Goal: Task Accomplishment & Management: Manage account settings

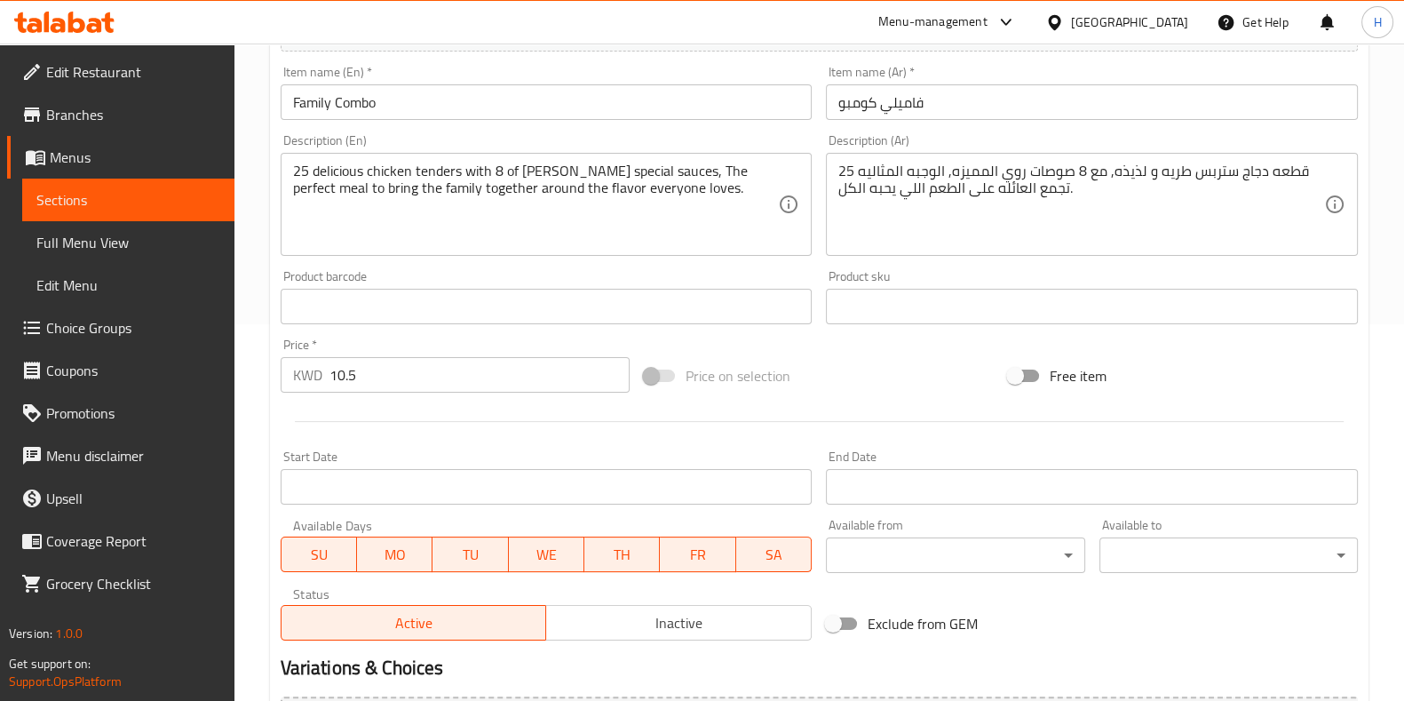
scroll to position [443, 0]
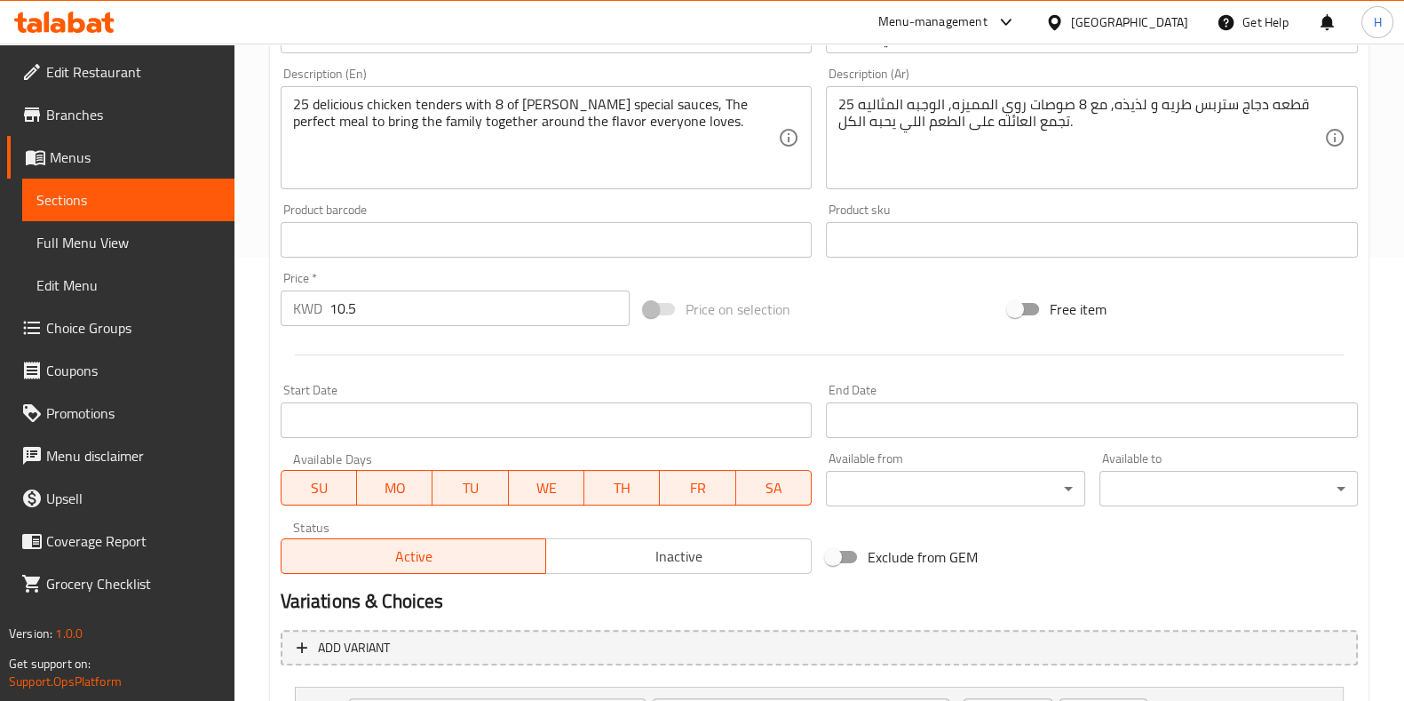
drag, startPoint x: 364, startPoint y: 291, endPoint x: 322, endPoint y: 296, distance: 42.0
click at [322, 296] on div "Price   * KWD 10.5 Price *" at bounding box center [456, 299] width 350 height 54
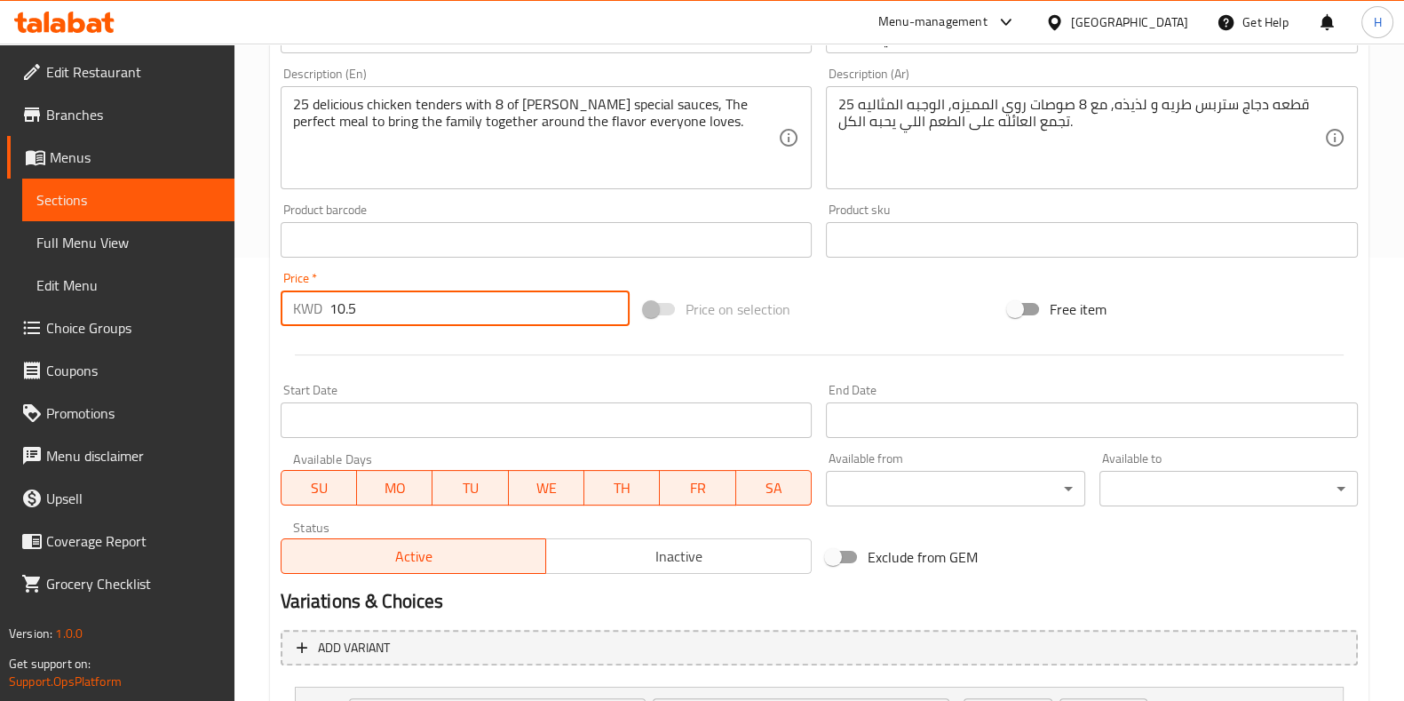
drag, startPoint x: 393, startPoint y: 300, endPoint x: 274, endPoint y: 313, distance: 120.6
click at [274, 313] on div "Price   * KWD 10.5 Price *" at bounding box center [456, 299] width 364 height 68
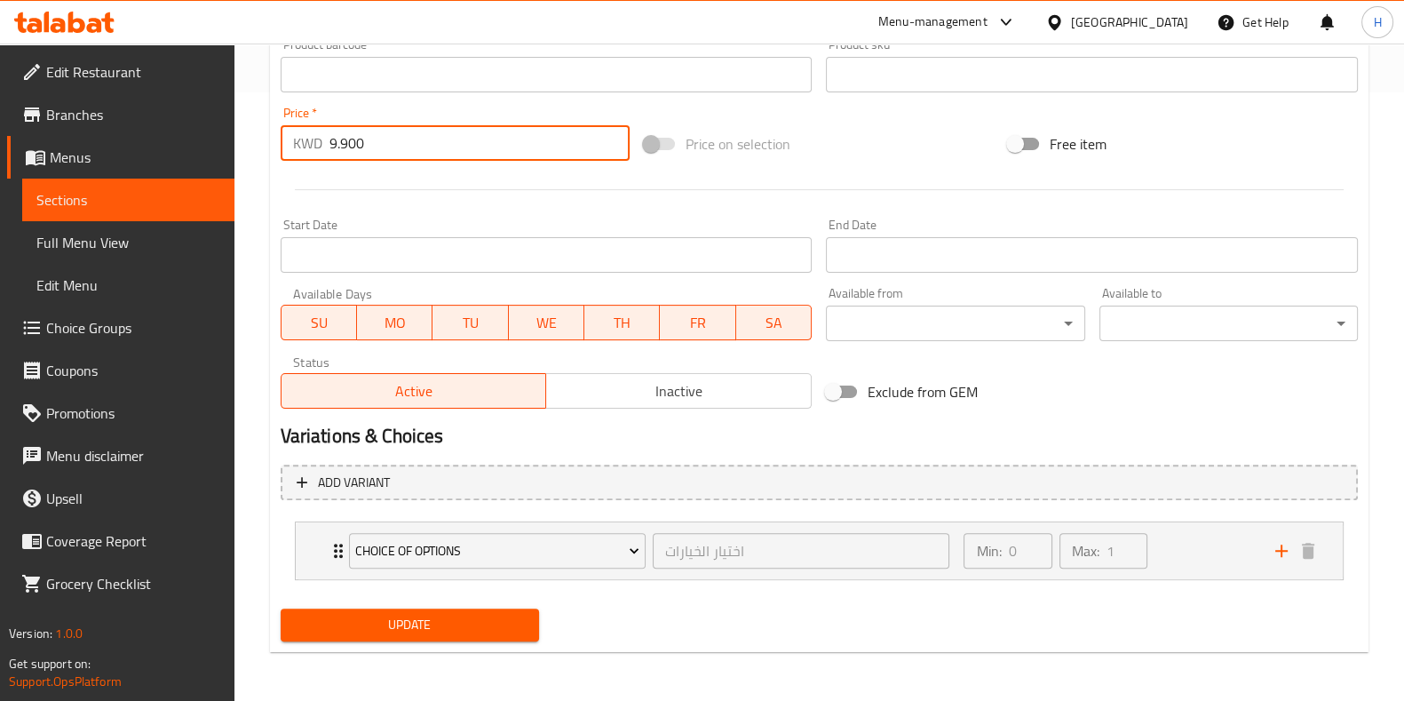
type input "9.900"
click at [408, 610] on button "Update" at bounding box center [410, 624] width 258 height 33
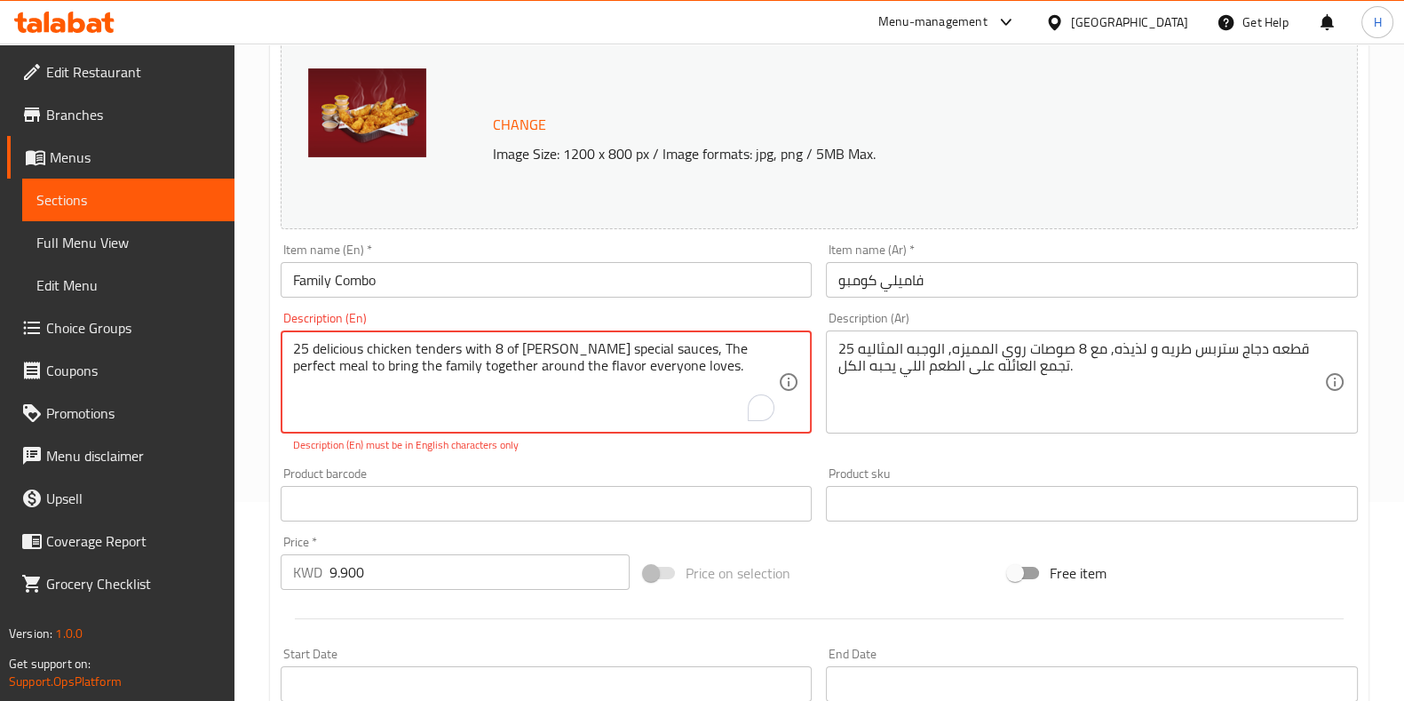
click at [656, 385] on textarea "25 delicious chicken tenders with 8 of Roy’s special sauces, The perfect meal t…" at bounding box center [536, 382] width 486 height 84
click at [691, 355] on textarea "25 delicious chicken tenders with 8 of Roy’s special sauces, The perfect meal t…" at bounding box center [536, 382] width 486 height 84
click at [545, 344] on textarea "25 delicious chicken tenders with 8 of Roy’s special sauces, the perfect meal t…" at bounding box center [536, 382] width 486 height 84
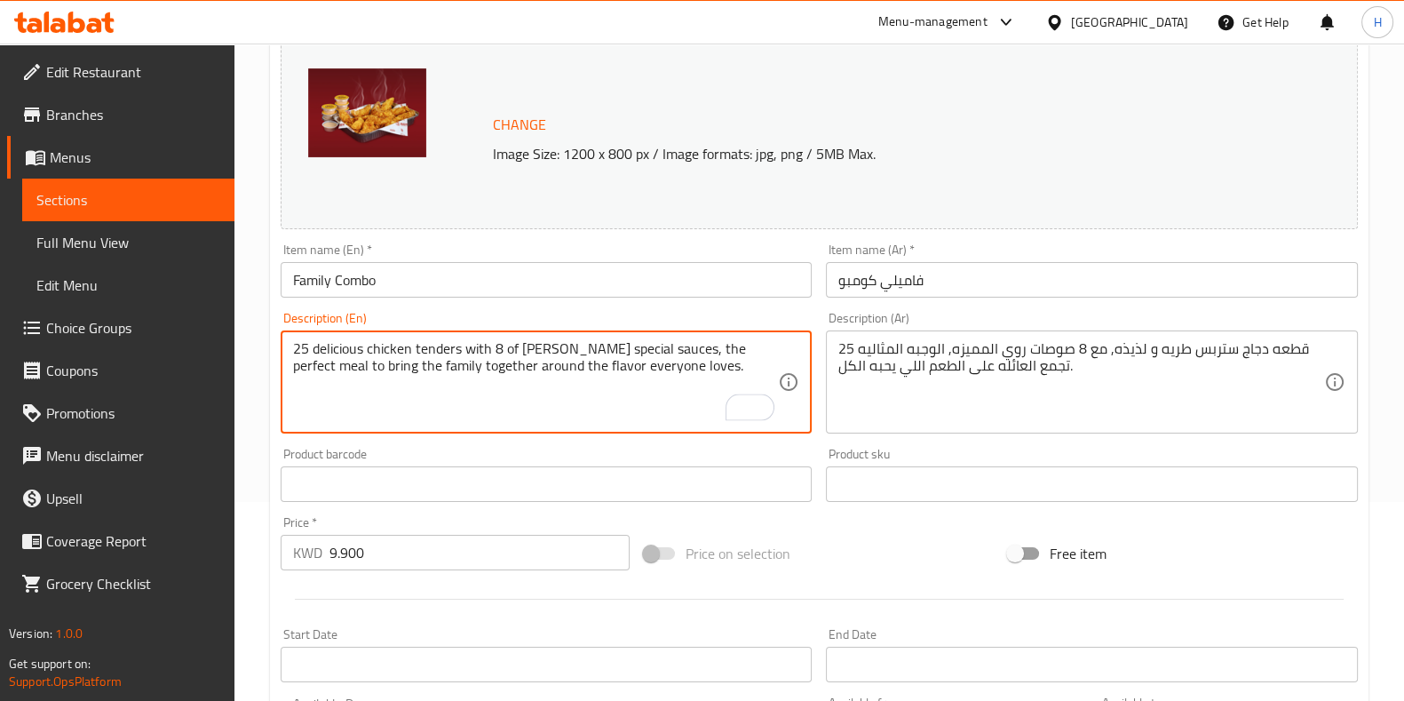
type textarea "25 delicious chicken tenders with 8 of Roys special sauces, the perfect meal to…"
click at [583, 454] on div "Product barcode Product barcode" at bounding box center [547, 475] width 532 height 54
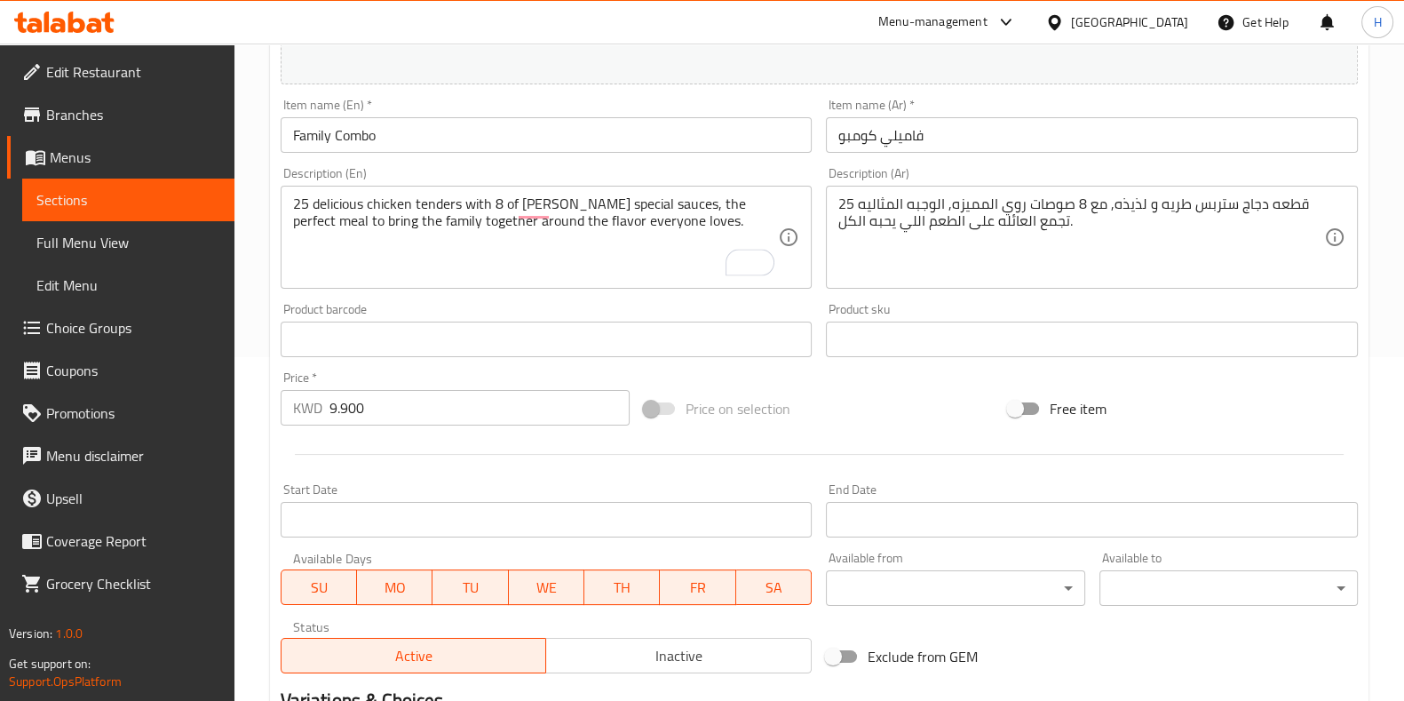
scroll to position [608, 0]
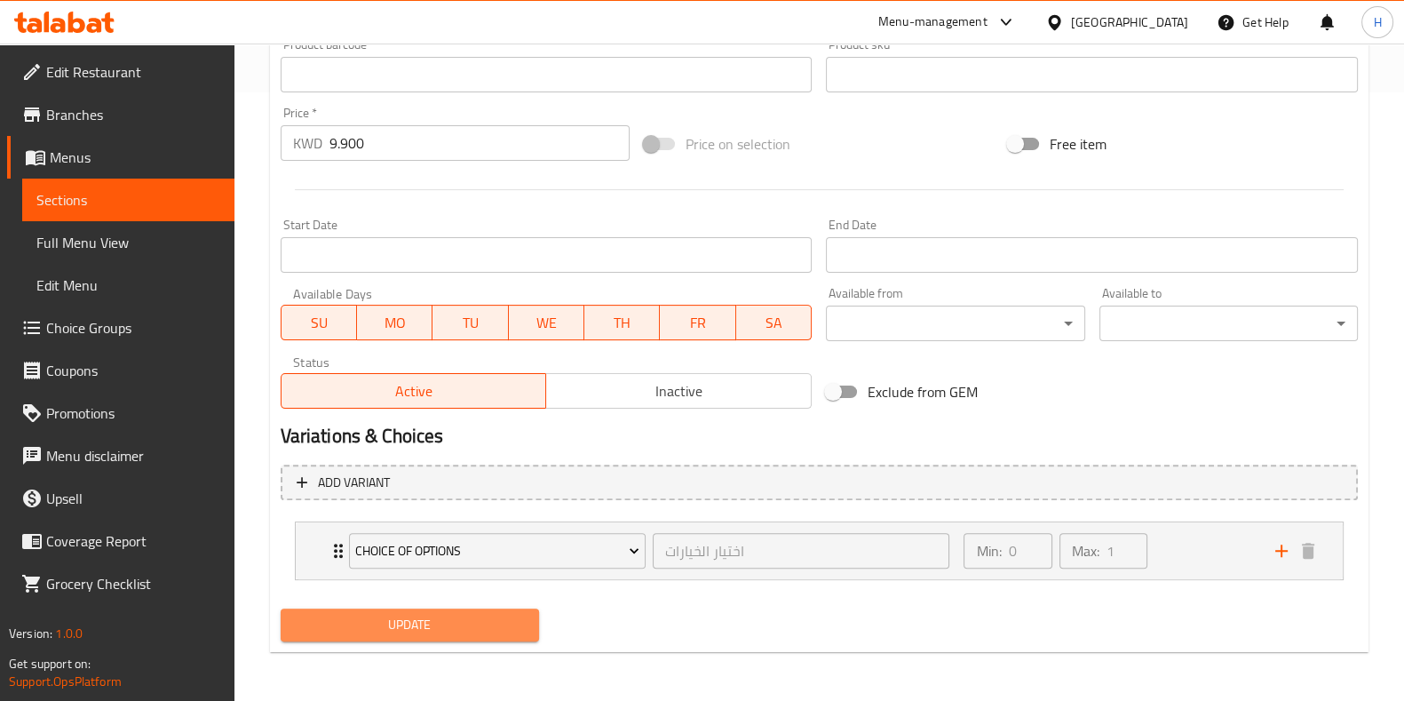
click at [416, 614] on span "Update" at bounding box center [410, 625] width 230 height 22
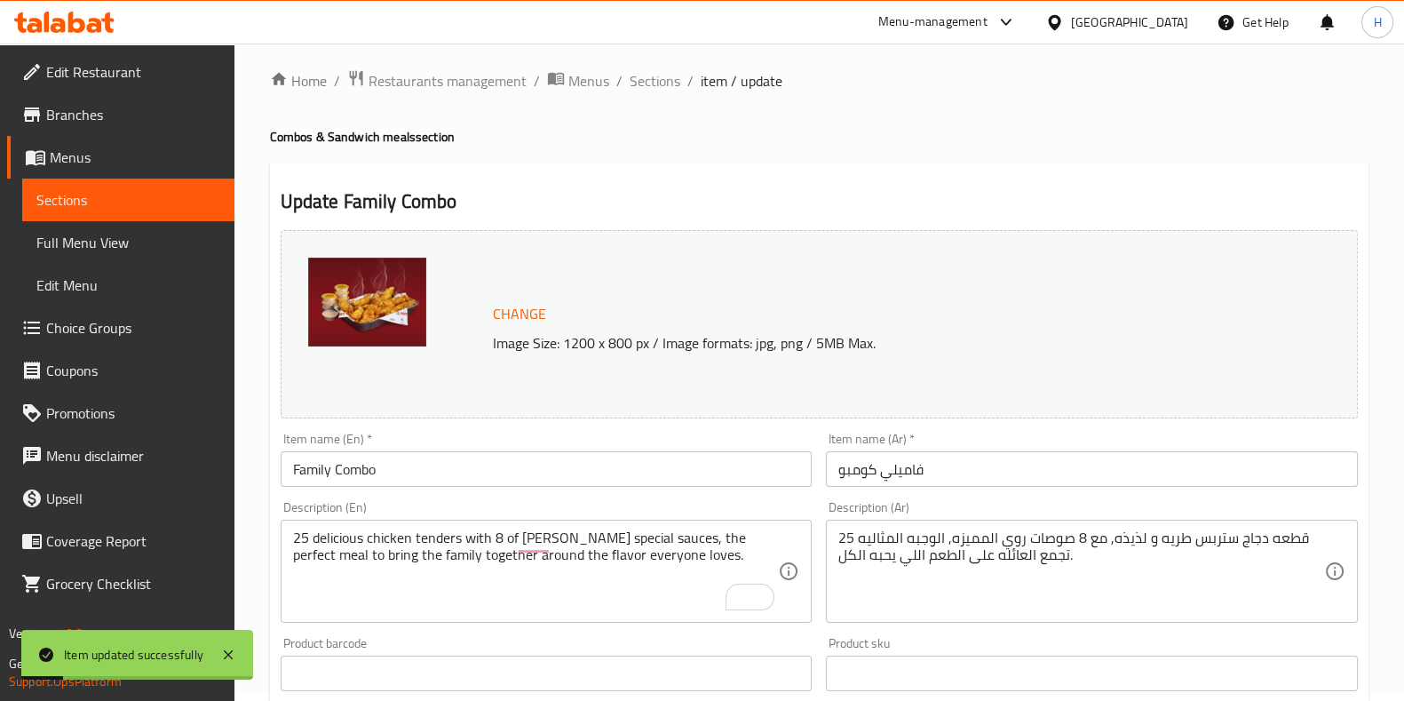
scroll to position [0, 0]
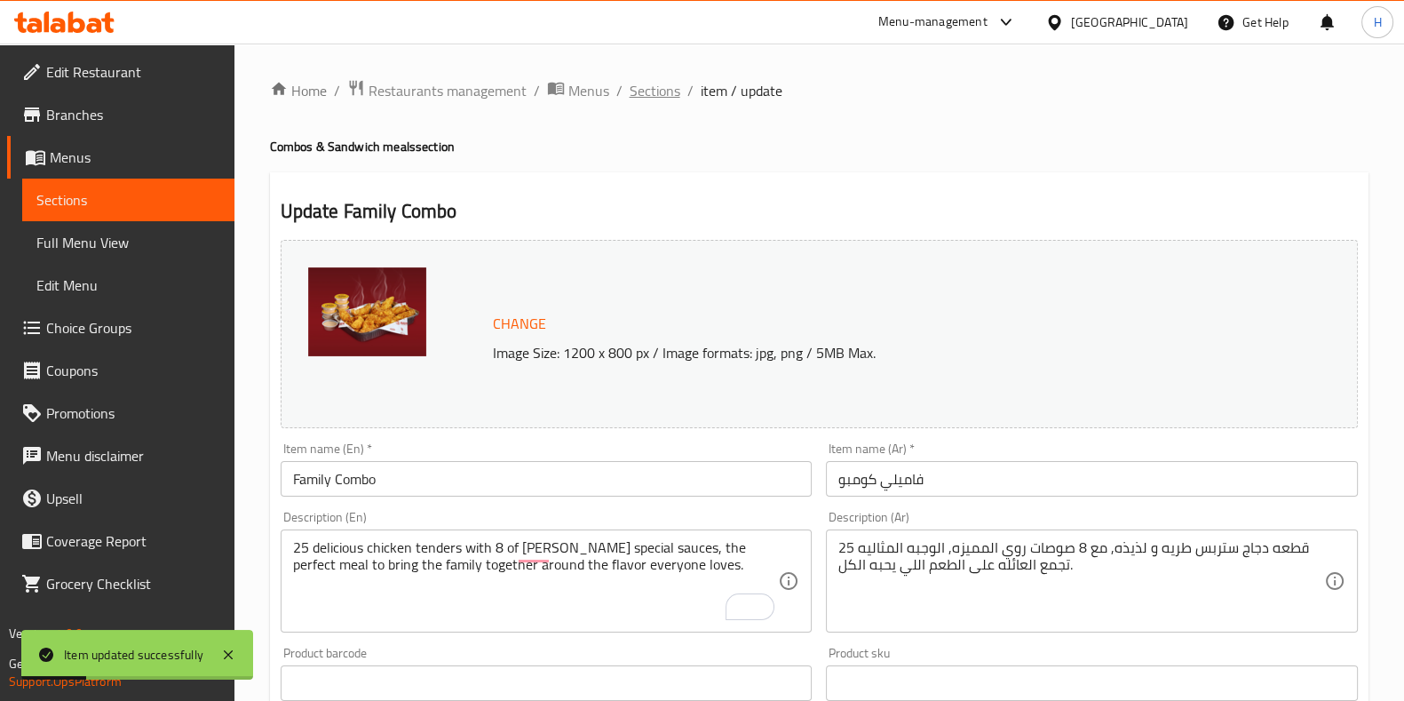
click at [659, 93] on span "Sections" at bounding box center [655, 90] width 51 height 21
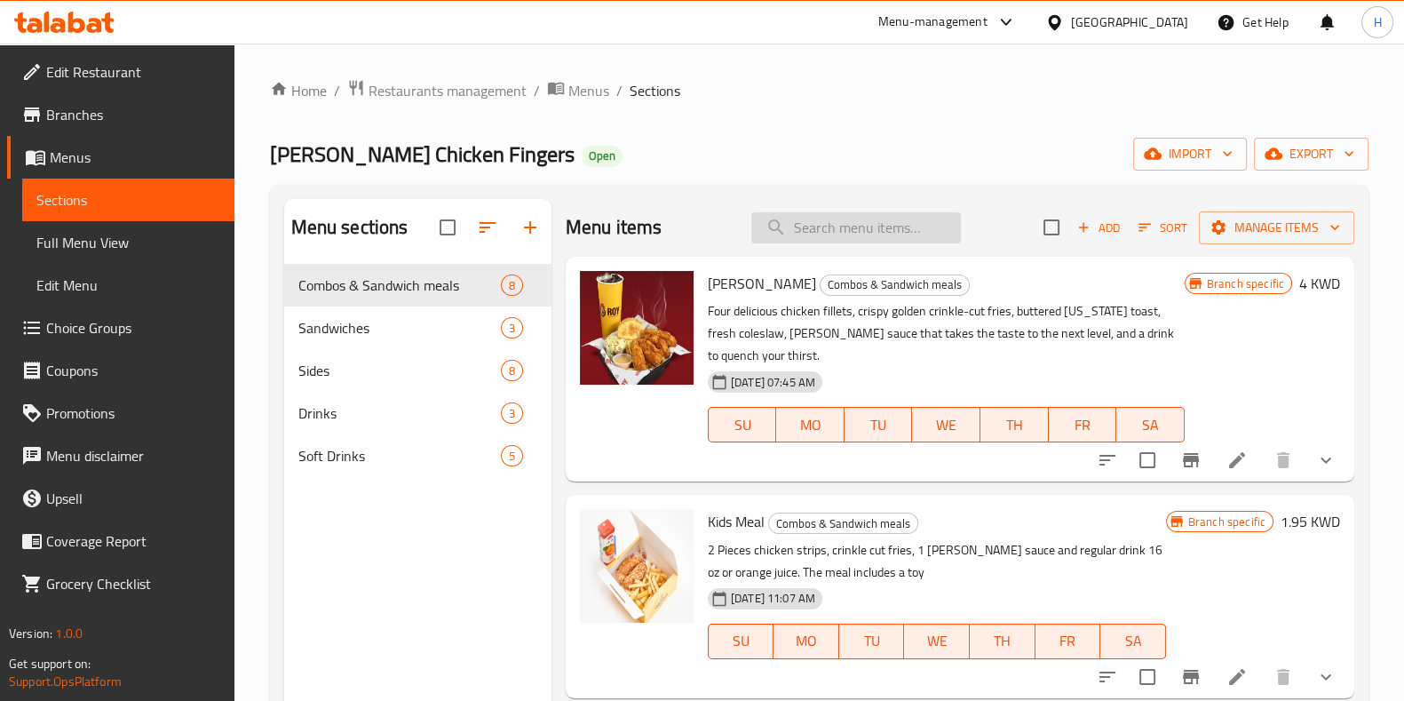
click at [841, 223] on input "search" at bounding box center [856, 227] width 210 height 31
type input "family"
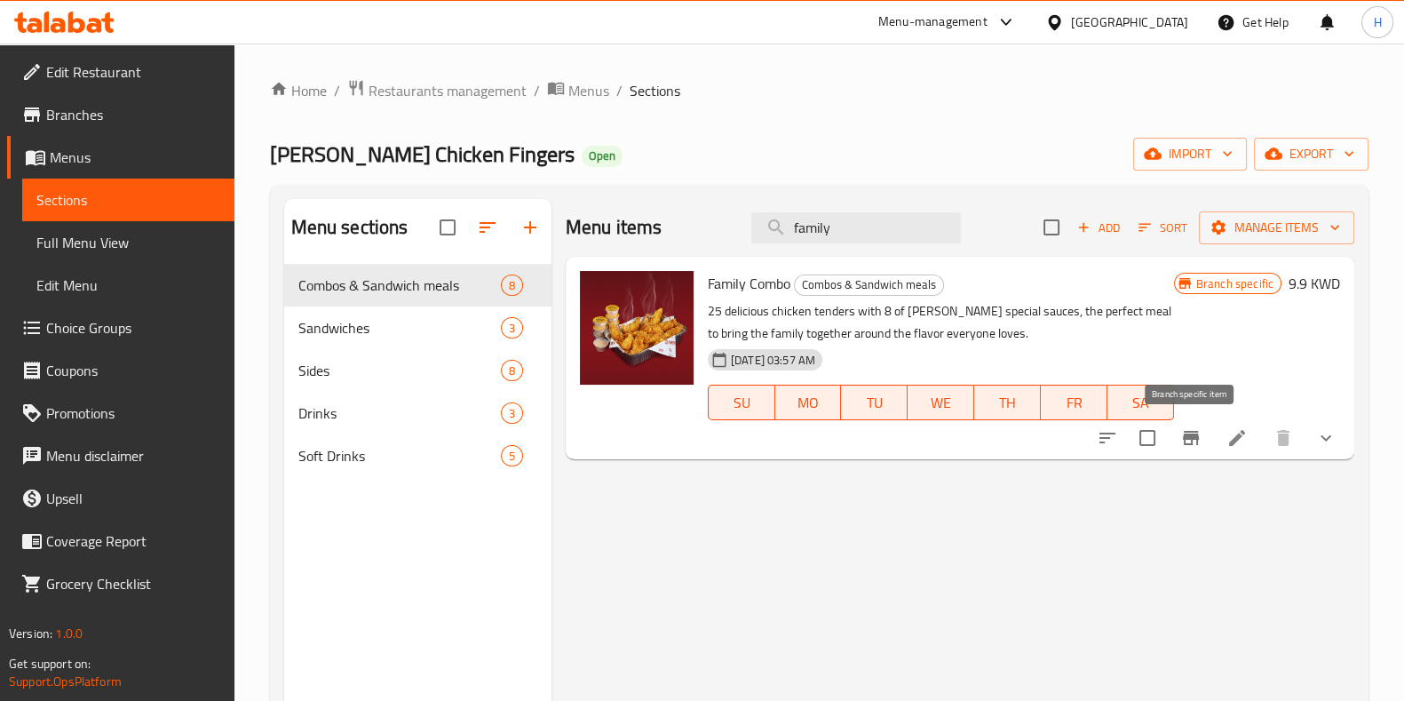
click at [1197, 438] on icon "Branch-specific-item" at bounding box center [1191, 438] width 16 height 14
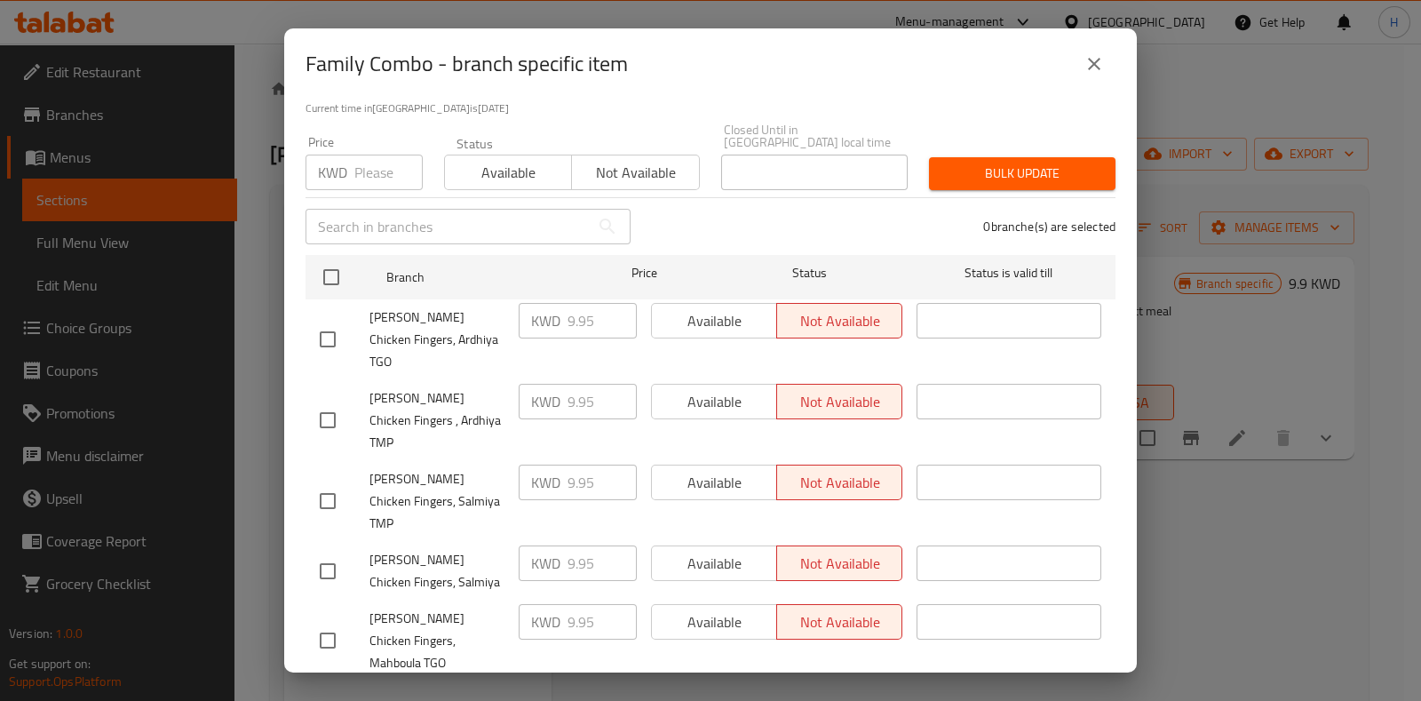
scroll to position [205, 0]
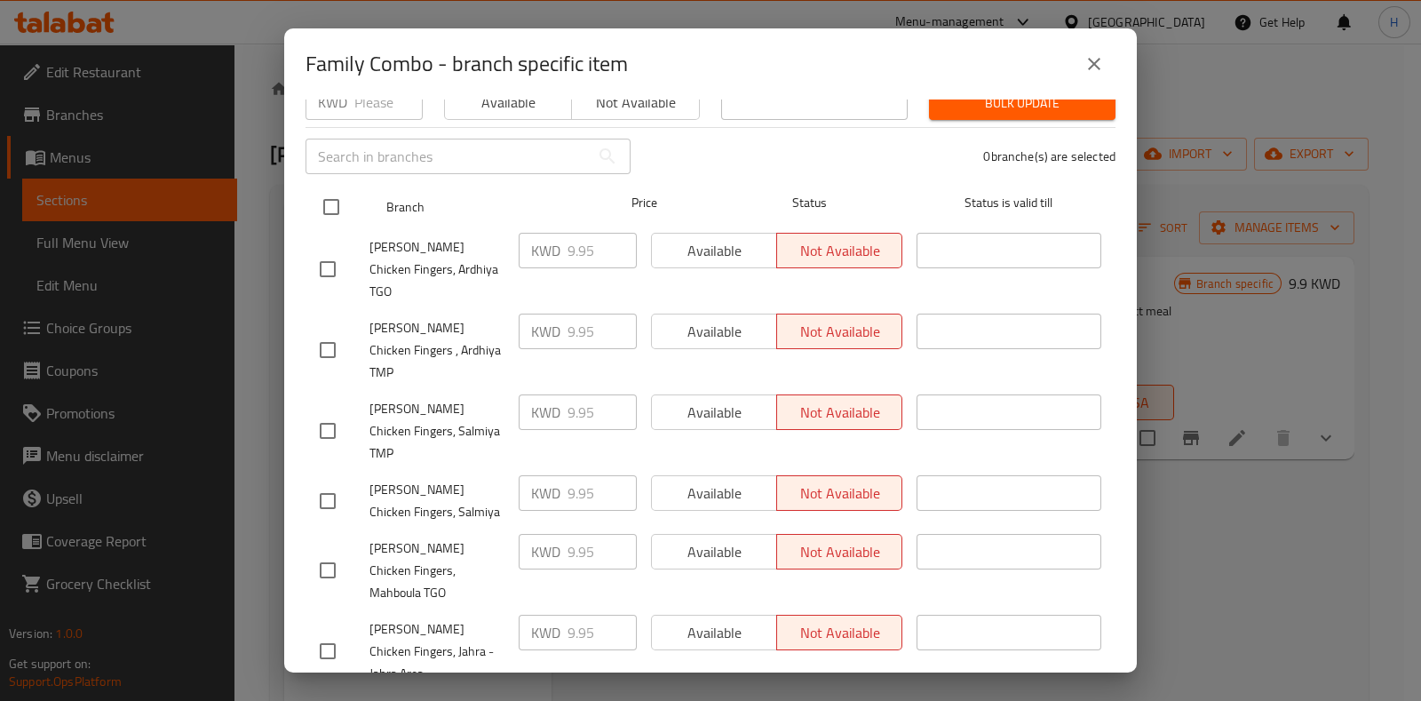
click at [336, 194] on input "checkbox" at bounding box center [331, 206] width 37 height 37
checkbox input "true"
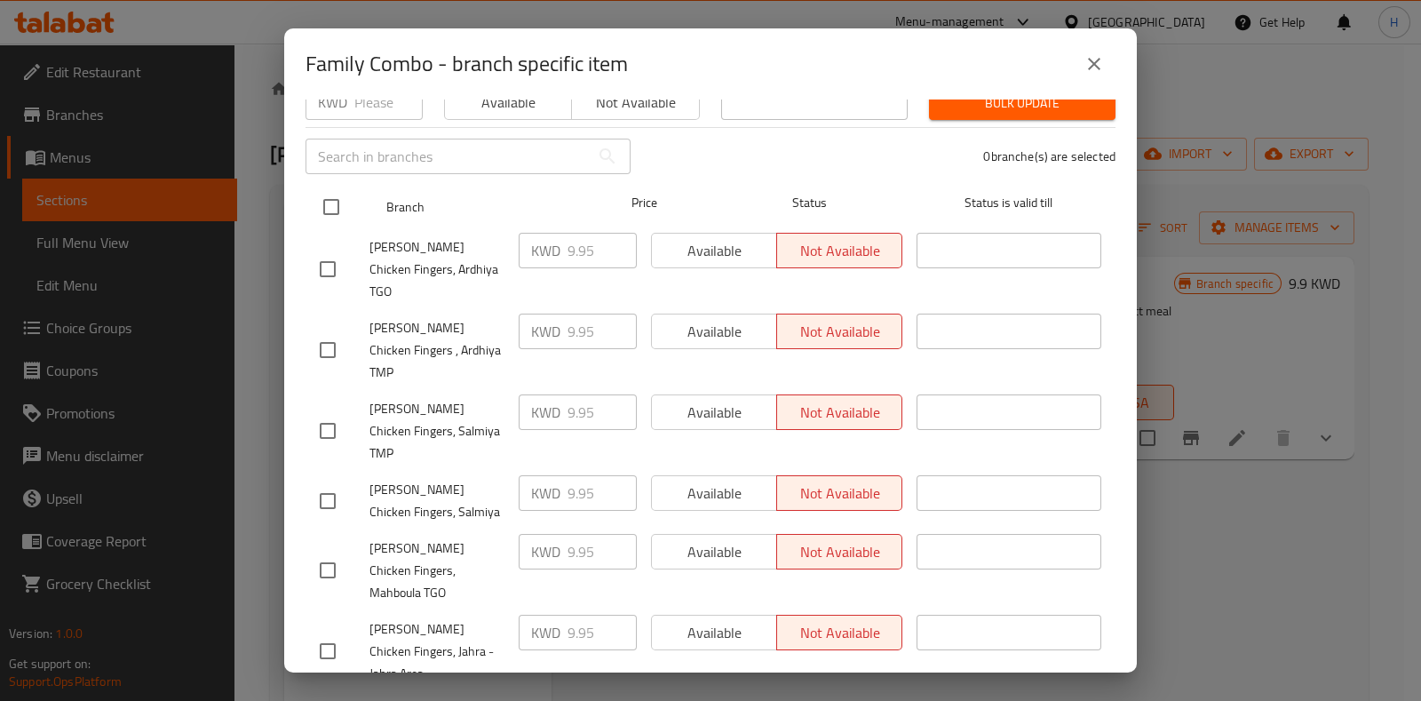
checkbox input "true"
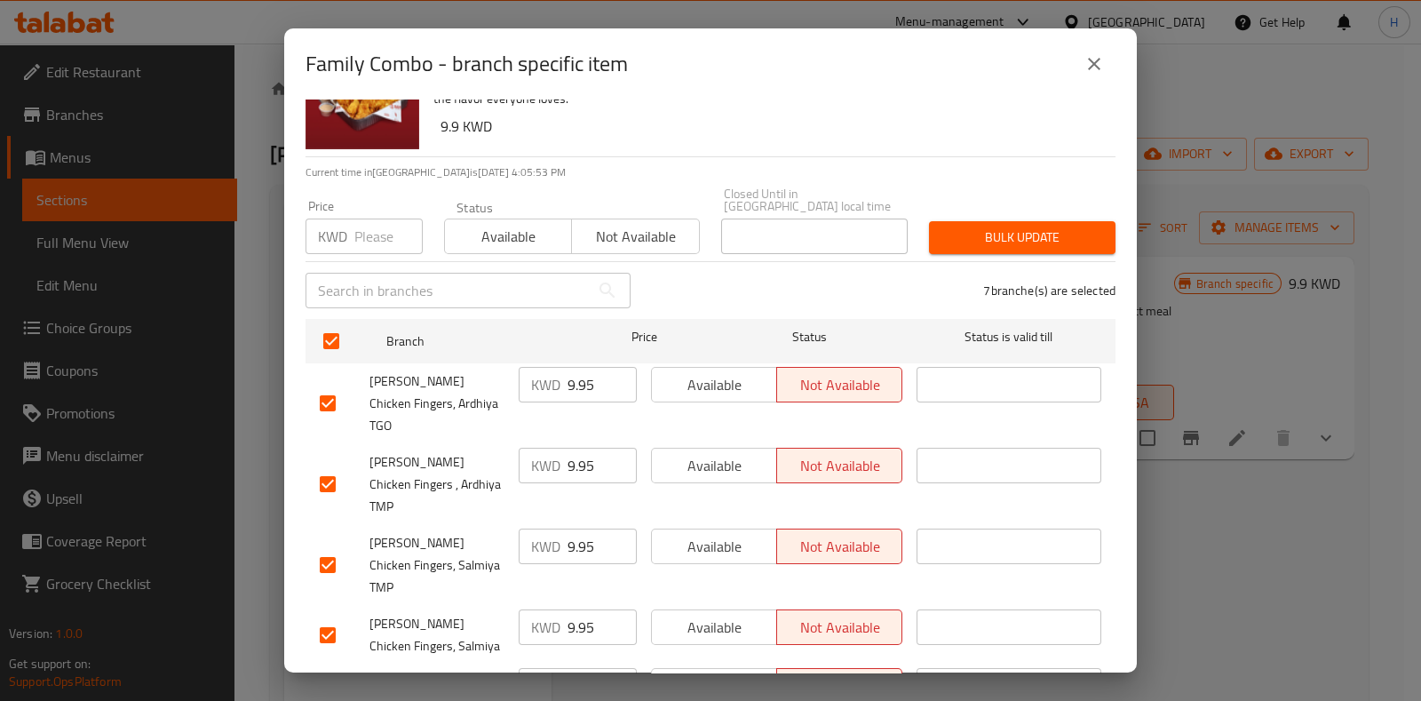
scroll to position [0, 0]
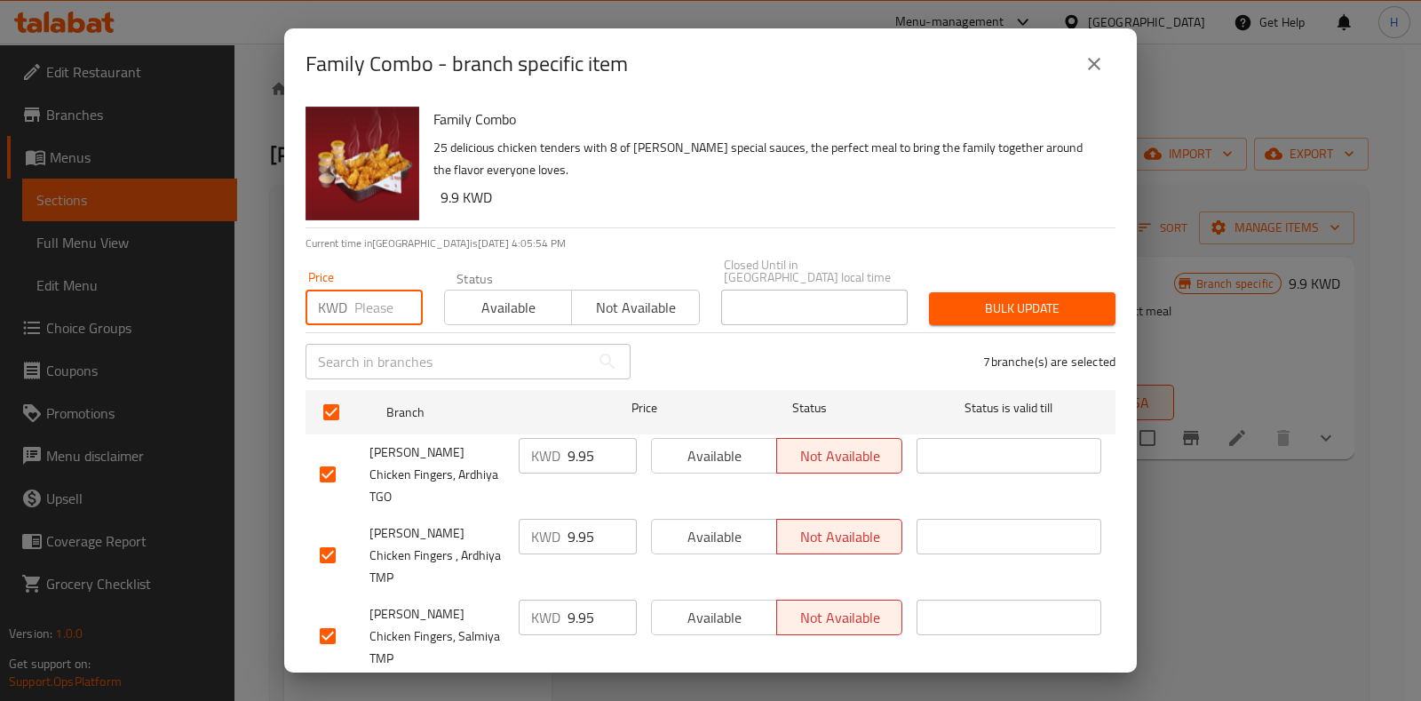
click at [360, 297] on input "number" at bounding box center [388, 307] width 68 height 36
type input "9.900"
click at [943, 297] on span "Bulk update" at bounding box center [1022, 308] width 158 height 22
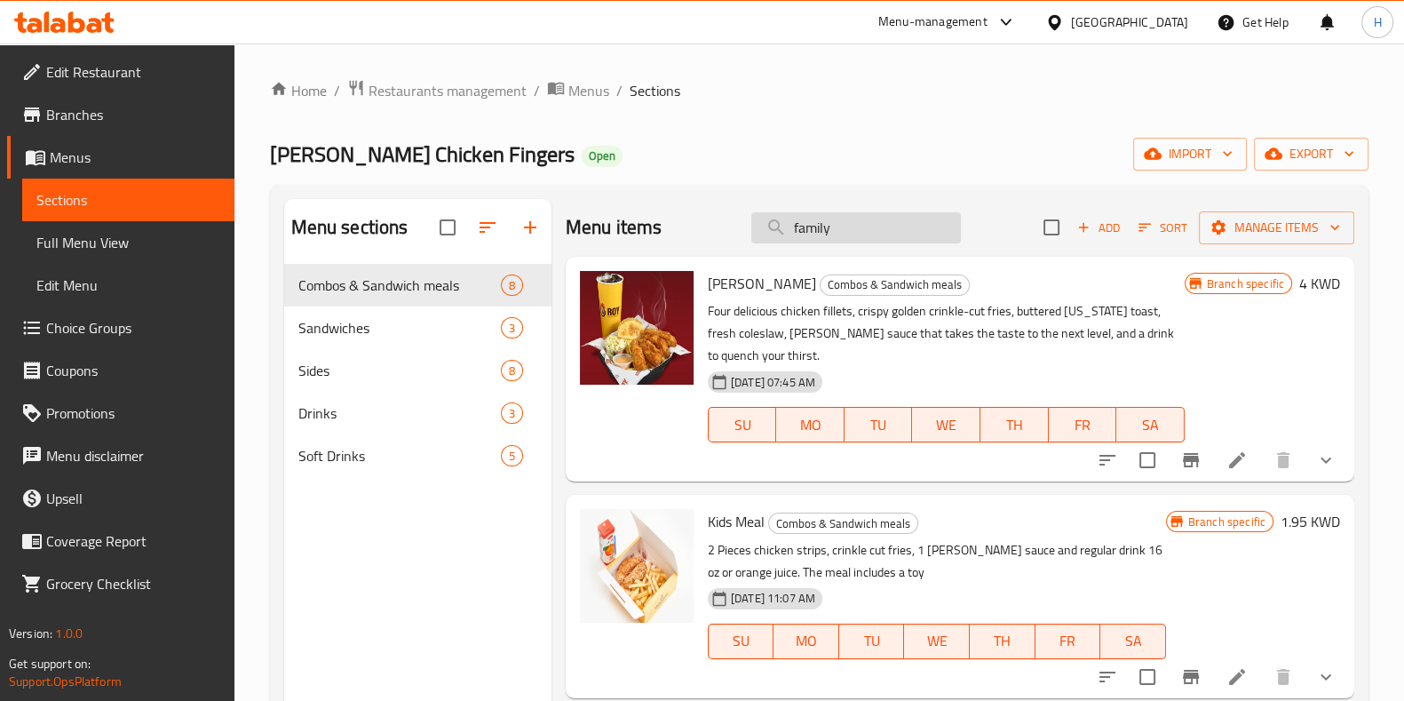
click at [861, 231] on input "family" at bounding box center [856, 227] width 210 height 31
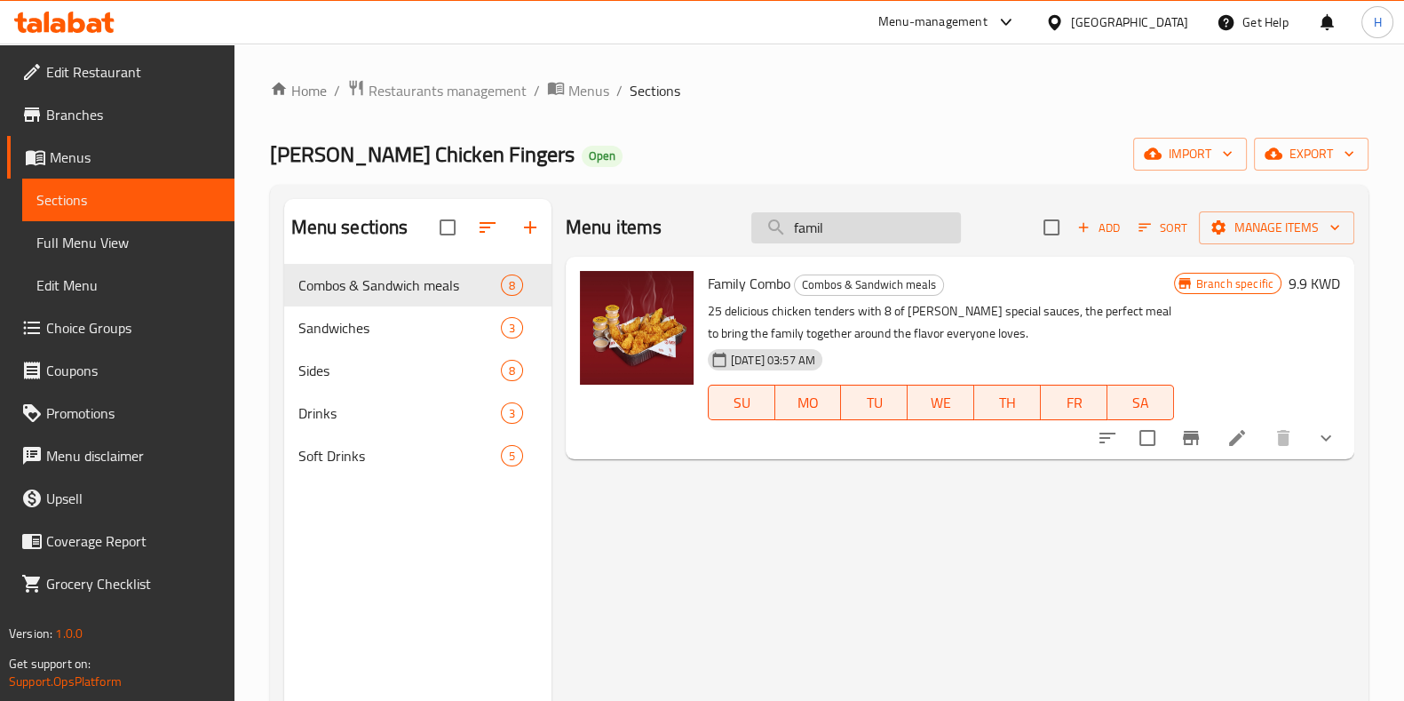
type input "family"
click at [1322, 282] on h6 "9.9 KWD" at bounding box center [1315, 283] width 52 height 25
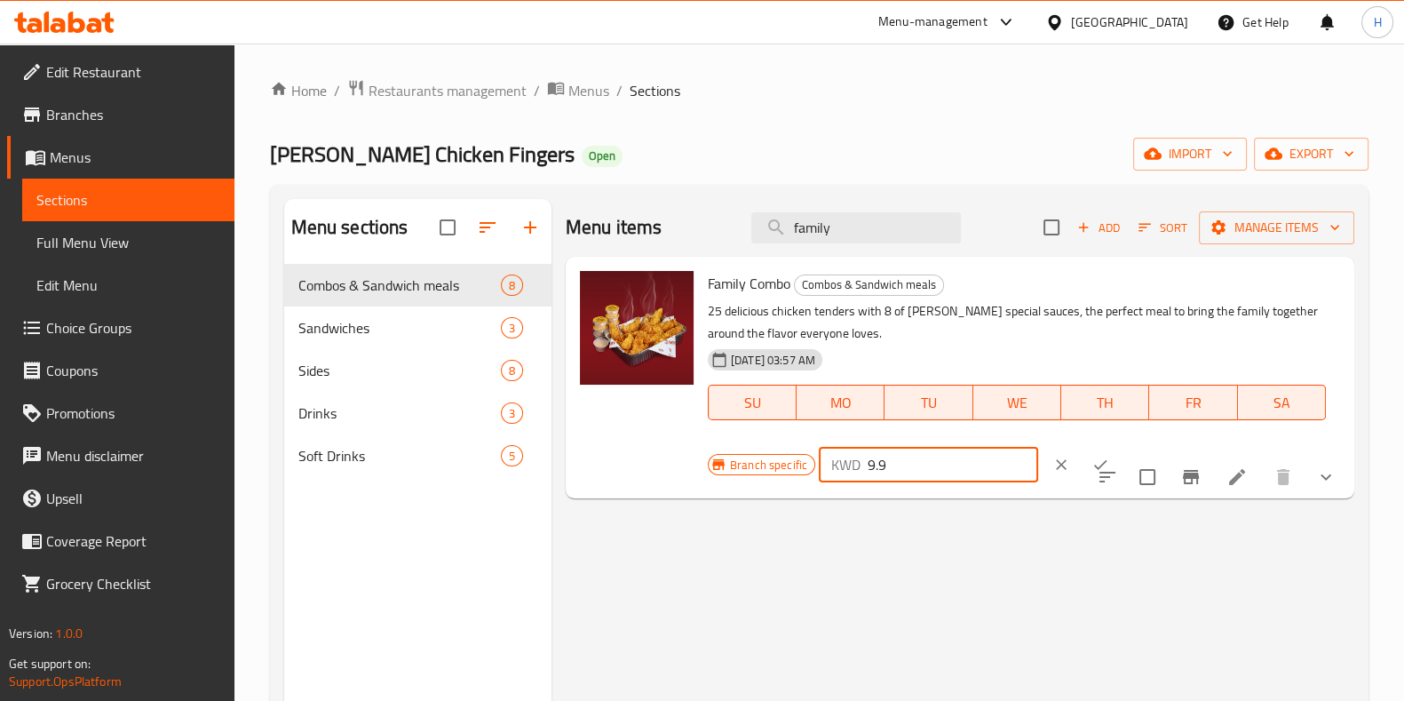
click at [1038, 447] on input "9.9" at bounding box center [953, 465] width 170 height 36
type input "9.950"
click at [1109, 456] on icon "ok" at bounding box center [1100, 465] width 18 height 18
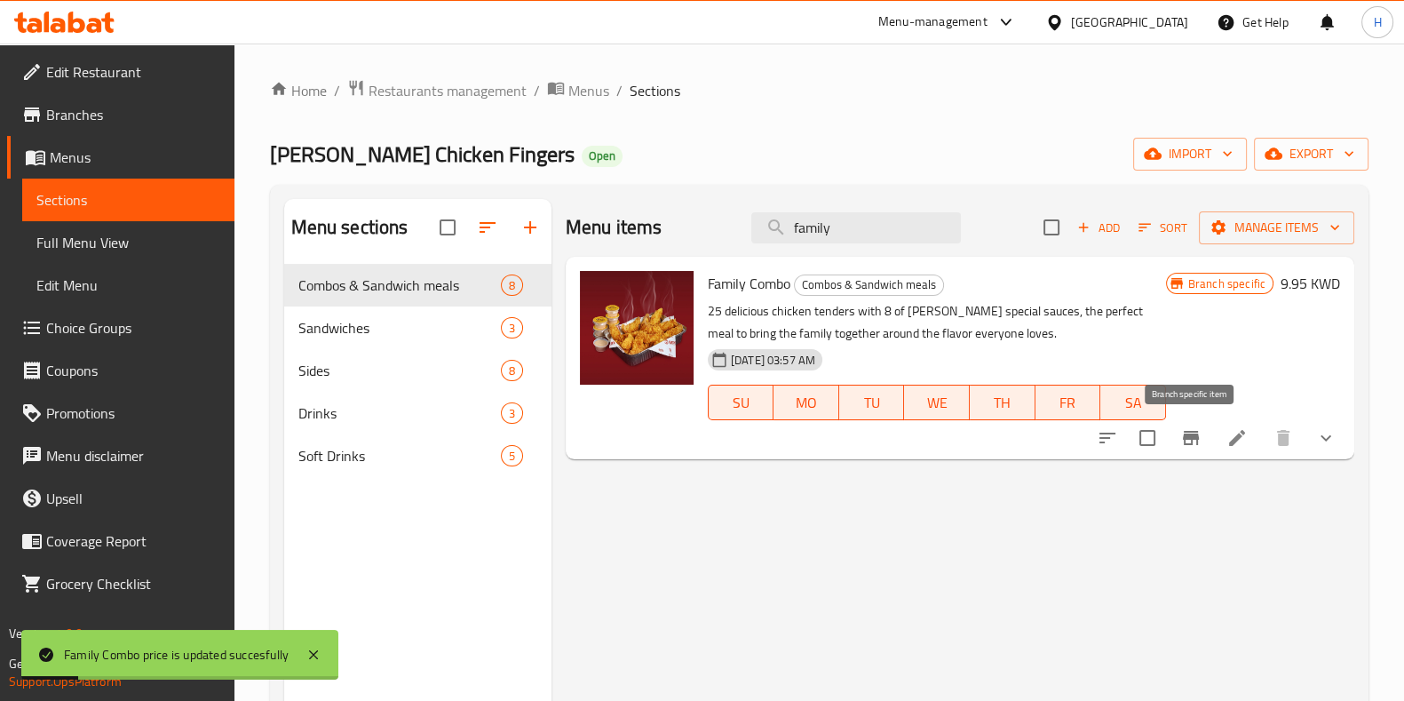
click at [1196, 434] on icon "Branch-specific-item" at bounding box center [1191, 438] width 16 height 14
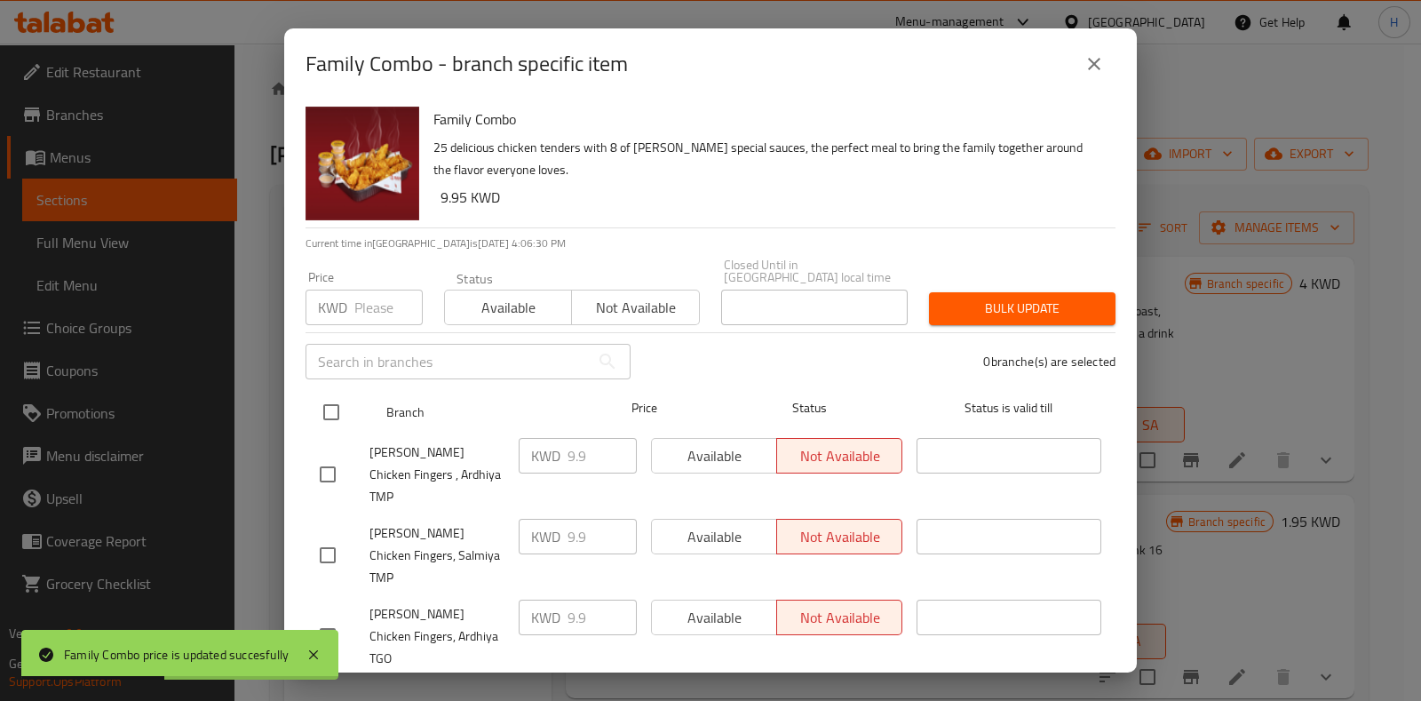
click at [321, 395] on input "checkbox" at bounding box center [331, 411] width 37 height 37
checkbox input "true"
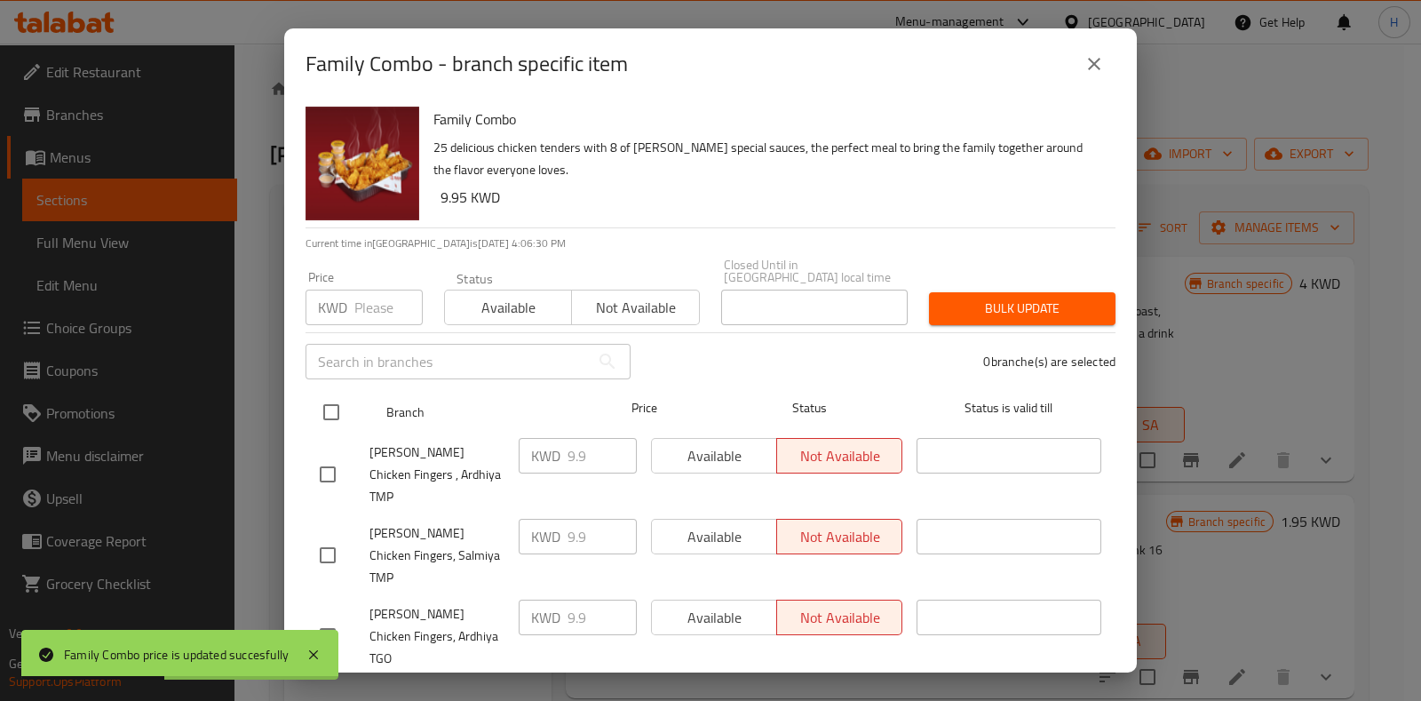
checkbox input "true"
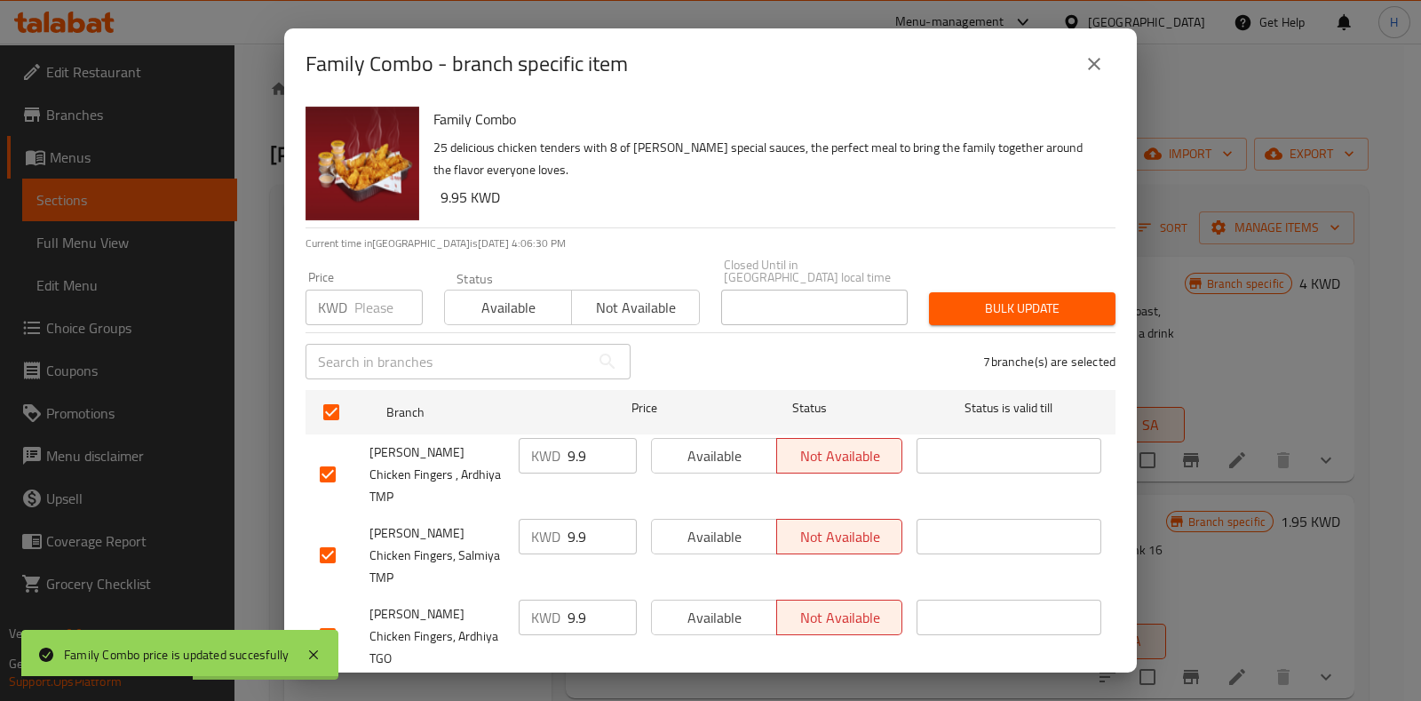
click at [351, 263] on div "Price KWD Price" at bounding box center [364, 297] width 139 height 75
click at [355, 299] on input "number" at bounding box center [388, 307] width 68 height 36
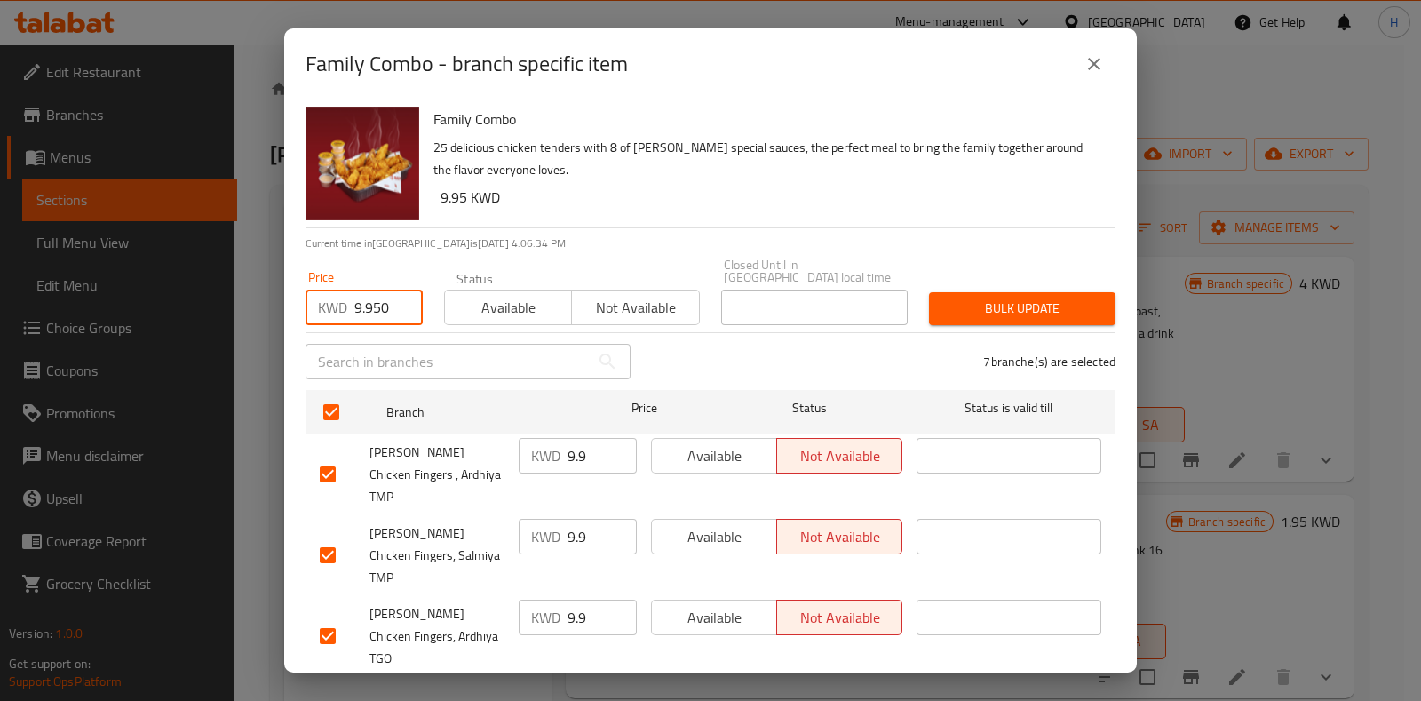
type input "9.950"
click at [954, 299] on span "Bulk update" at bounding box center [1022, 308] width 158 height 22
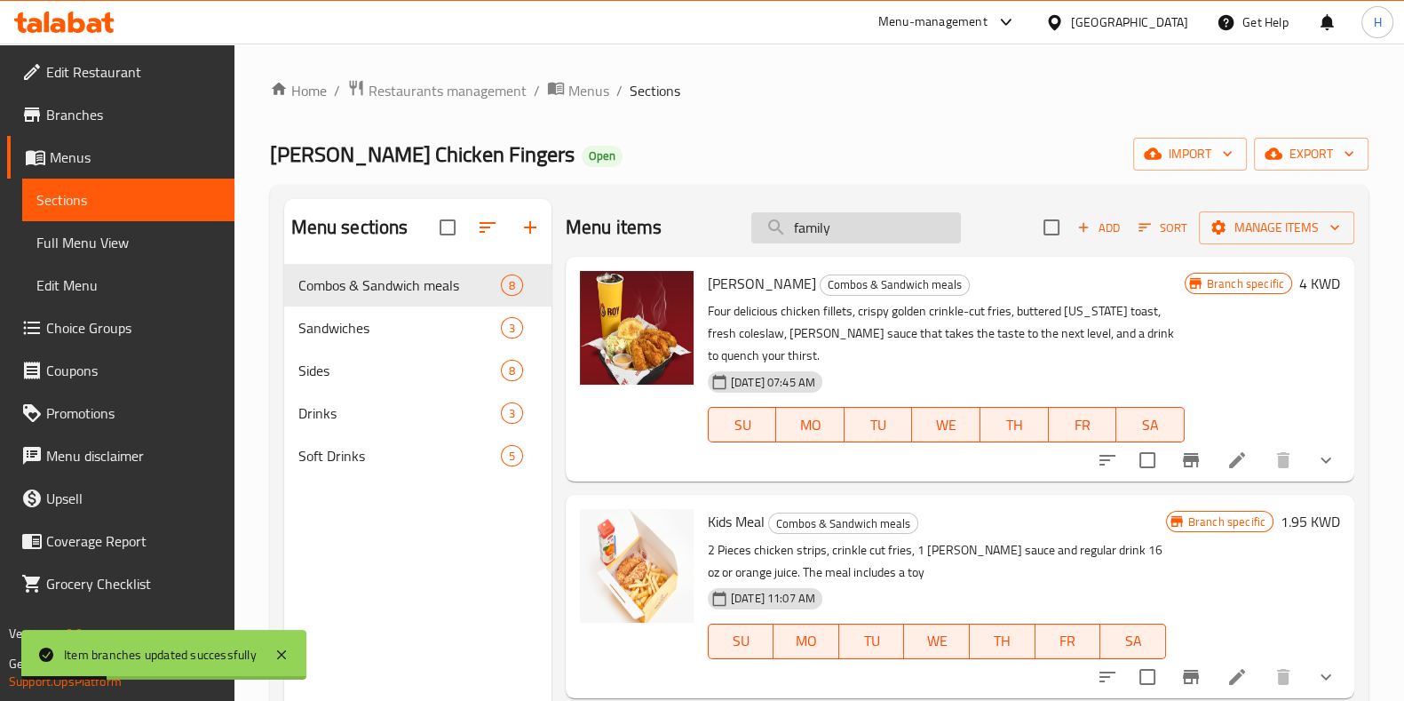
click at [847, 237] on input "family" at bounding box center [856, 227] width 210 height 31
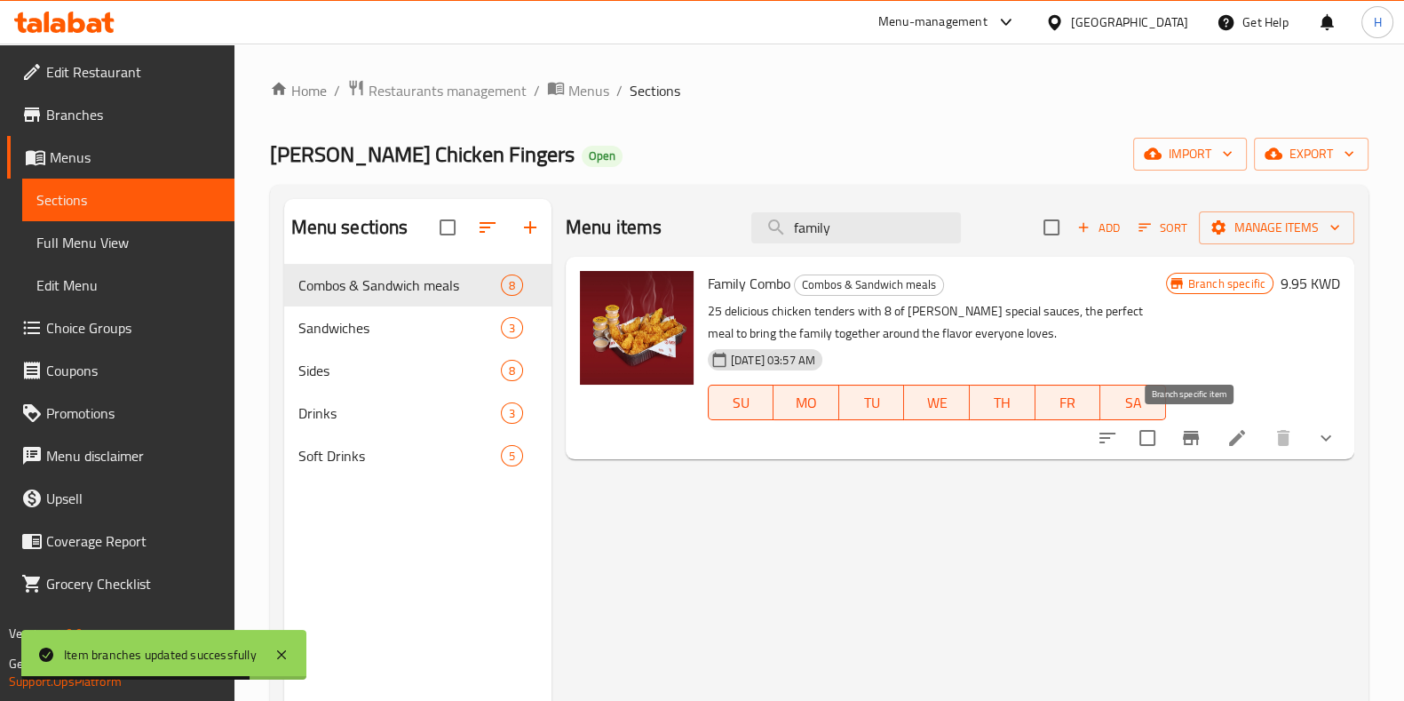
click at [1194, 444] on icon "Branch-specific-item" at bounding box center [1190, 437] width 21 height 21
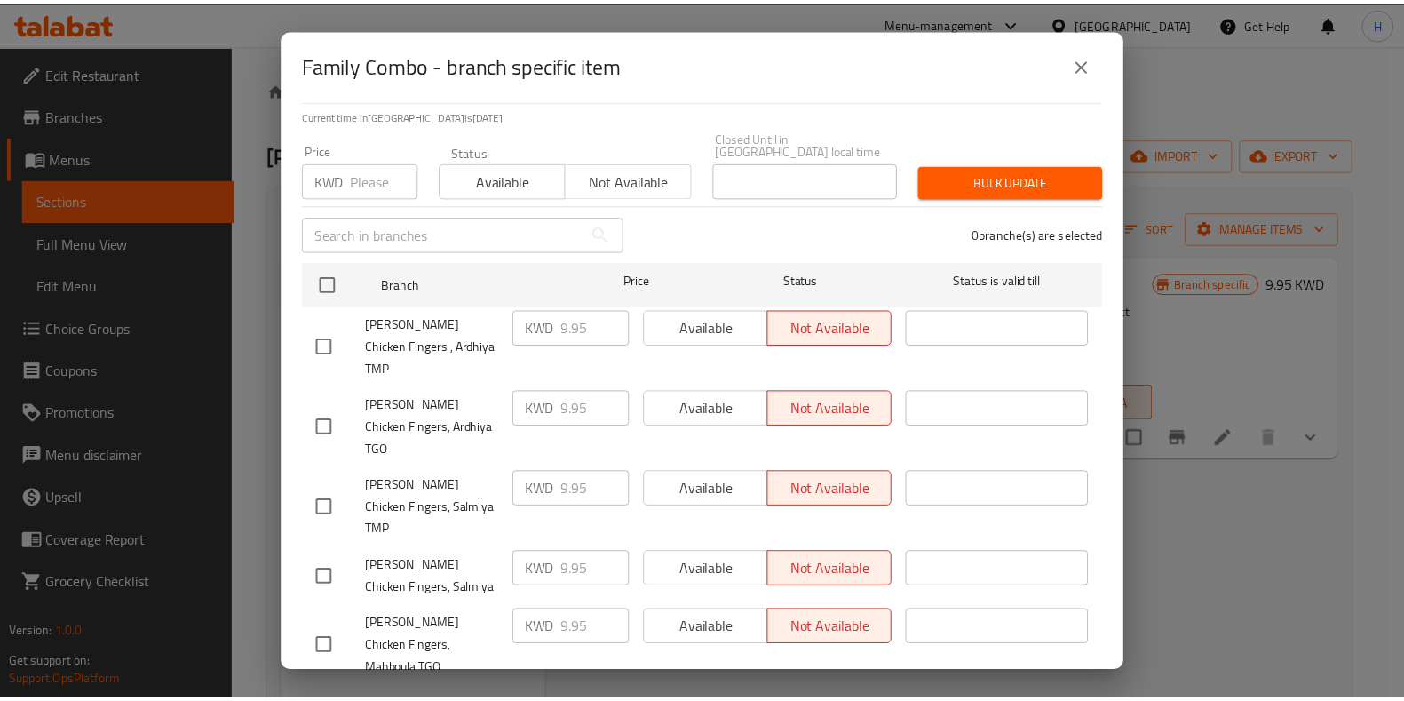
scroll to position [205, 0]
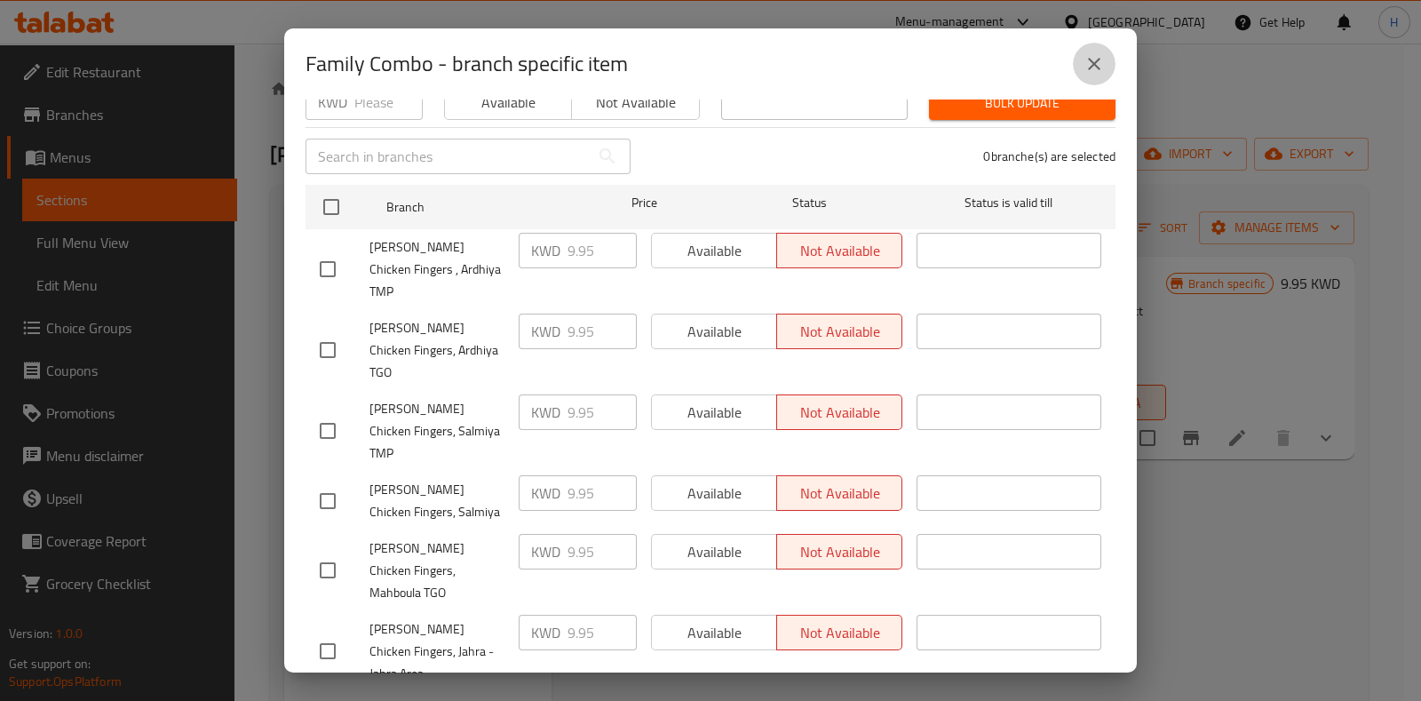
click at [1100, 67] on icon "close" at bounding box center [1093, 63] width 21 height 21
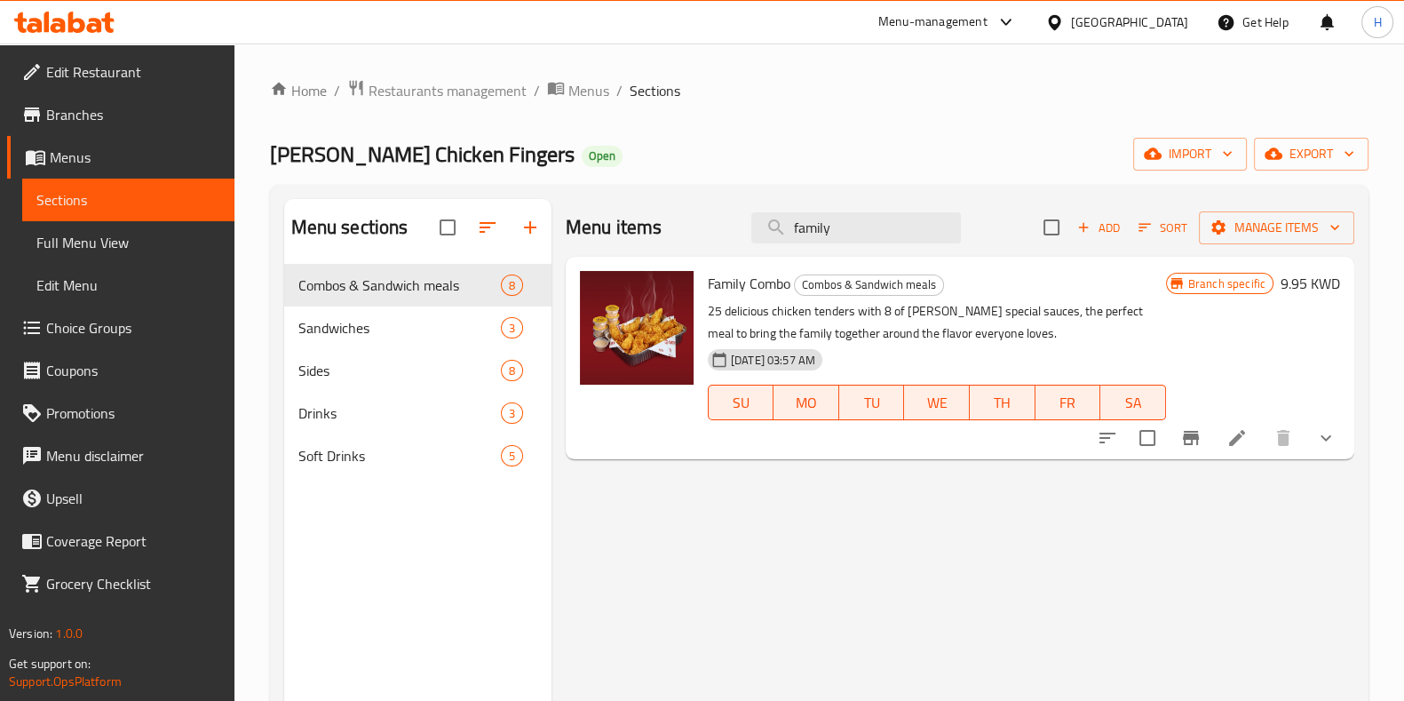
click at [1208, 448] on button "Branch-specific-item" at bounding box center [1191, 437] width 43 height 43
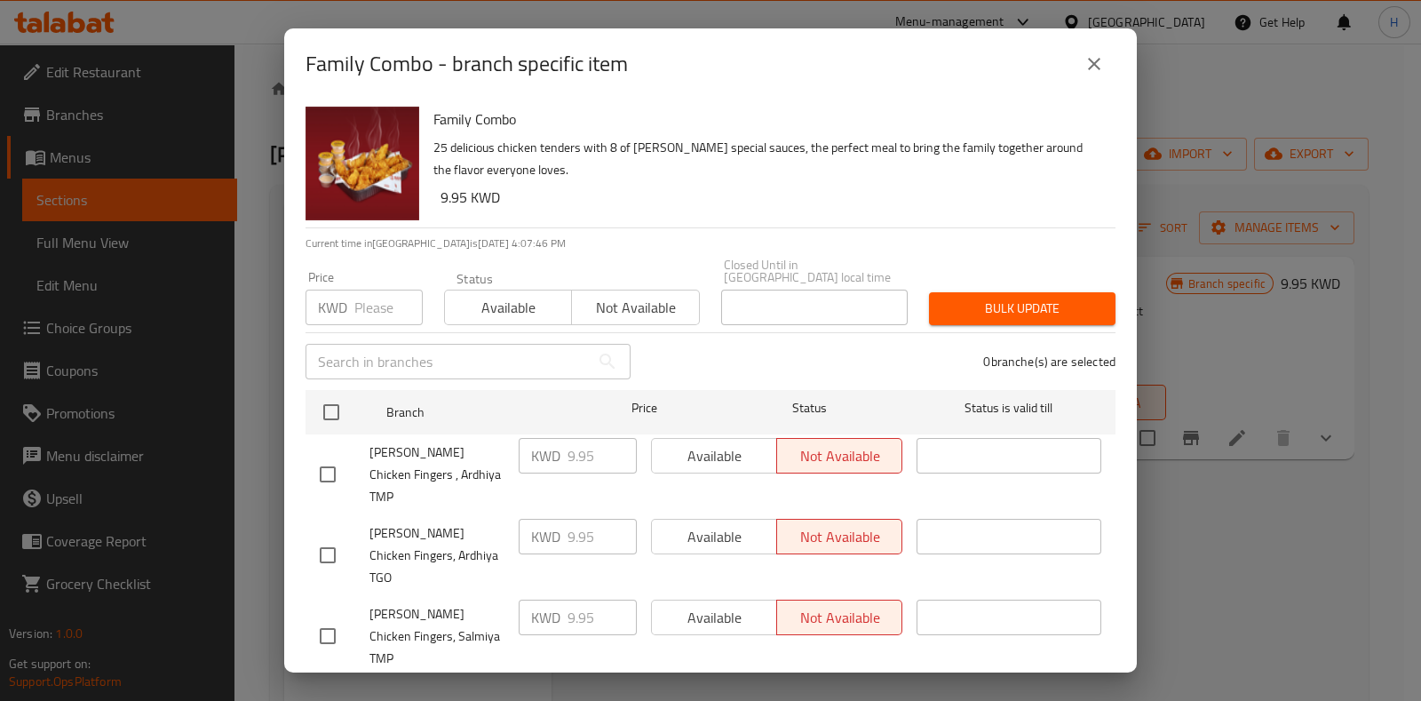
click at [1087, 64] on icon "close" at bounding box center [1093, 63] width 21 height 21
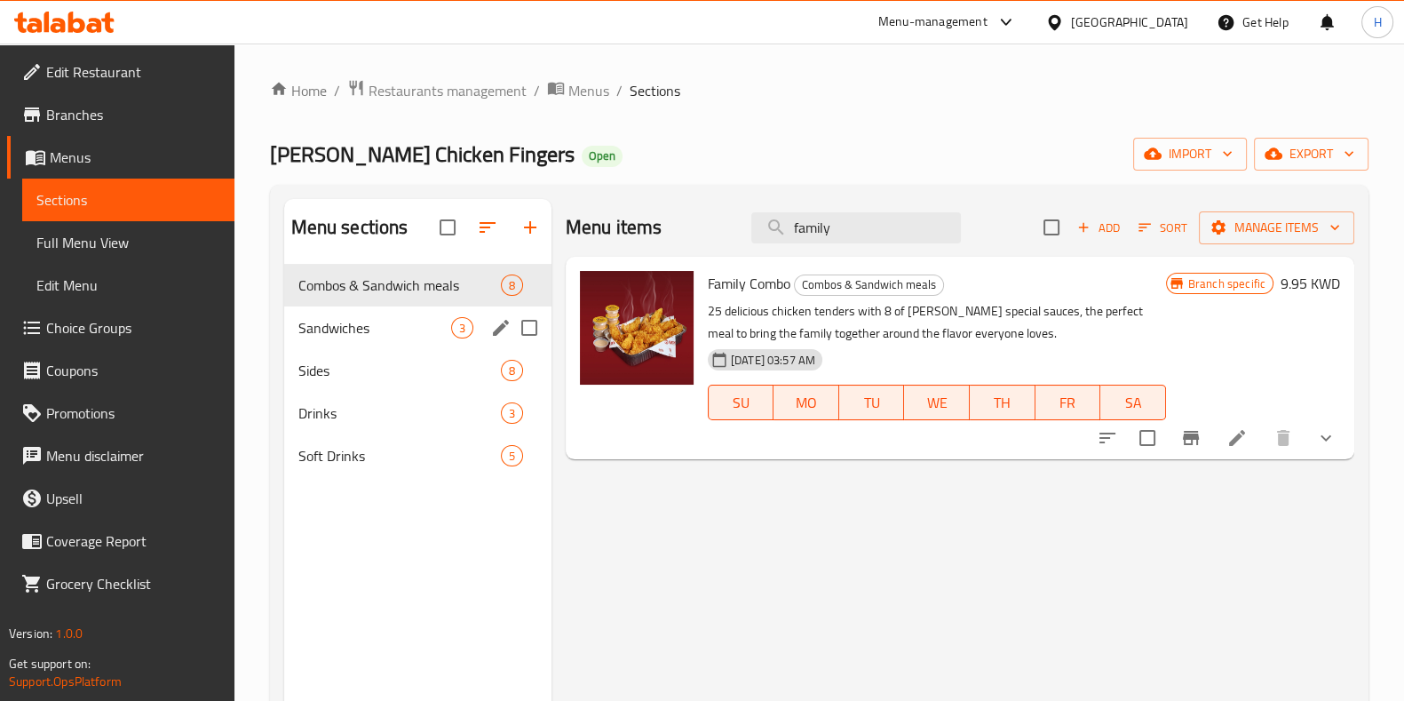
click at [346, 331] on span "Sandwiches" at bounding box center [374, 327] width 153 height 21
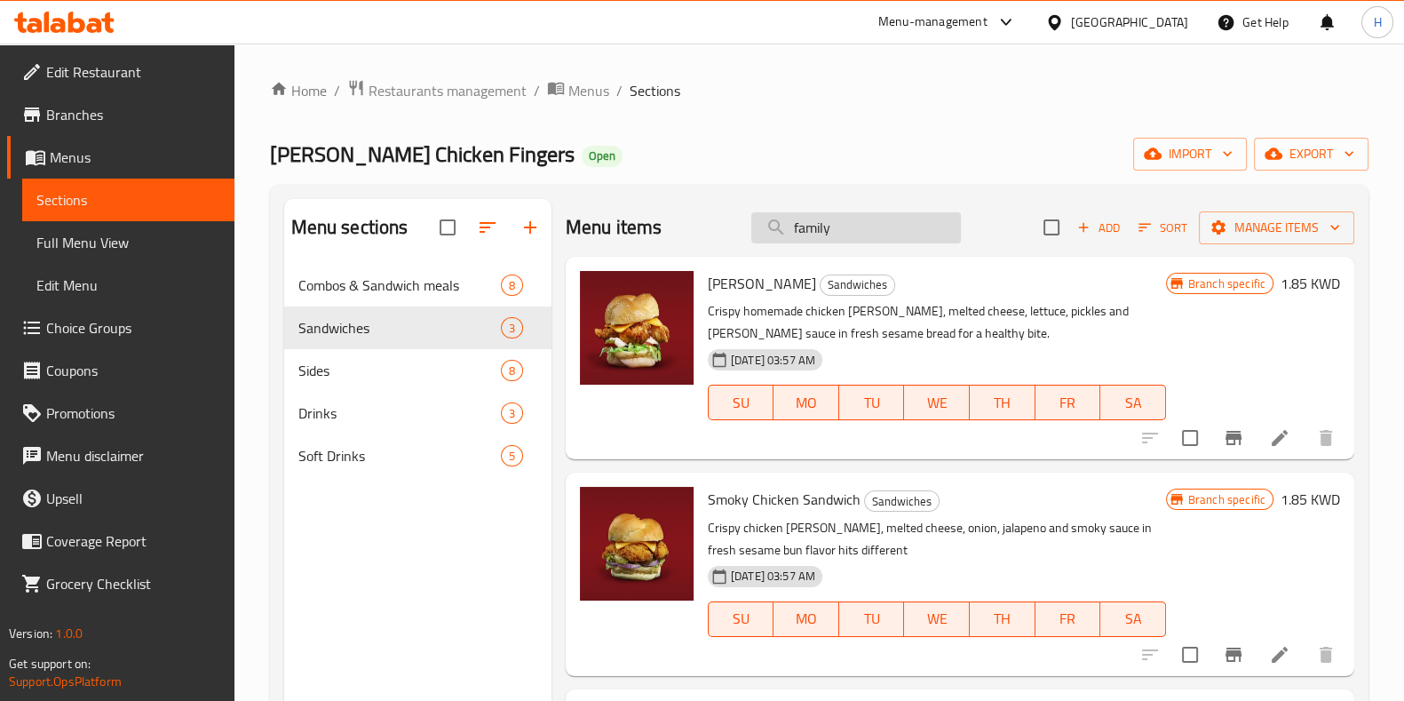
drag, startPoint x: 819, startPoint y: 237, endPoint x: 830, endPoint y: 236, distance: 11.6
click at [822, 236] on input "family" at bounding box center [856, 227] width 210 height 31
click at [698, 239] on div "Menu items family Add Sort Manage items" at bounding box center [960, 228] width 789 height 58
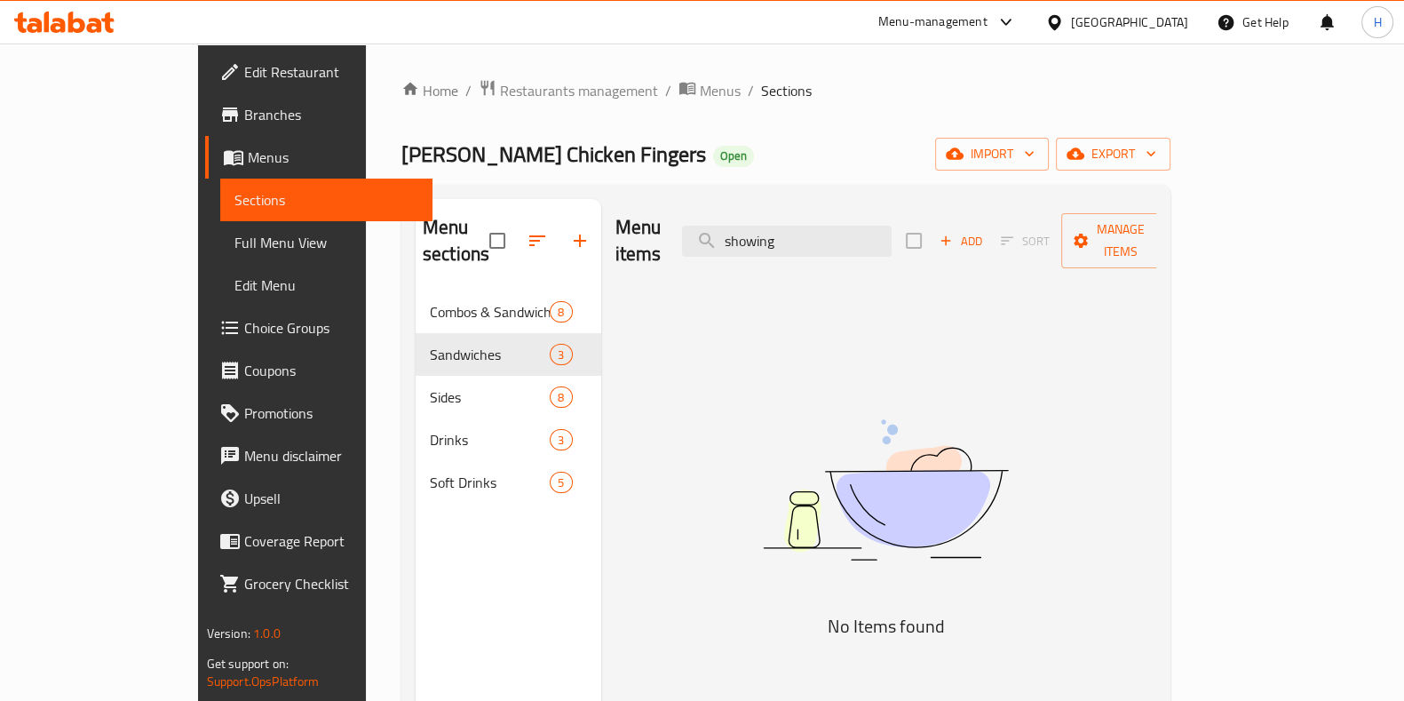
type input "showing"
click at [500, 98] on span "Restaurants management" at bounding box center [579, 90] width 158 height 21
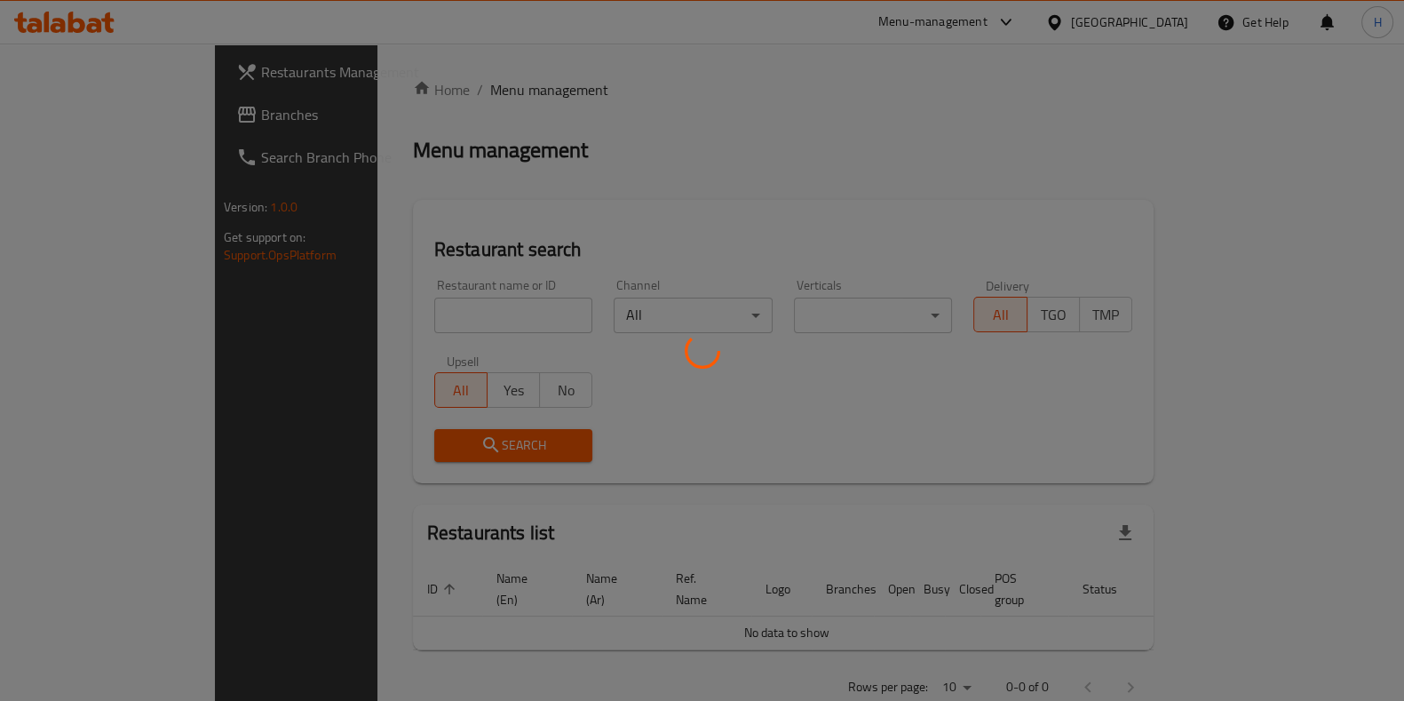
click at [393, 308] on div at bounding box center [702, 350] width 1404 height 701
click at [360, 314] on div at bounding box center [702, 350] width 1404 height 701
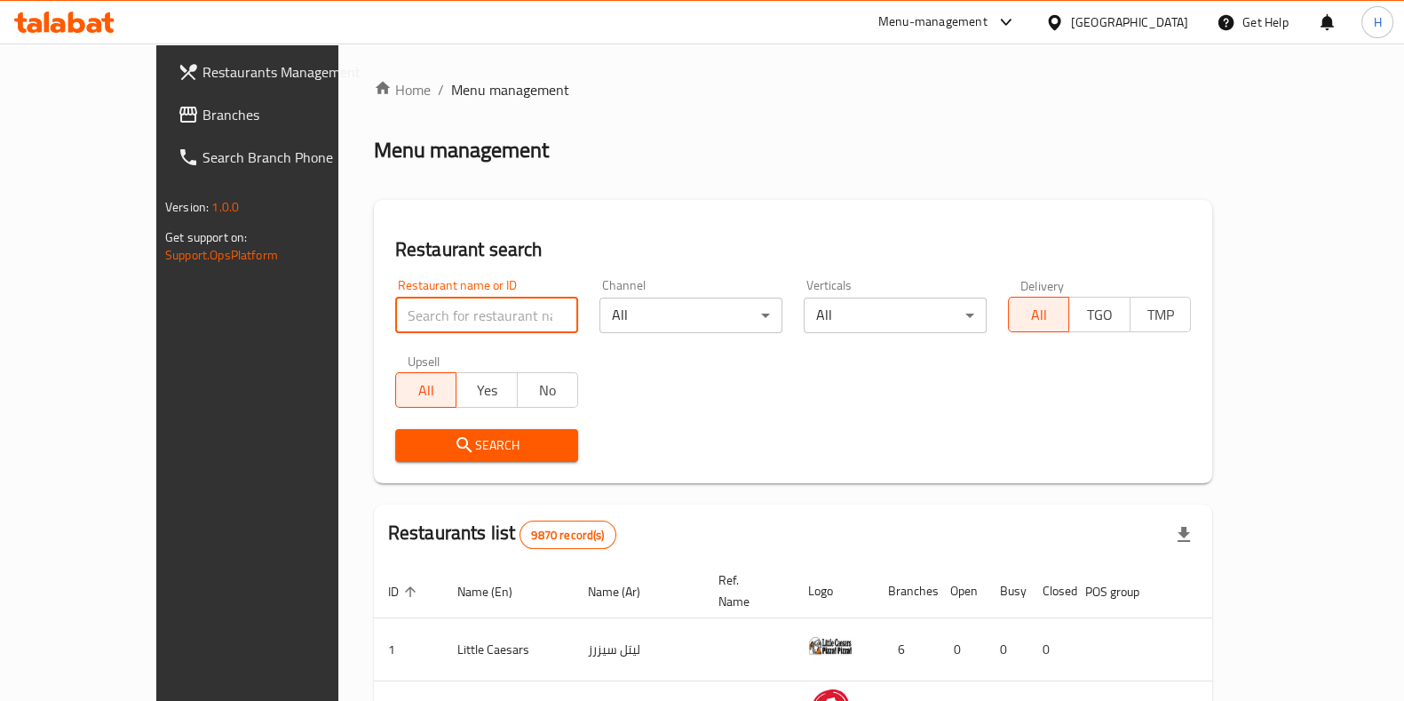
click at [395, 321] on input "search" at bounding box center [486, 315] width 183 height 36
type input "ف"
type input "Tabkhah"
click at [413, 451] on span "Search" at bounding box center [486, 445] width 155 height 22
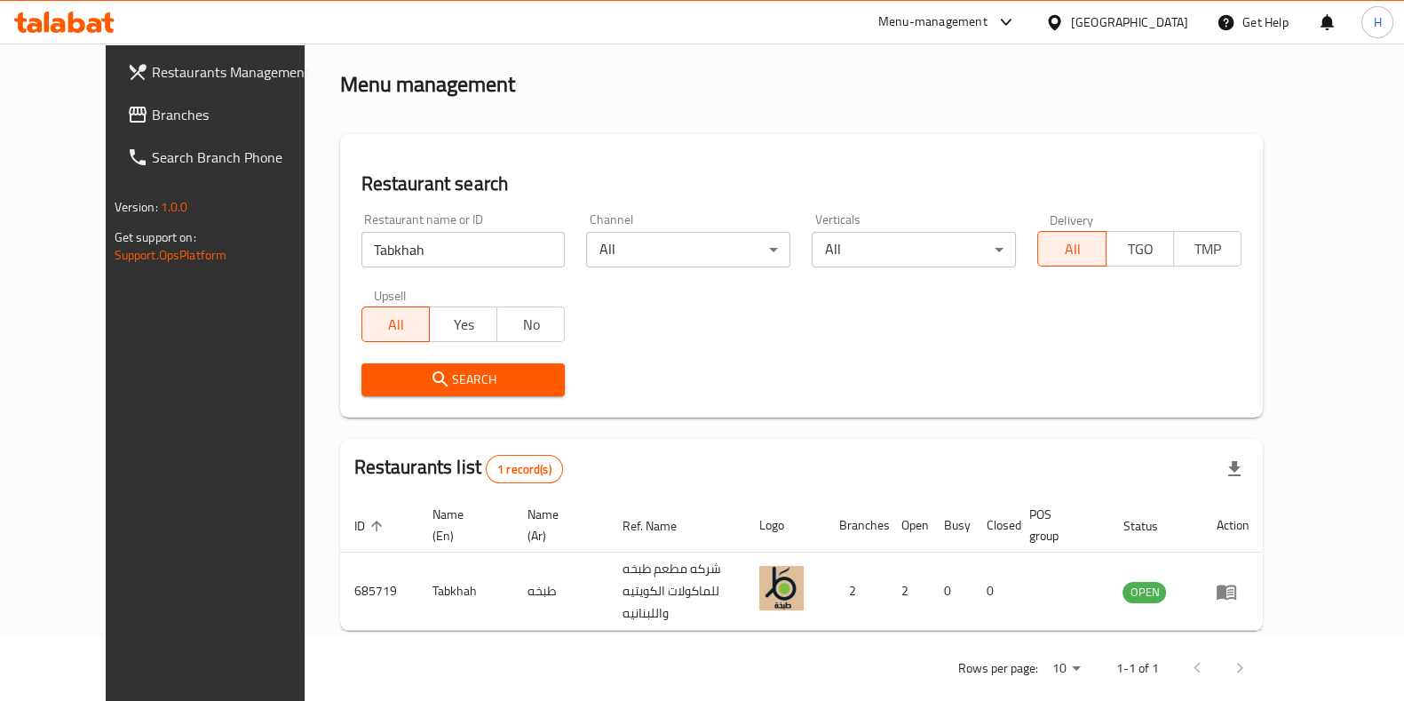
scroll to position [67, 0]
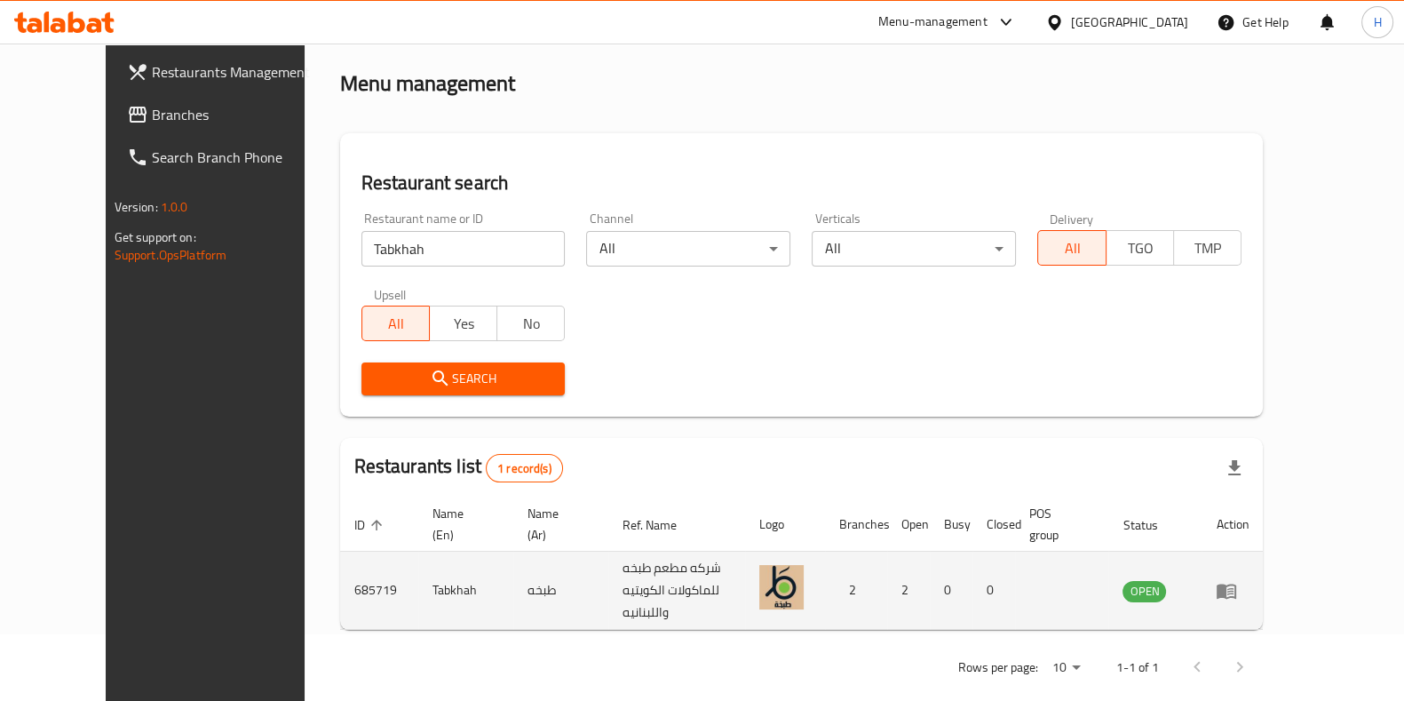
click at [340, 575] on td "685719" at bounding box center [379, 590] width 78 height 78
copy td "685719"
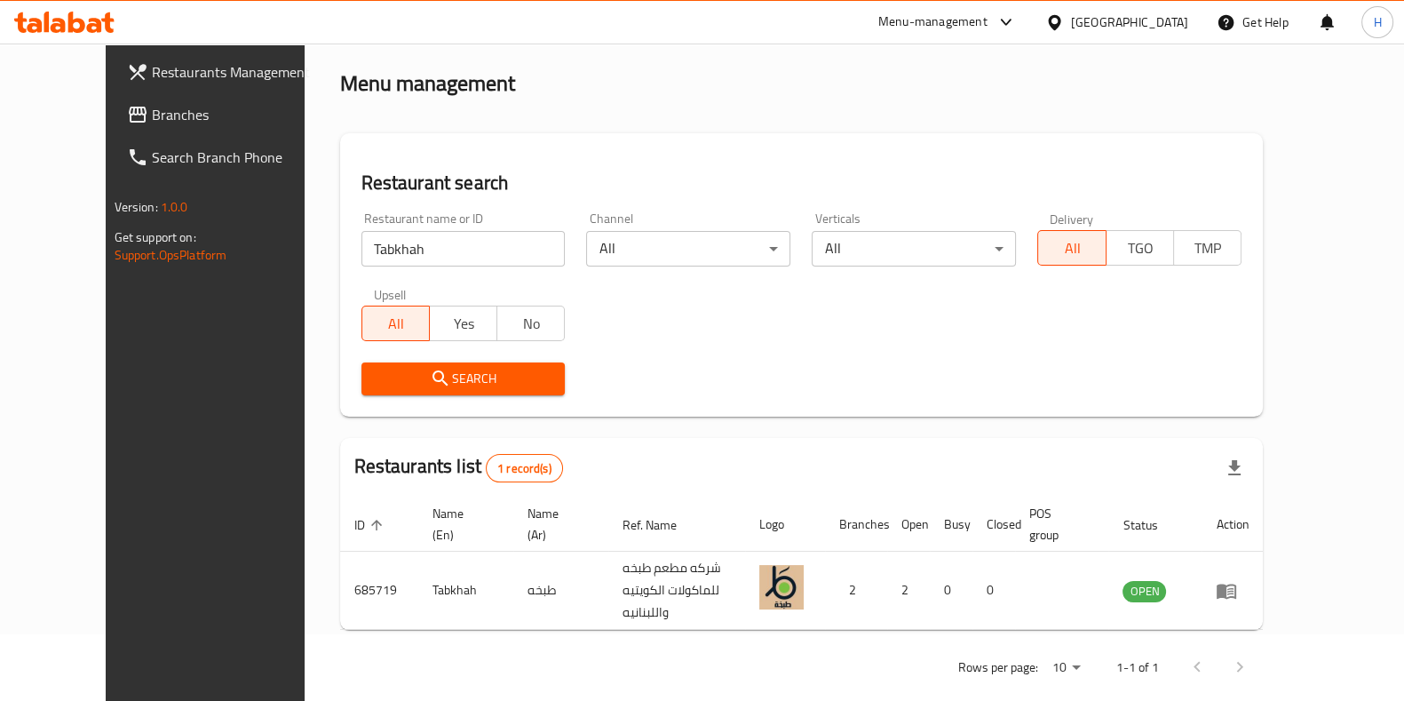
click at [987, 28] on div "Menu-management" at bounding box center [932, 22] width 109 height 21
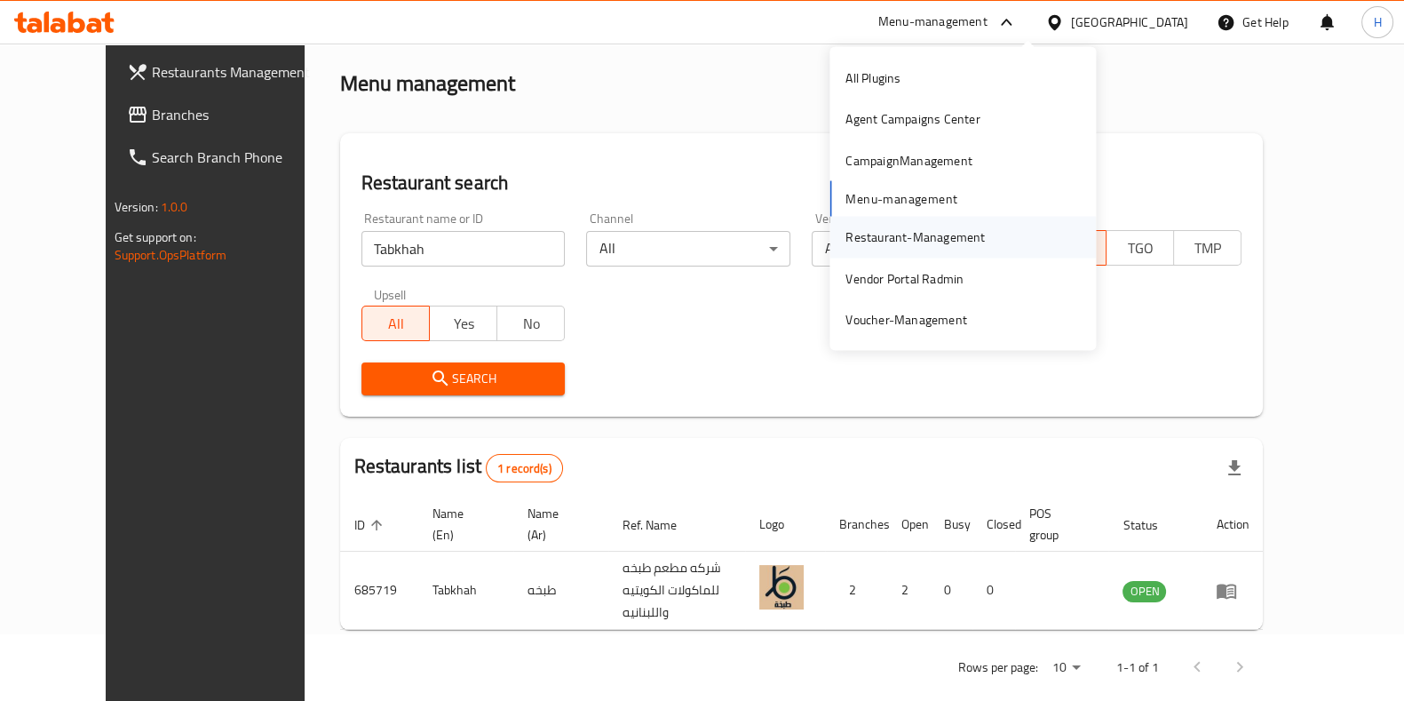
click at [914, 246] on div "Restaurant-Management" at bounding box center [914, 237] width 139 height 20
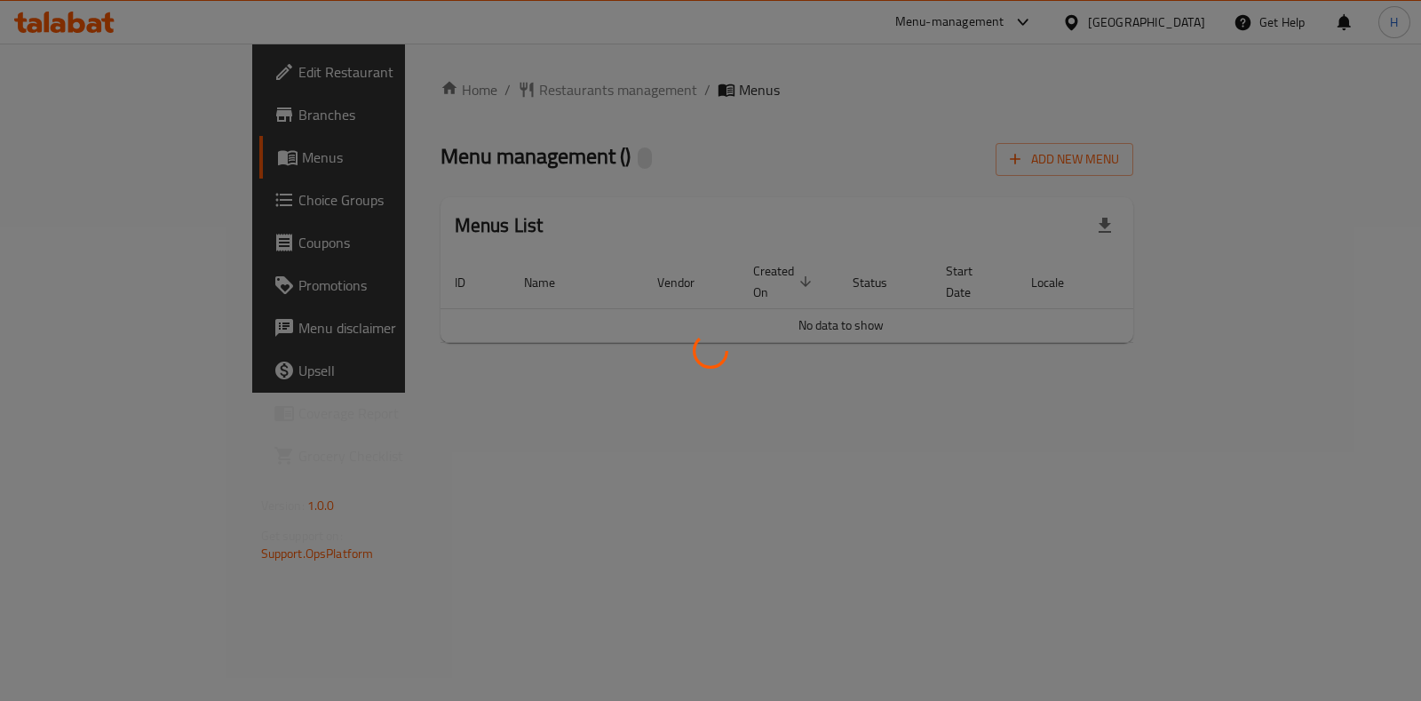
click at [1019, 15] on div at bounding box center [710, 350] width 1421 height 701
click at [996, 33] on div at bounding box center [710, 350] width 1421 height 701
click at [1039, 24] on div at bounding box center [710, 350] width 1421 height 701
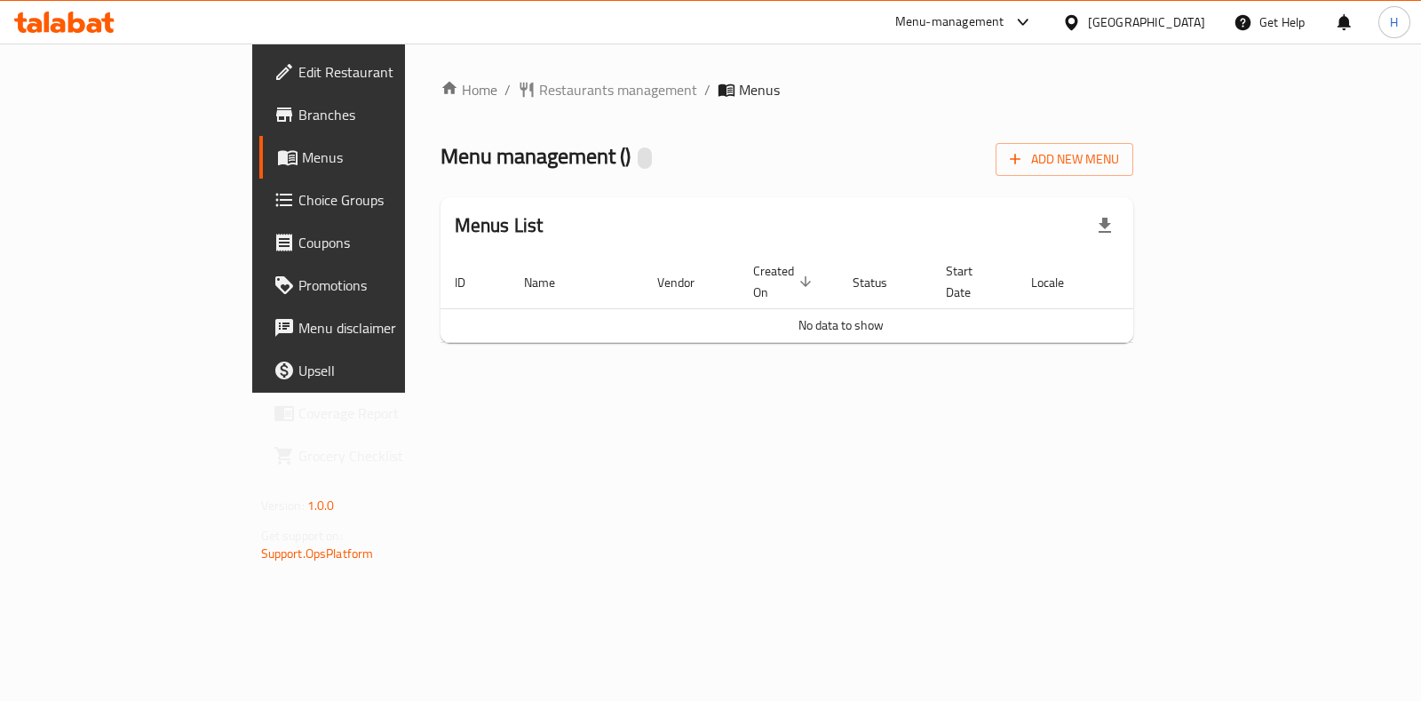
click at [974, 393] on div "Home / Restaurants management / Menus Menu management ( ) Add New Menu Menus Li…" at bounding box center [787, 218] width 765 height 349
click at [539, 98] on span "Restaurants management" at bounding box center [618, 89] width 158 height 21
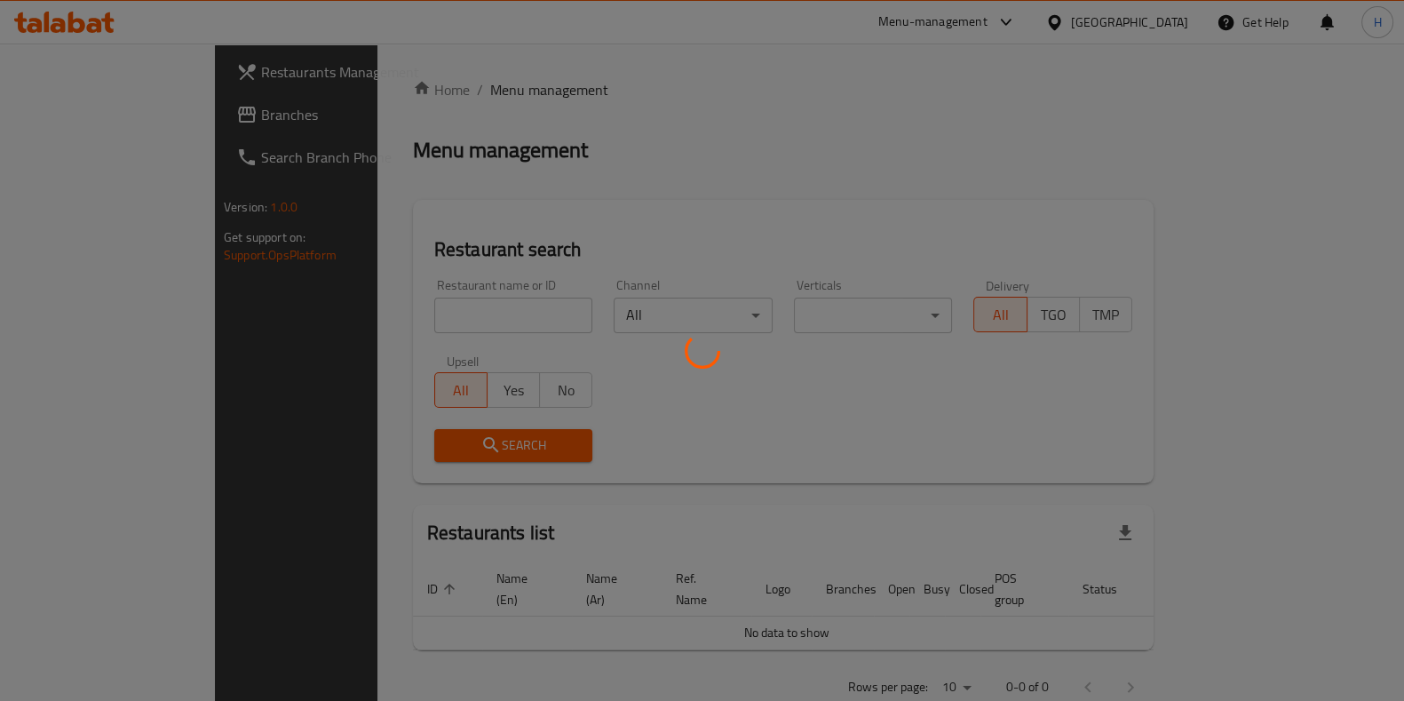
click at [397, 326] on div at bounding box center [702, 350] width 1404 height 701
click at [392, 318] on div at bounding box center [702, 350] width 1404 height 701
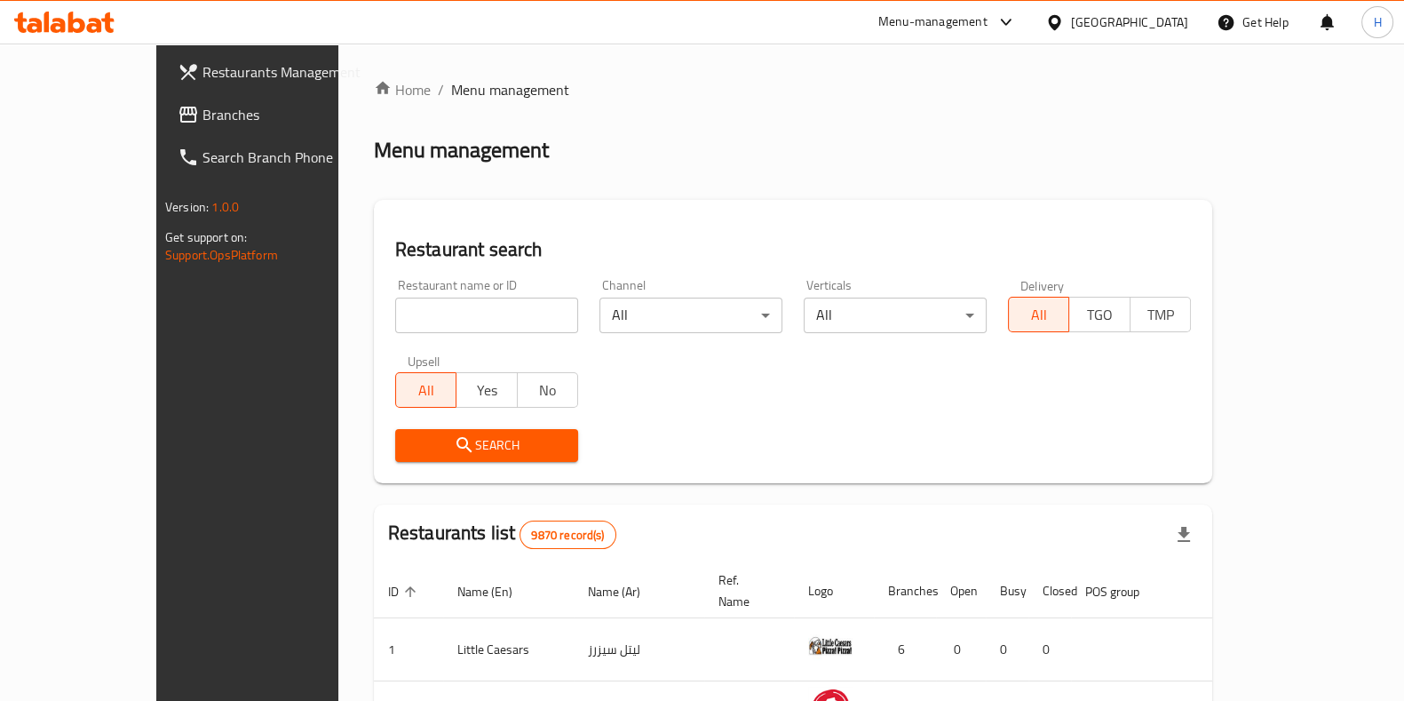
click at [374, 313] on div "Home / Menu management Menu management Restaurant search Restaurant name or ID …" at bounding box center [793, 636] width 838 height 1114
click at [395, 313] on input "search" at bounding box center [486, 315] width 183 height 36
type input "Roy Chicken"
click button "Search" at bounding box center [486, 445] width 183 height 33
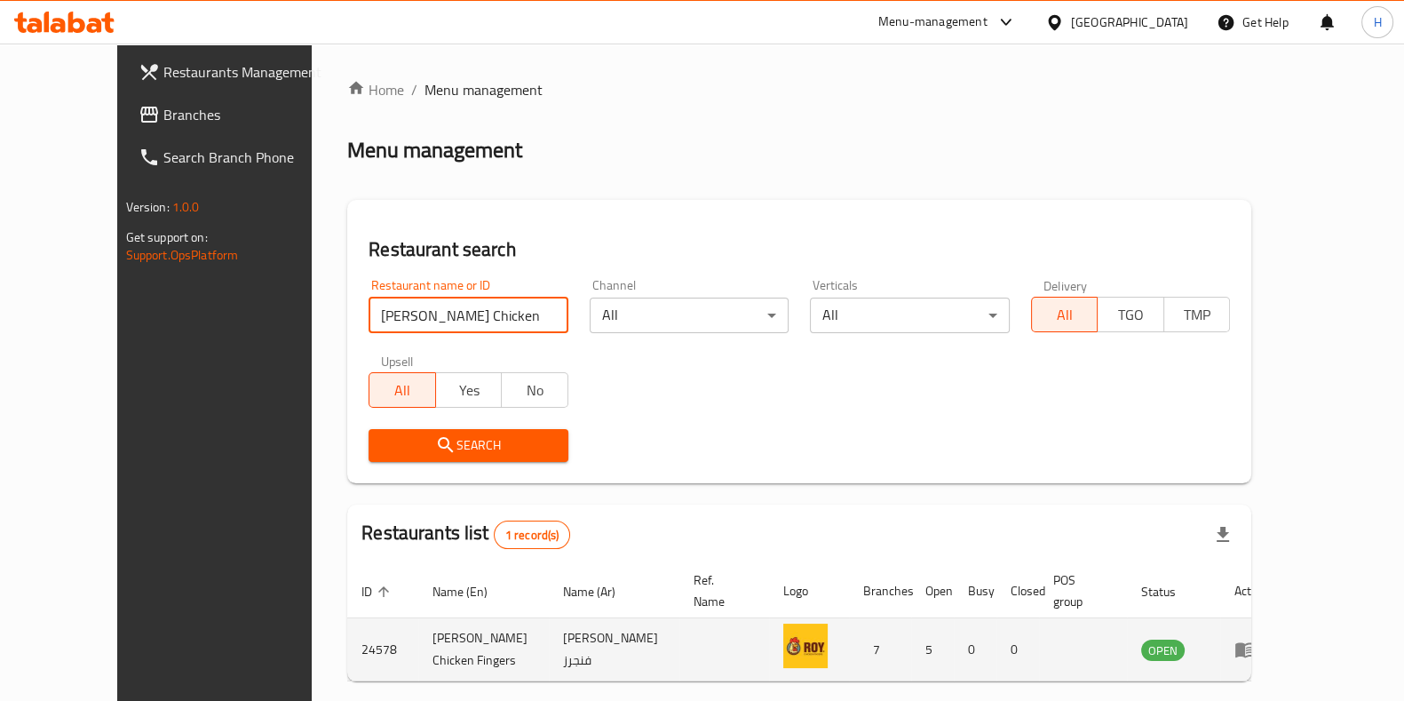
click at [1252, 646] on icon "enhanced table" at bounding box center [1249, 649] width 6 height 7
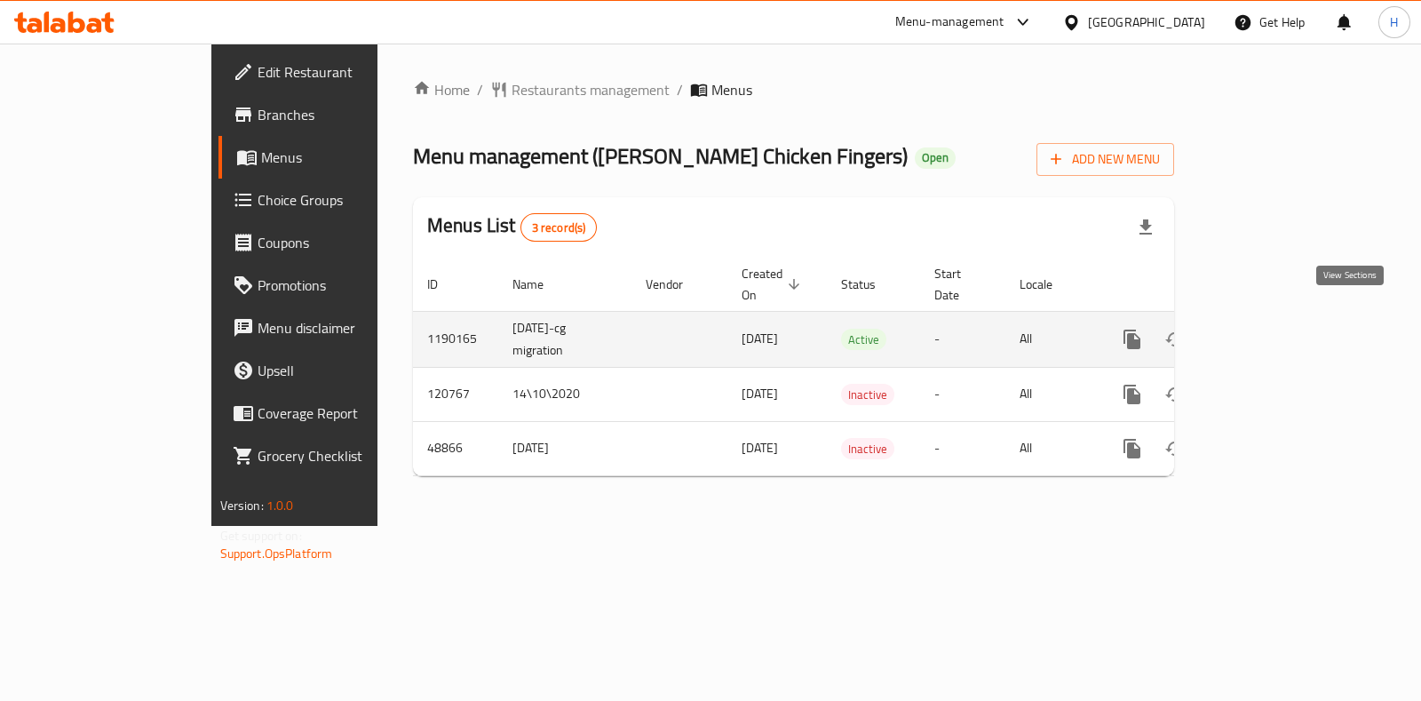
click at [1271, 329] on icon "enhanced table" at bounding box center [1259, 339] width 21 height 21
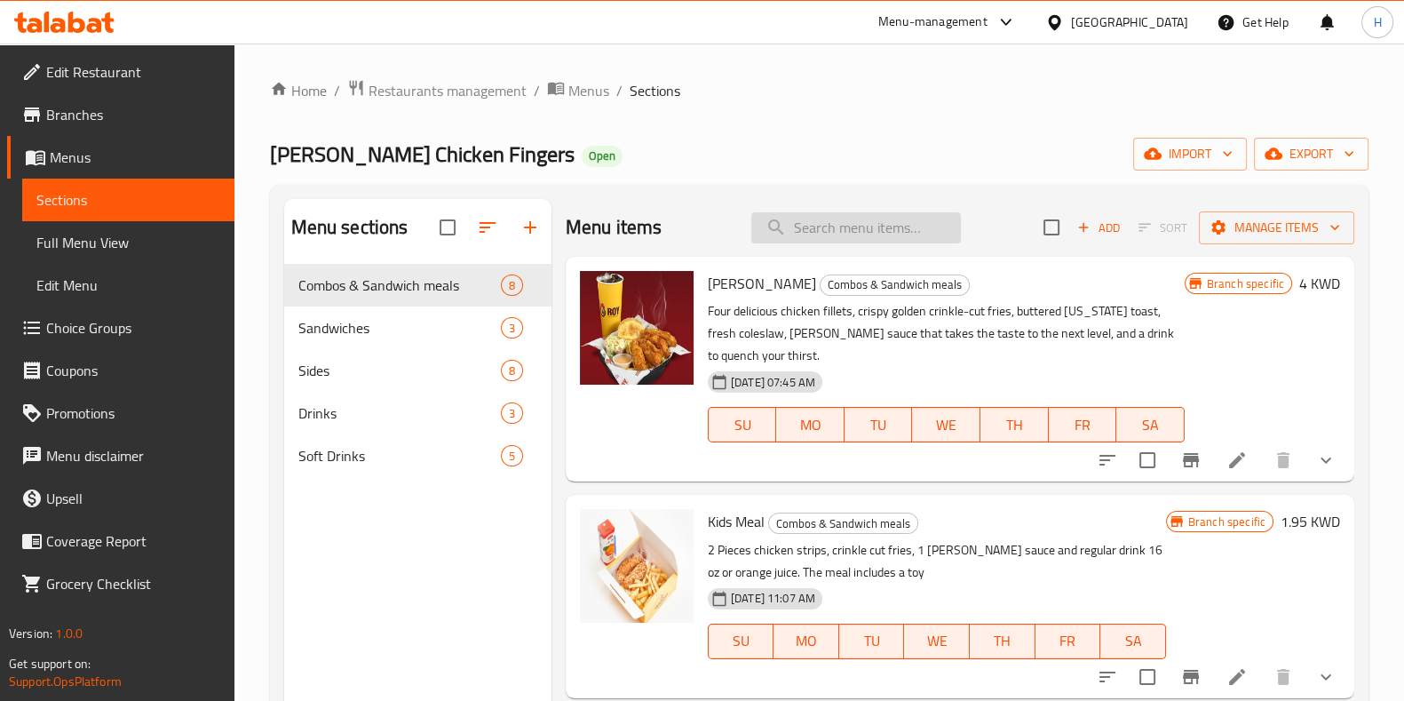
drag, startPoint x: 815, startPoint y: 210, endPoint x: 808, endPoint y: 223, distance: 15.1
click at [815, 215] on div "Menu items Add Sort Manage items" at bounding box center [960, 228] width 789 height 58
click at [808, 223] on input "search" at bounding box center [856, 227] width 210 height 31
paste input "هني ماسترد تشيكن ميل"
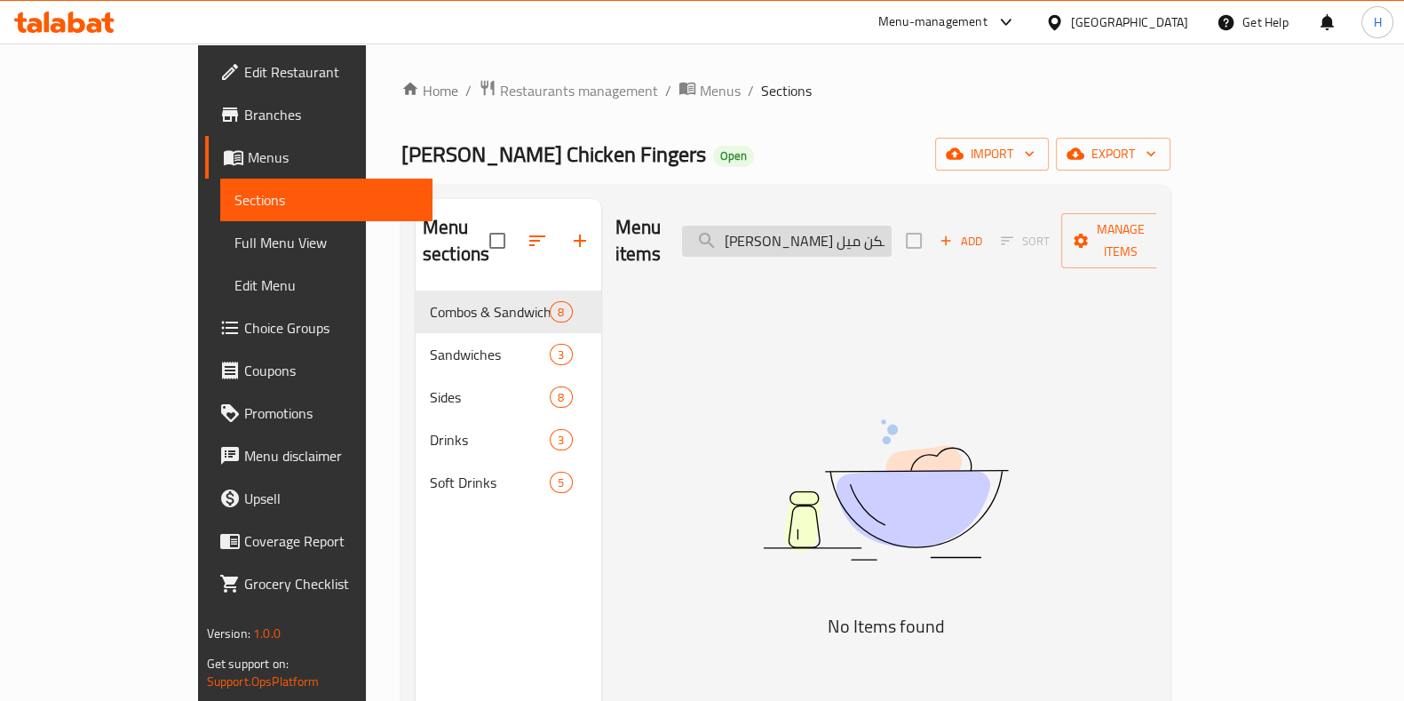
drag, startPoint x: 870, startPoint y: 231, endPoint x: 794, endPoint y: 231, distance: 76.4
click at [834, 231] on input "هني ماسترد تشيكن ميل" at bounding box center [787, 241] width 210 height 31
click at [794, 231] on input "هني ماسترد تشيكن ميل" at bounding box center [787, 241] width 210 height 31
click at [851, 232] on input "هني ماسترد تشيكن ميل" at bounding box center [787, 241] width 210 height 31
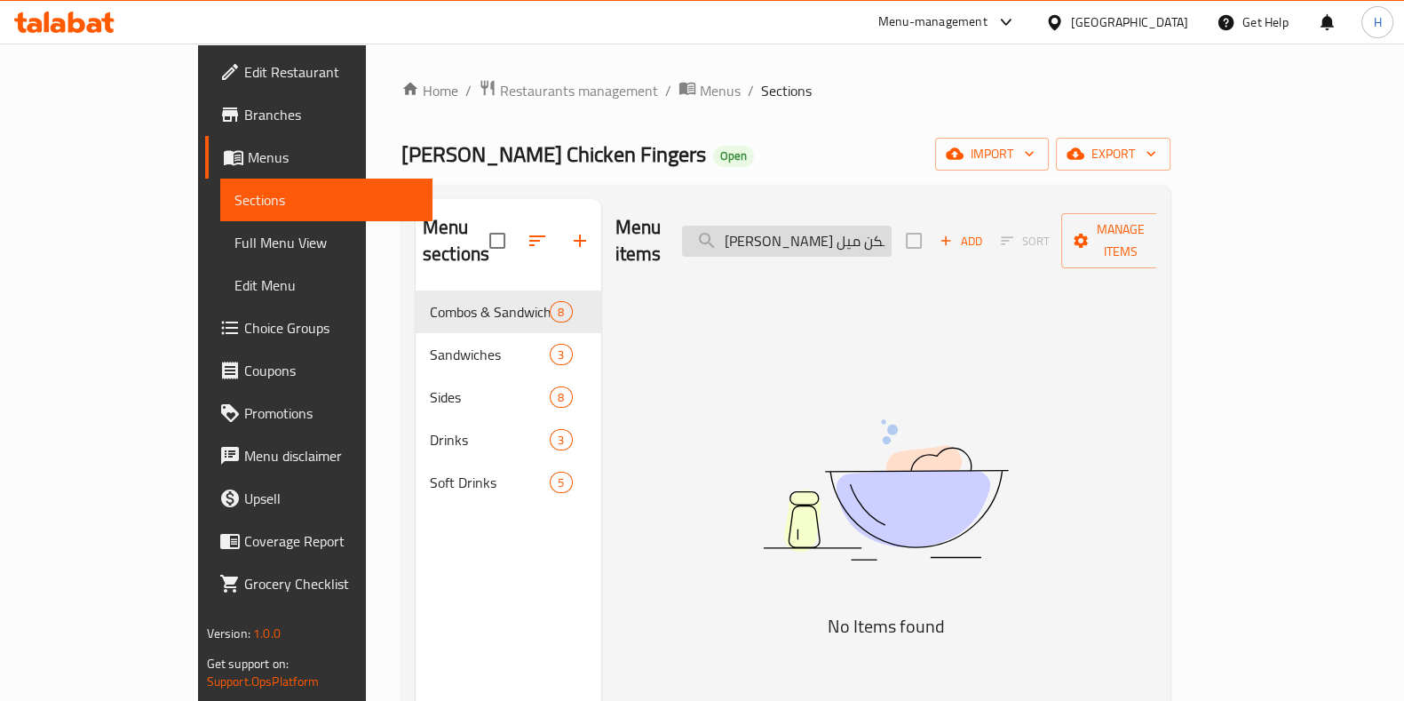
click at [851, 232] on input "هني ماسترد تشيكن ميل" at bounding box center [787, 241] width 210 height 31
click at [852, 232] on input "هني ماسترد تشيكن ميل" at bounding box center [787, 241] width 210 height 31
type input "honey m"
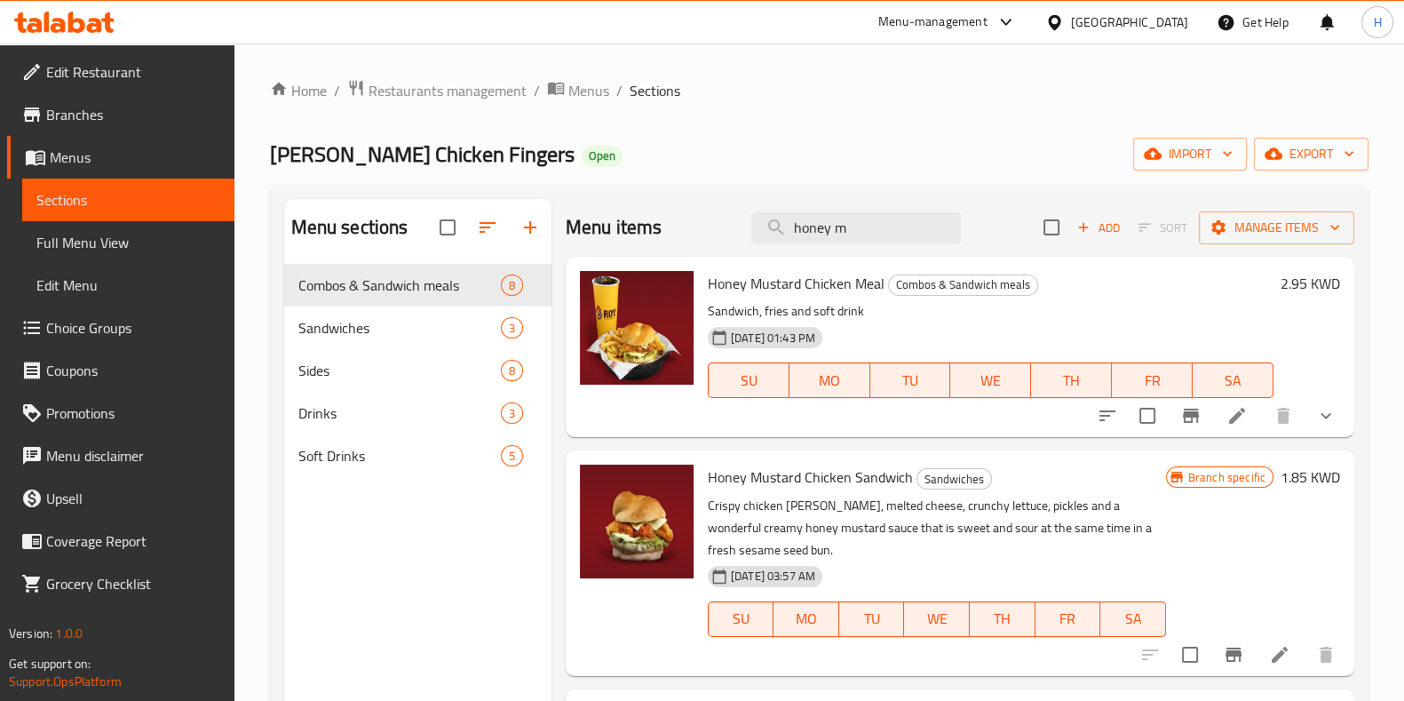
click at [765, 284] on span "Honey Mustard Chicken Meal" at bounding box center [796, 283] width 177 height 27
click at [1236, 417] on icon at bounding box center [1237, 416] width 16 height 16
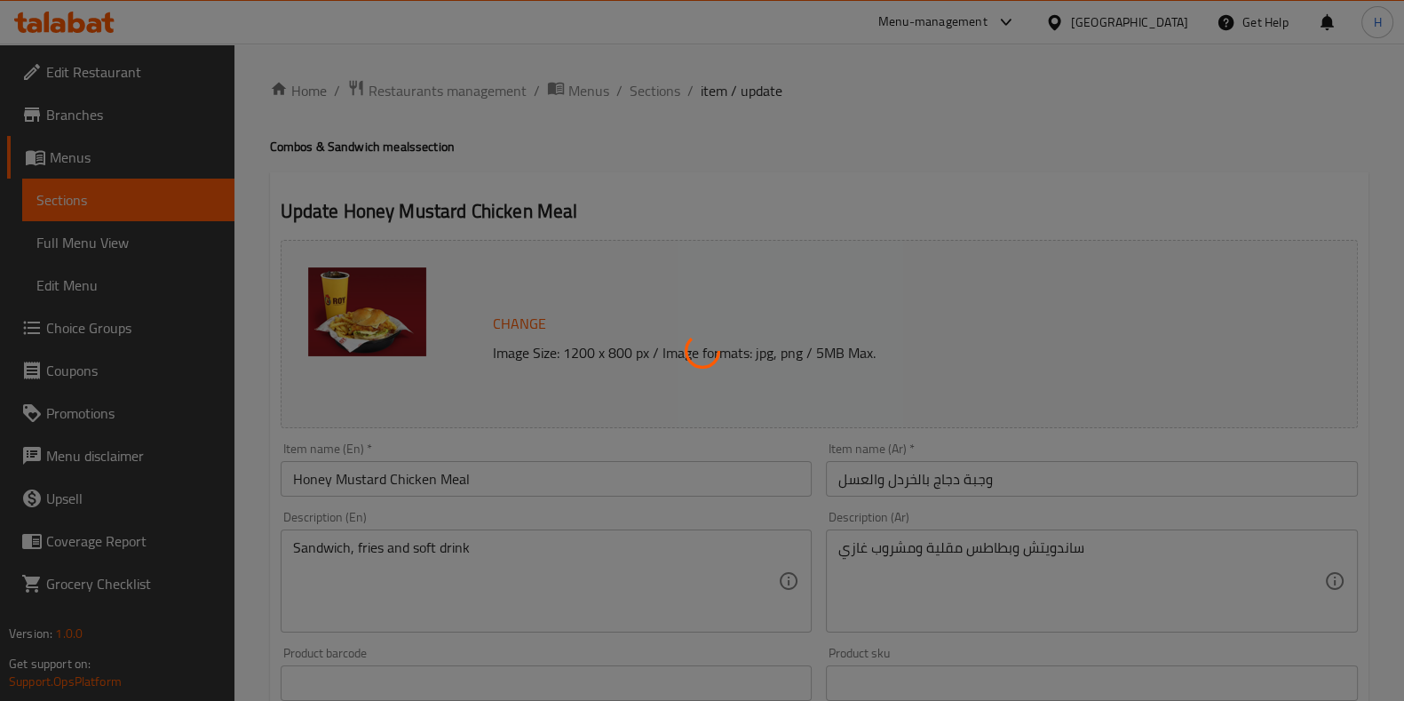
type input "إختيارك من المشروب:"
type input "1"
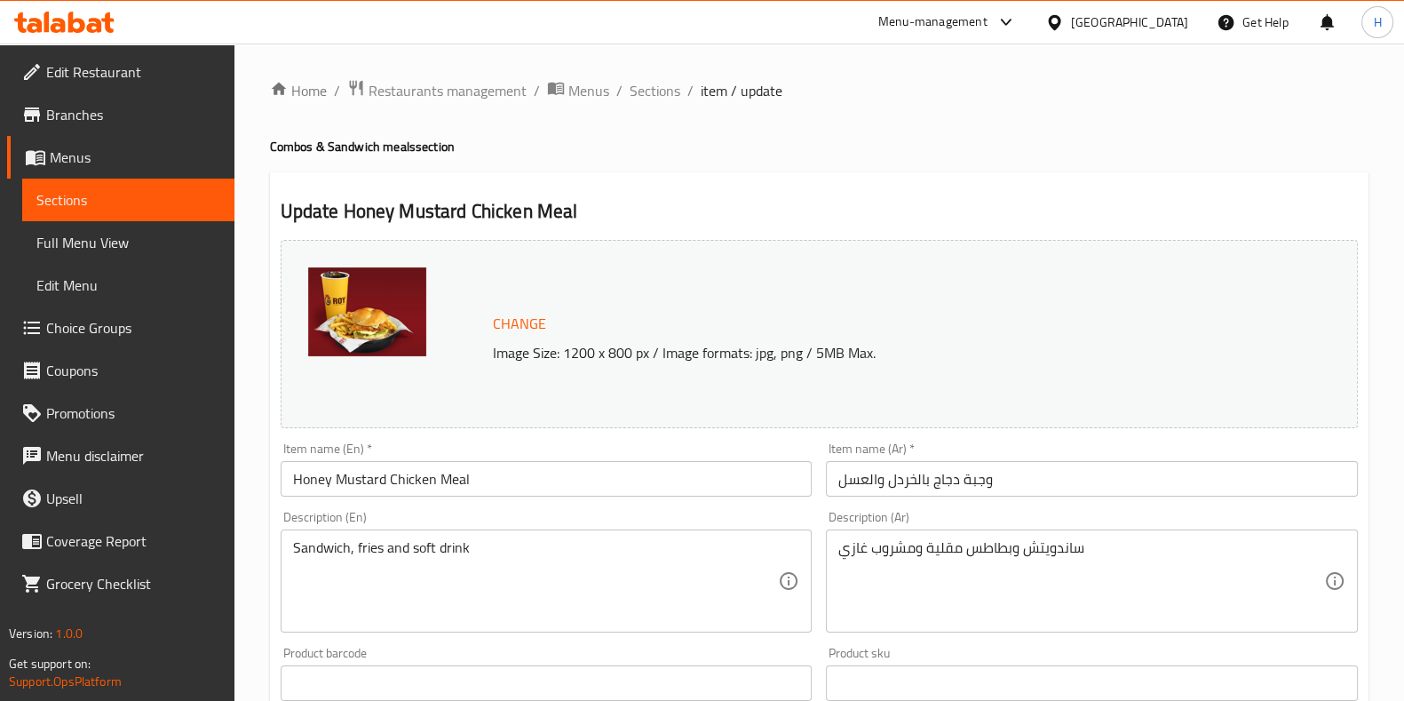
drag, startPoint x: 665, startPoint y: 85, endPoint x: 679, endPoint y: 179, distance: 95.2
click at [665, 85] on span "Sections" at bounding box center [655, 90] width 51 height 21
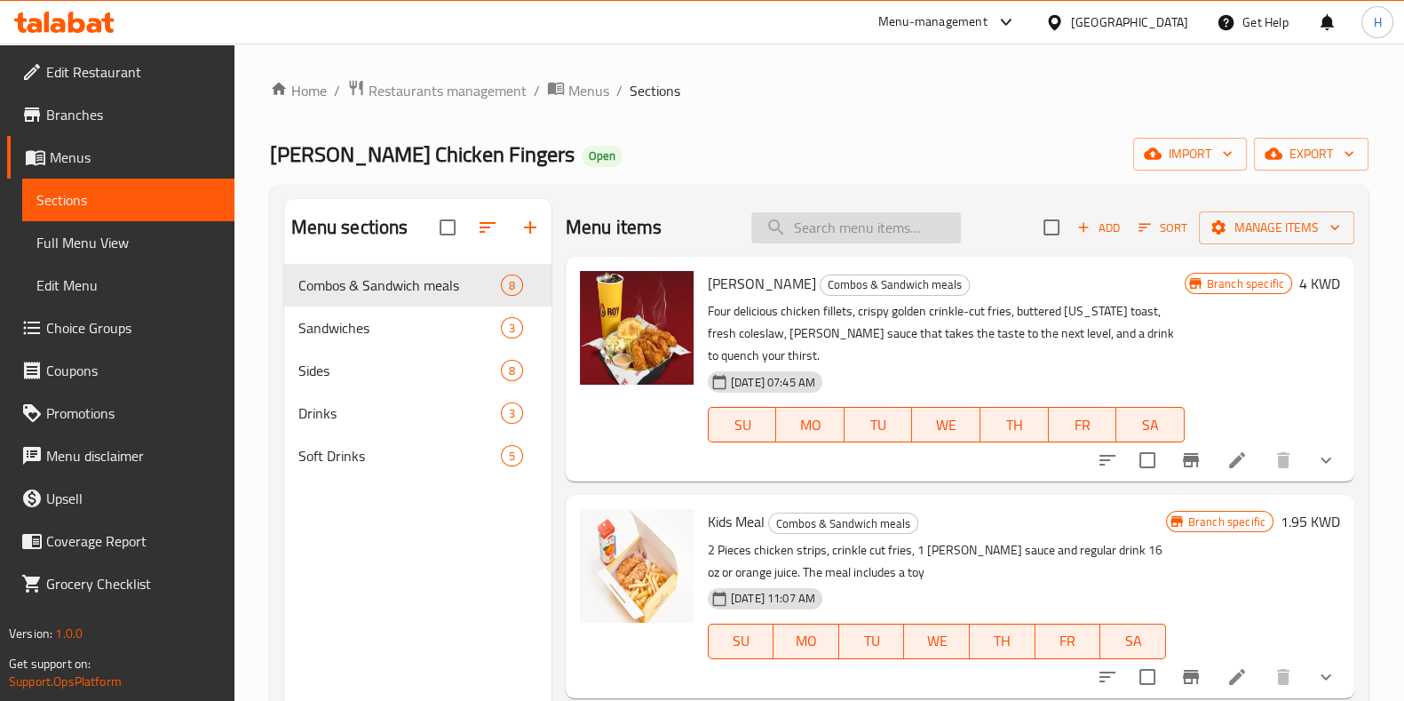
click at [806, 227] on input "search" at bounding box center [856, 227] width 210 height 31
paste input "وجبه روي ميل"
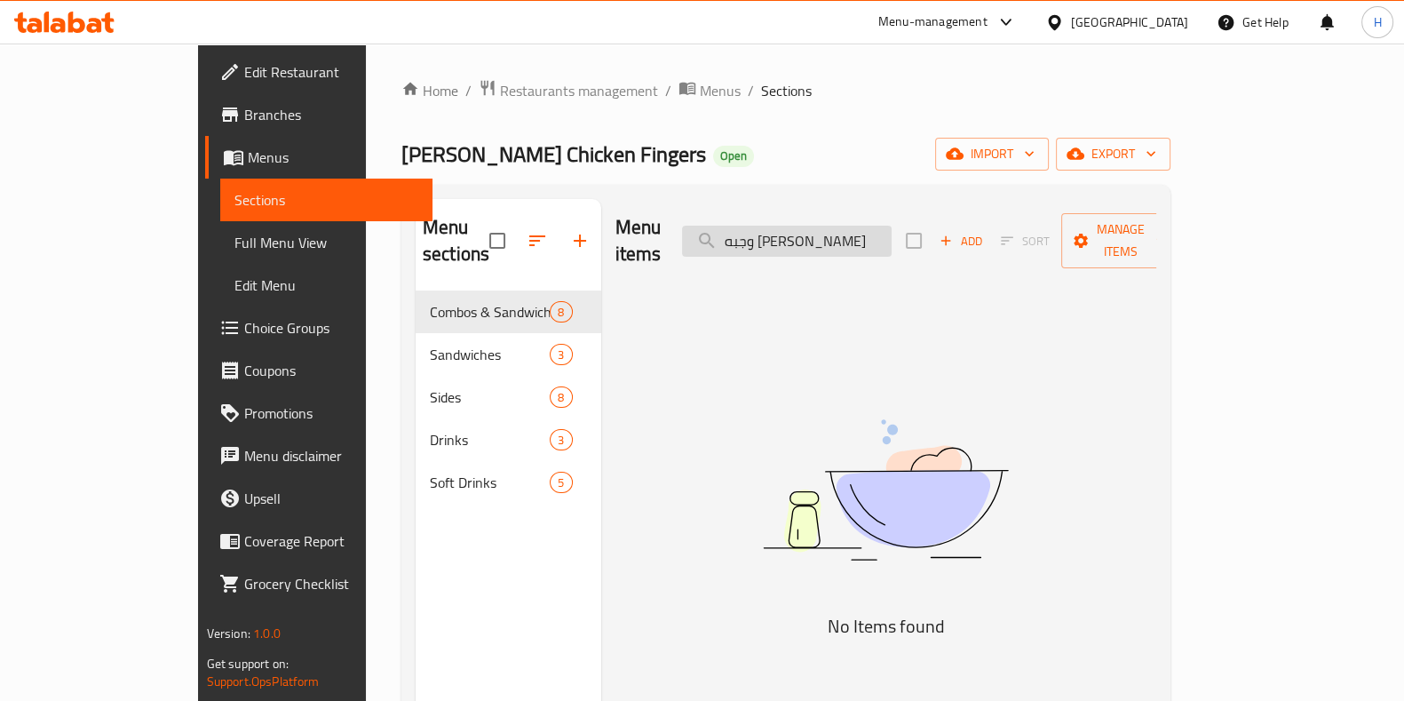
click at [857, 236] on input "وجبه روي ميل" at bounding box center [787, 241] width 210 height 31
click at [813, 233] on input "روي ميل" at bounding box center [787, 241] width 210 height 31
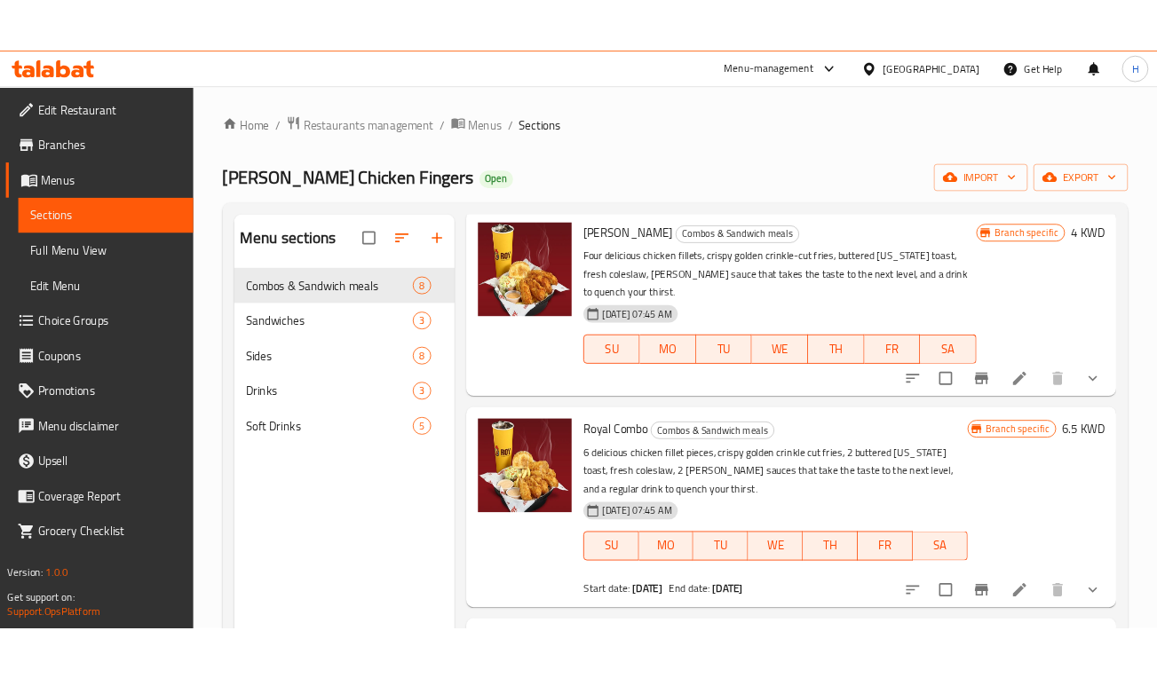
scroll to position [110, 0]
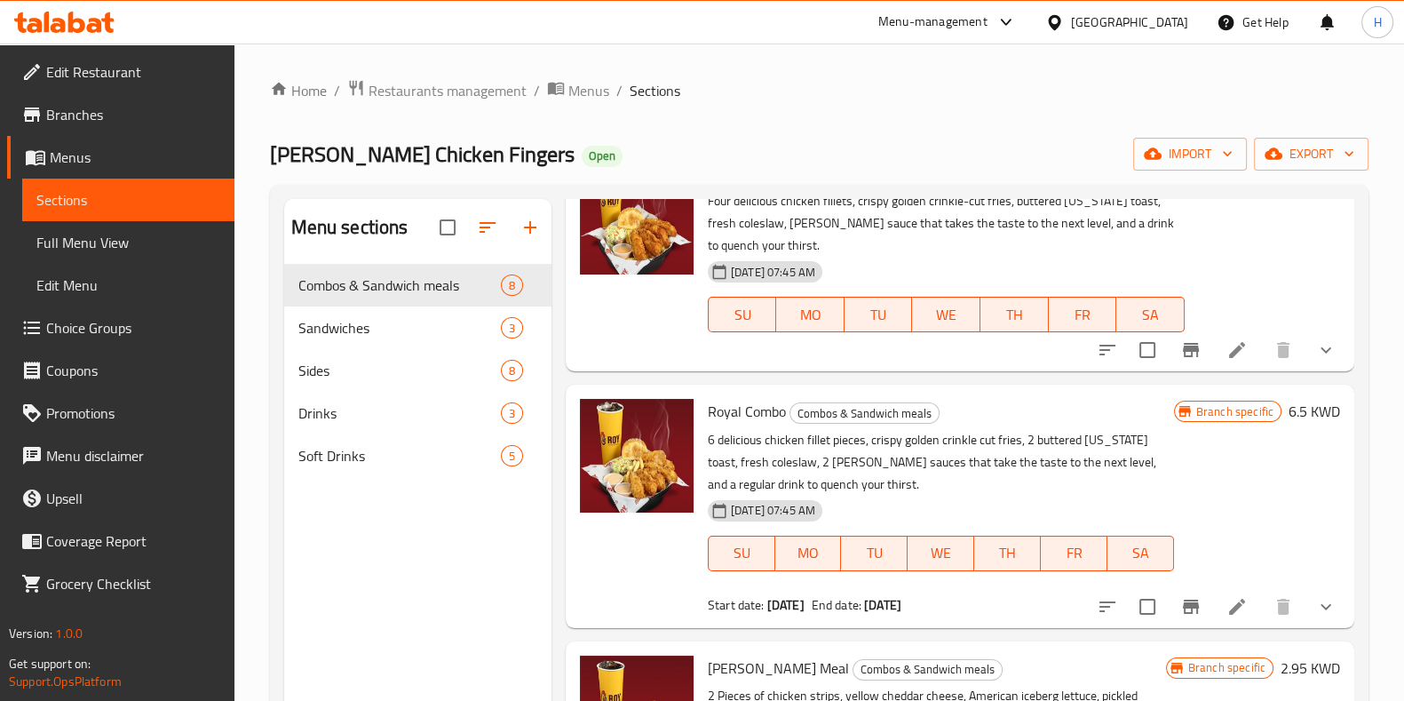
type input "روي"
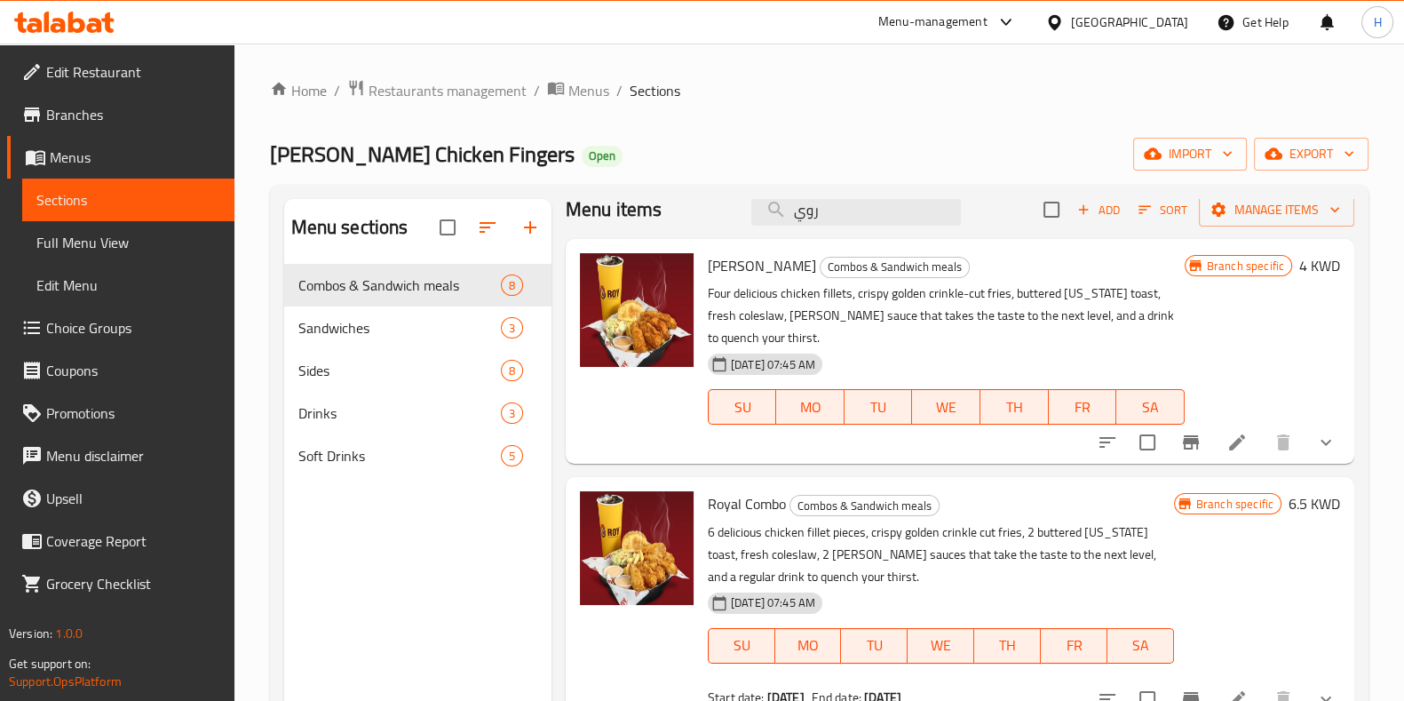
scroll to position [0, 0]
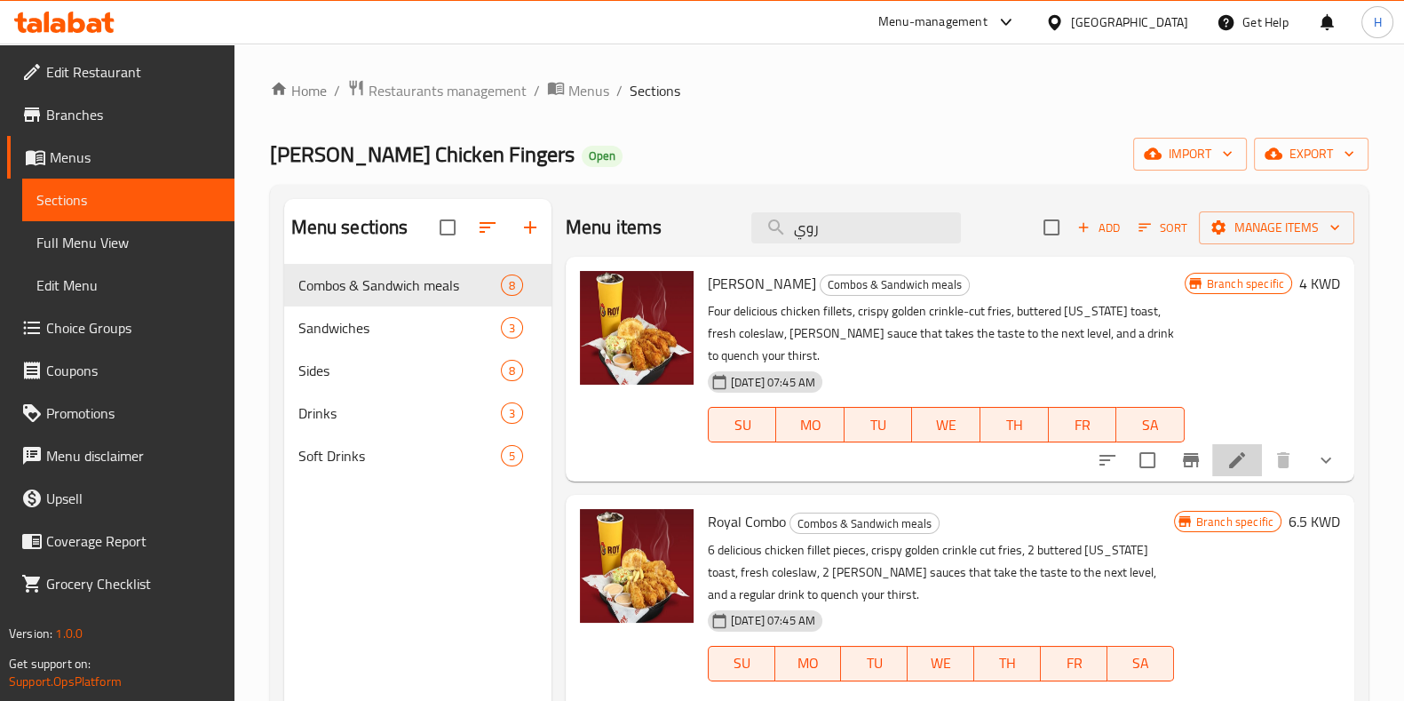
click at [1212, 472] on li at bounding box center [1237, 460] width 50 height 32
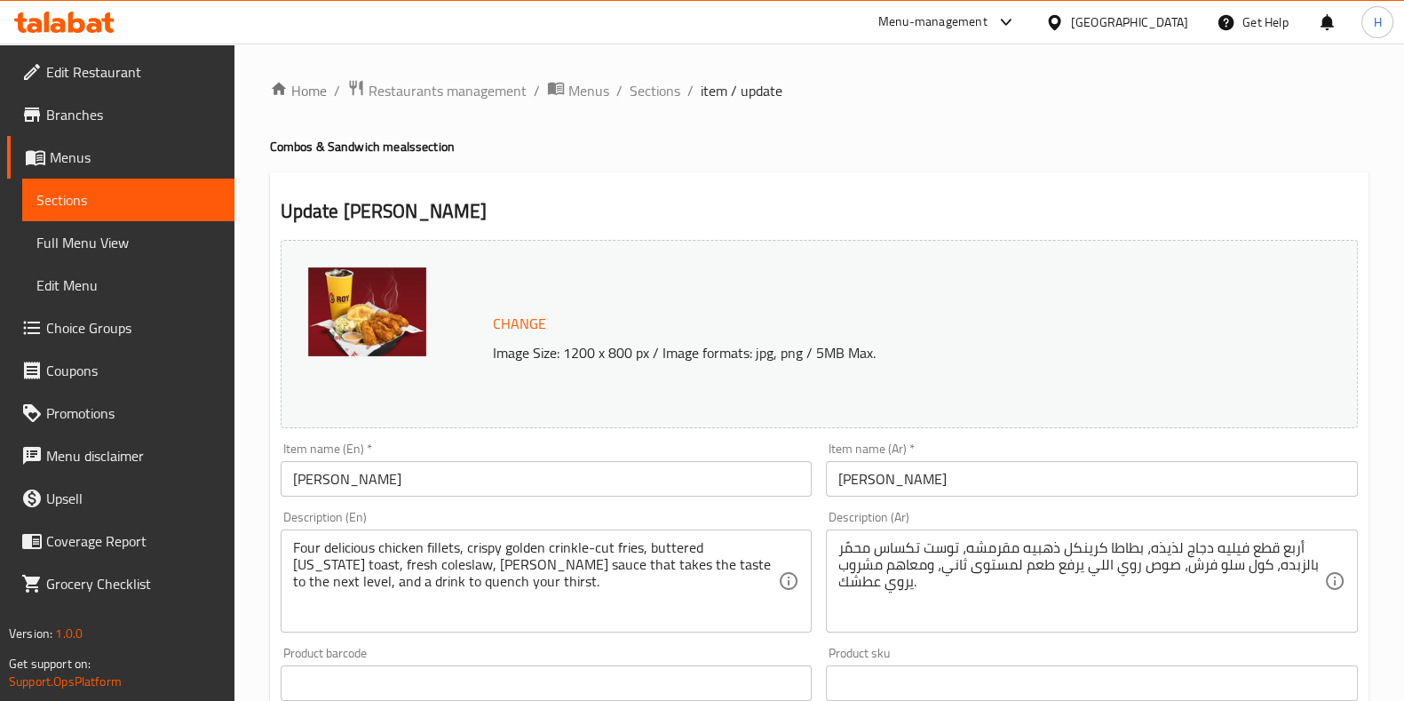
click at [949, 547] on textarea "أربع قطع فيليه دجاج لذيذه، بطاطا كرينكل ذهبيه مقرمشه، توست تكساس محمًر بالزبده،…" at bounding box center [1081, 581] width 486 height 84
click at [664, 91] on span "Sections" at bounding box center [655, 90] width 51 height 21
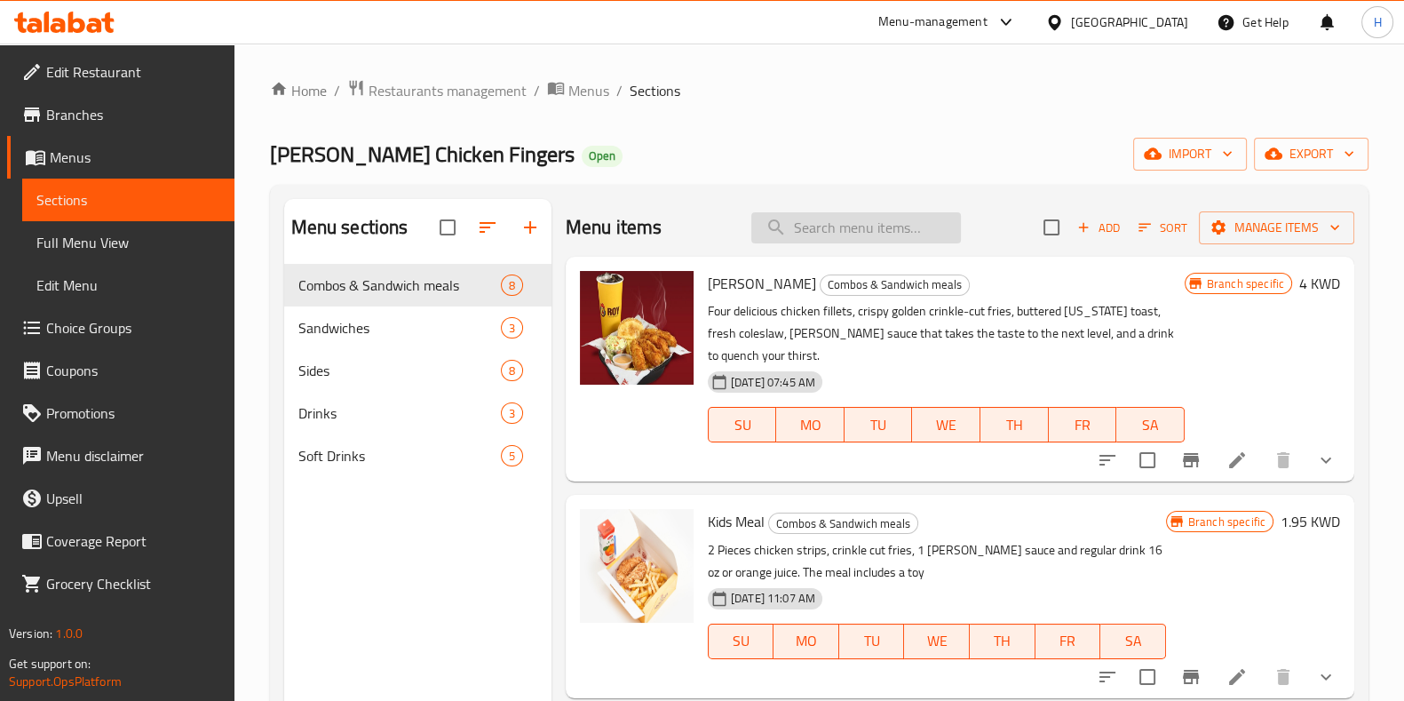
click at [851, 216] on input "search" at bounding box center [856, 227] width 210 height 31
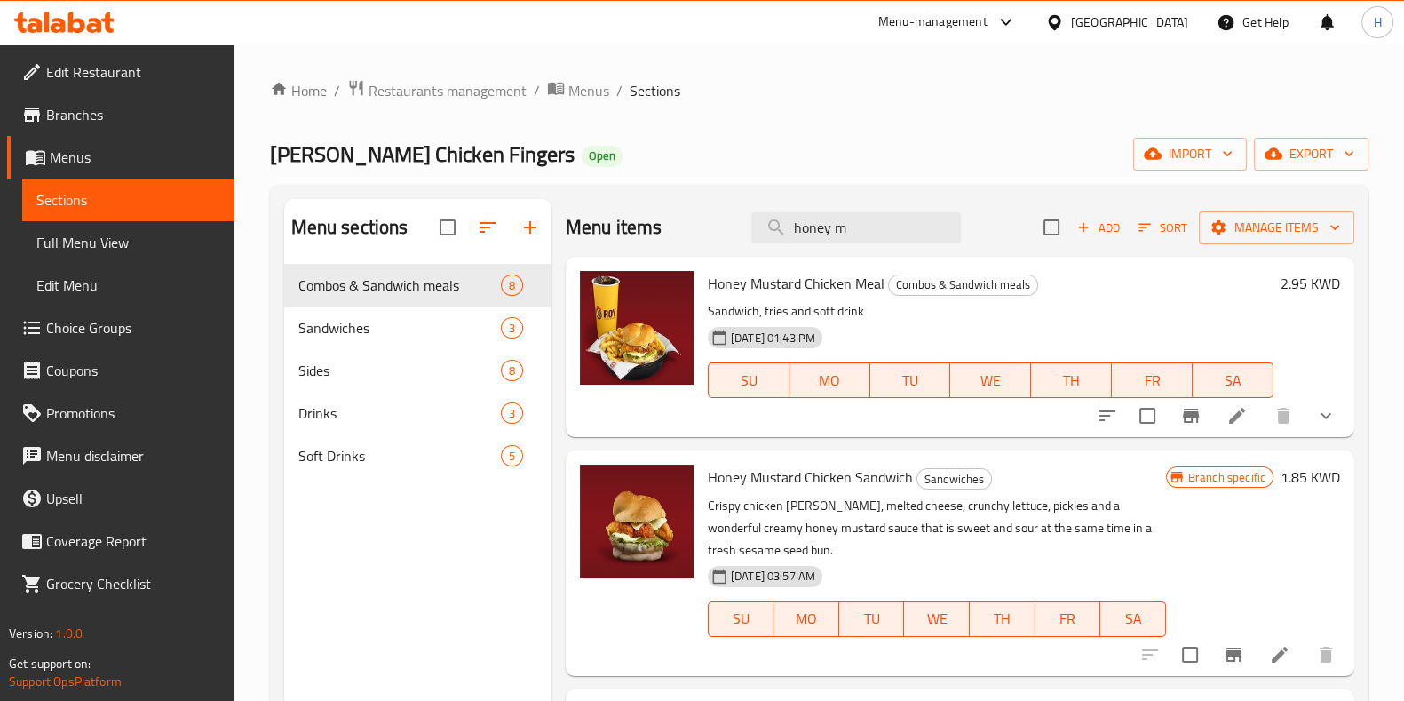
drag, startPoint x: 892, startPoint y: 233, endPoint x: 697, endPoint y: 248, distance: 195.9
click at [697, 248] on div "Menu items honey m Add Sort Manage items" at bounding box center [960, 228] width 789 height 58
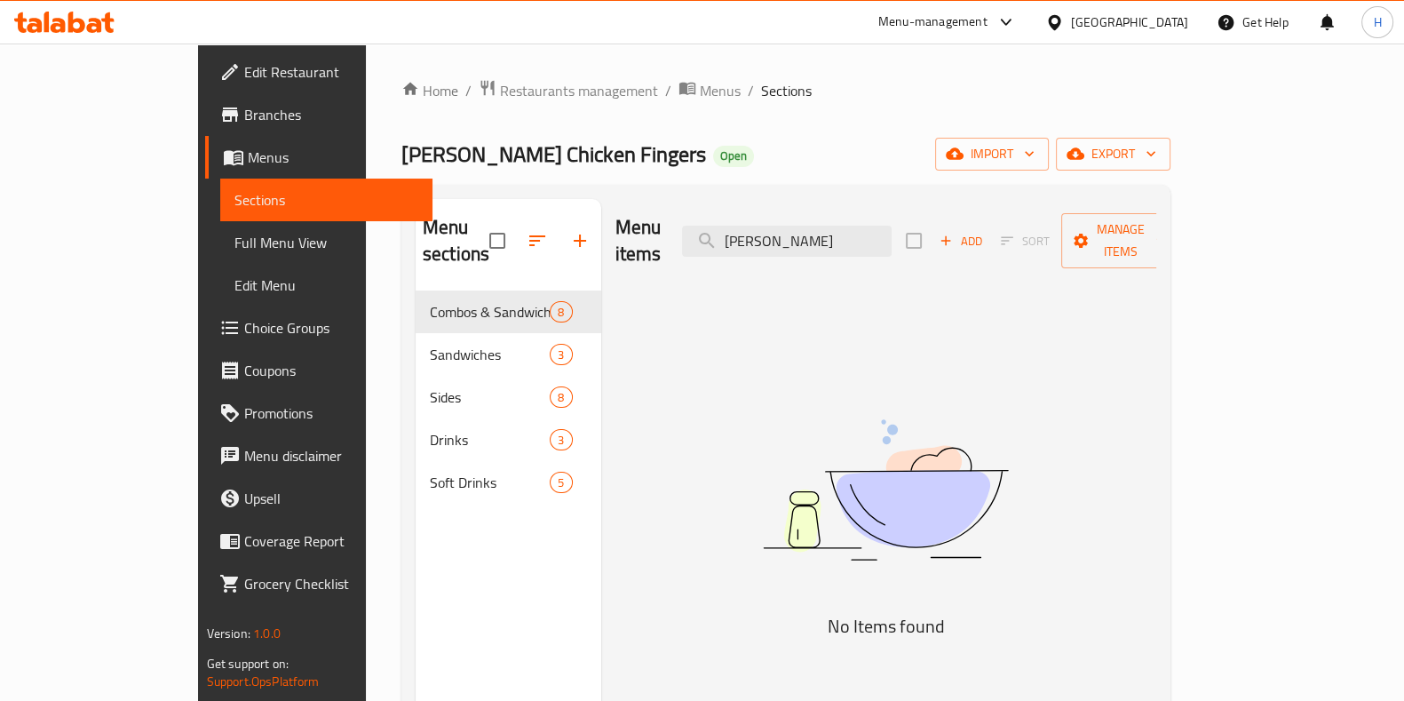
type input "roy ch"
drag, startPoint x: 884, startPoint y: 240, endPoint x: 657, endPoint y: 224, distance: 227.0
click at [657, 224] on div "Menu items roy ch Add Sort Manage items" at bounding box center [886, 241] width 542 height 84
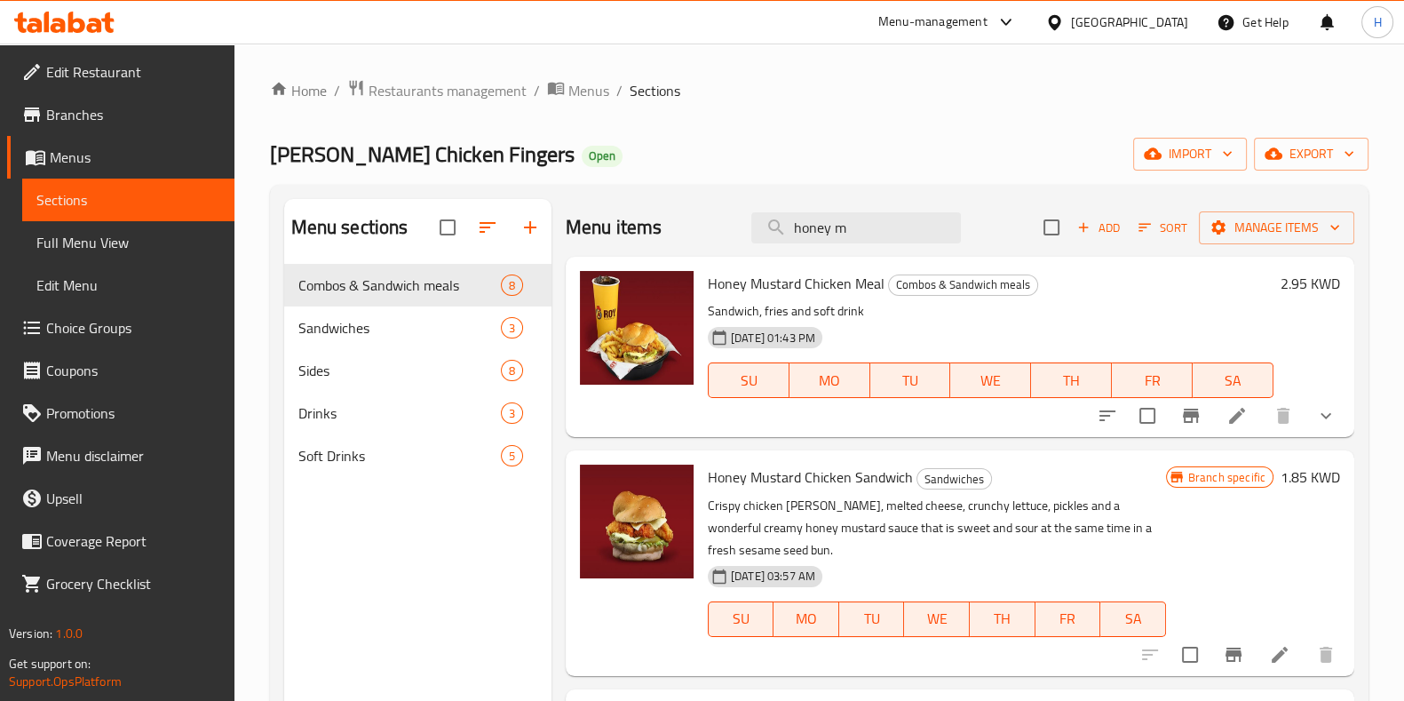
drag, startPoint x: 856, startPoint y: 238, endPoint x: 741, endPoint y: 264, distance: 118.3
click at [741, 264] on div "Menu items honey m Add Sort Manage items Honey Mustard Chicken Meal Combos & Sa…" at bounding box center [952, 549] width 803 height 701
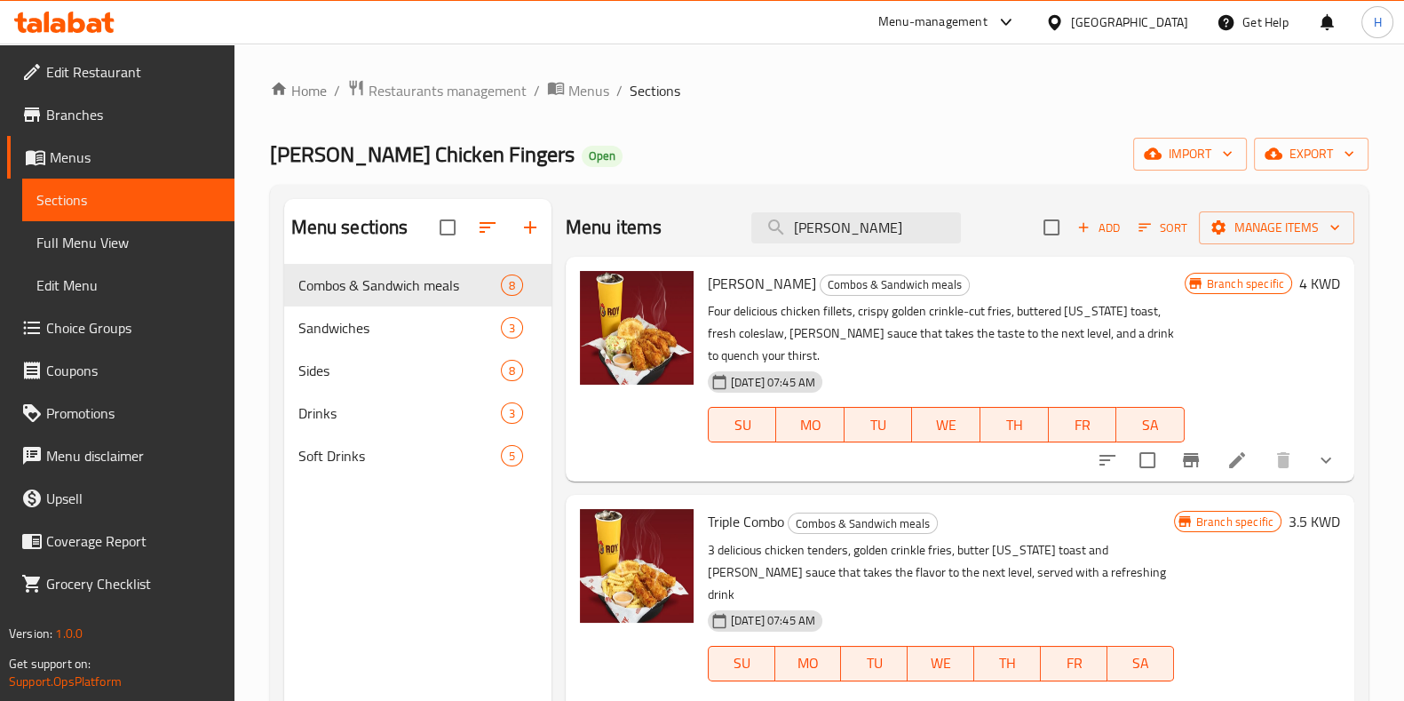
type input "roy"
click at [1226, 453] on icon at bounding box center [1236, 459] width 21 height 21
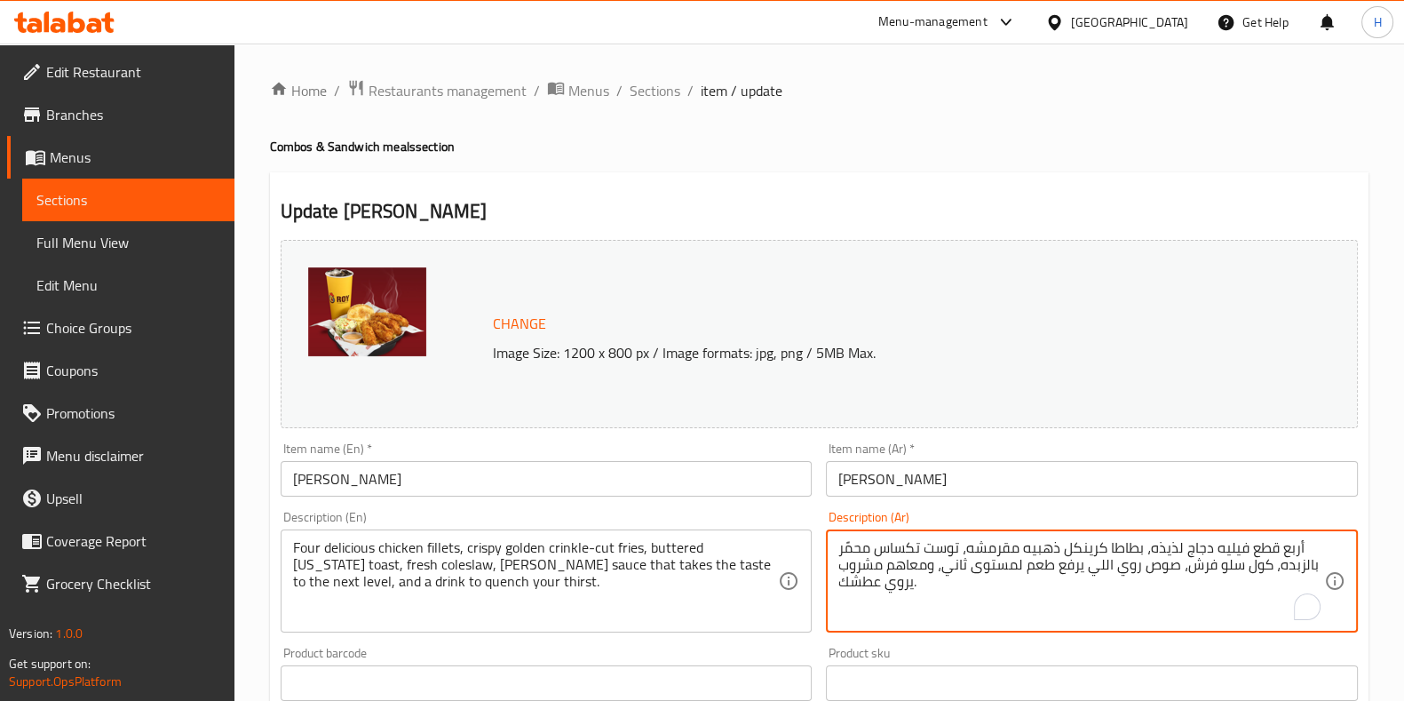
click at [911, 539] on textarea "أربع قطع فيليه دجاج لذيذه، بطاطا كرينكل ذهبيه مقرمشه، توست تكساس محمًر بالزبده،…" at bounding box center [1081, 581] width 486 height 84
paste textarea "2 قطعة دجاج ستربس، جبنه شيدر أصفر، خس آيسبرج امريكي، خيار مخلل و صلصة روي في خب…"
type textarea "2 قطعة دجاج ستربس، جبنه شيدر أصفر، خس آيسبرج امريكي، خيار مخلل و صلصة روي في خب…"
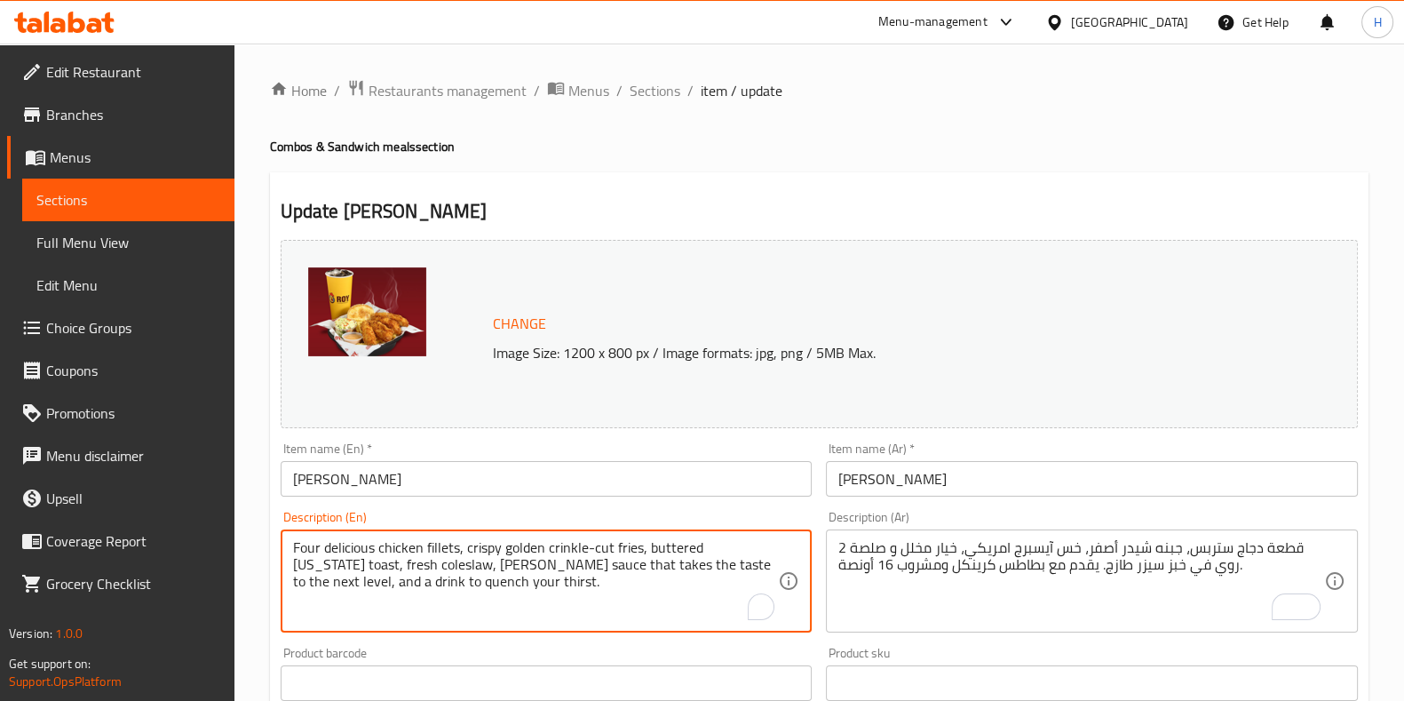
drag, startPoint x: 458, startPoint y: 592, endPoint x: 272, endPoint y: 527, distance: 197.4
paste textarea "2 Pieces of chicken strips, yellow cheddar cheese, American iceberg lettuce, pi…"
type textarea "2 Pieces of chicken strips, yellow cheddar cheese, American iceberg lettuce, pi…"
click at [717, 433] on div "Change Image Size: 1200 x 800 px / Image formats: jpg, png / 5MB Max." at bounding box center [819, 334] width 1091 height 202
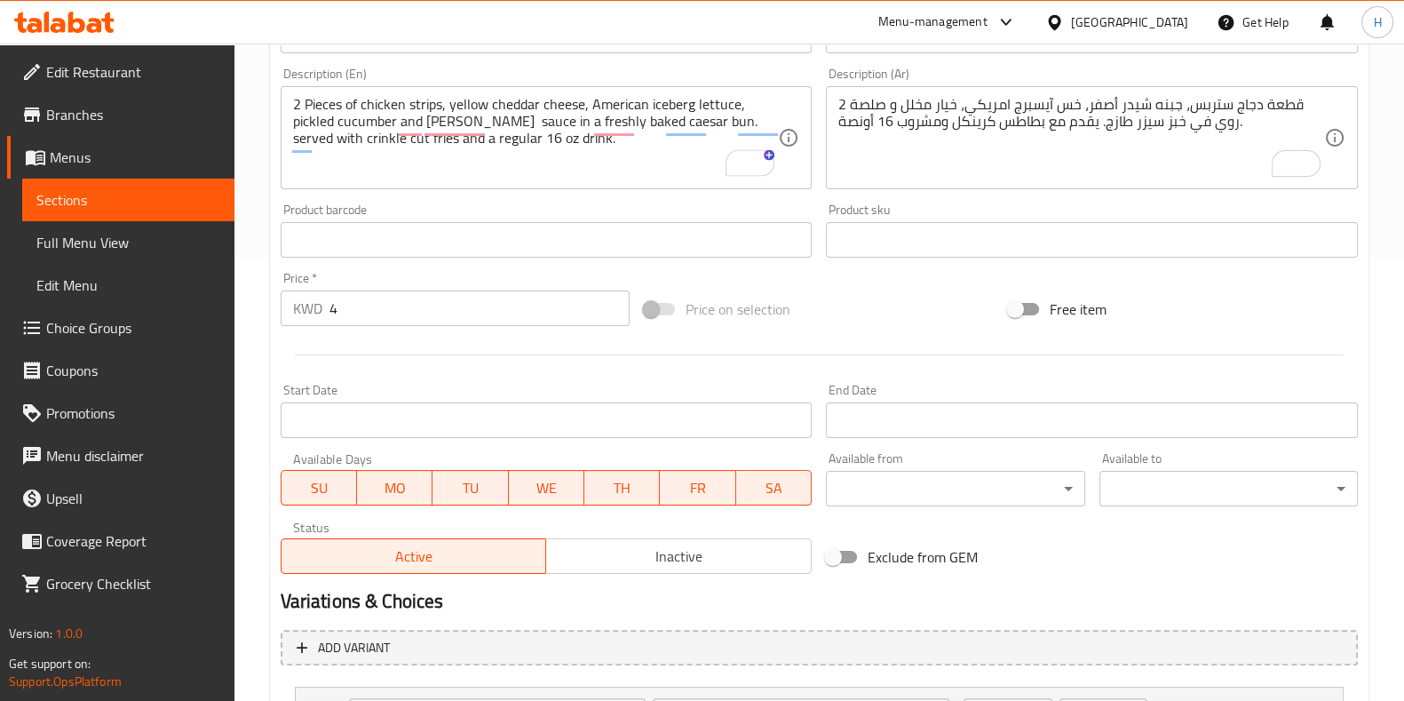
scroll to position [680, 0]
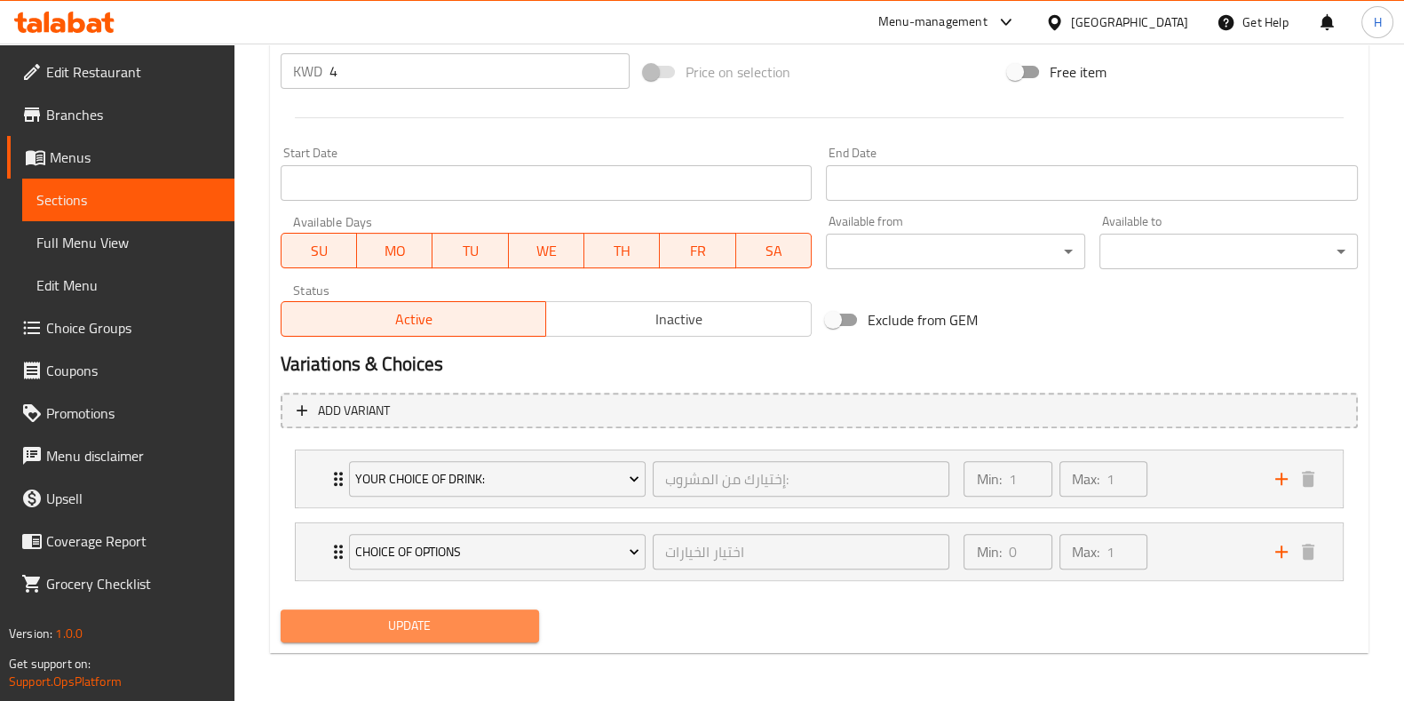
click at [424, 620] on span "Update" at bounding box center [410, 626] width 230 height 22
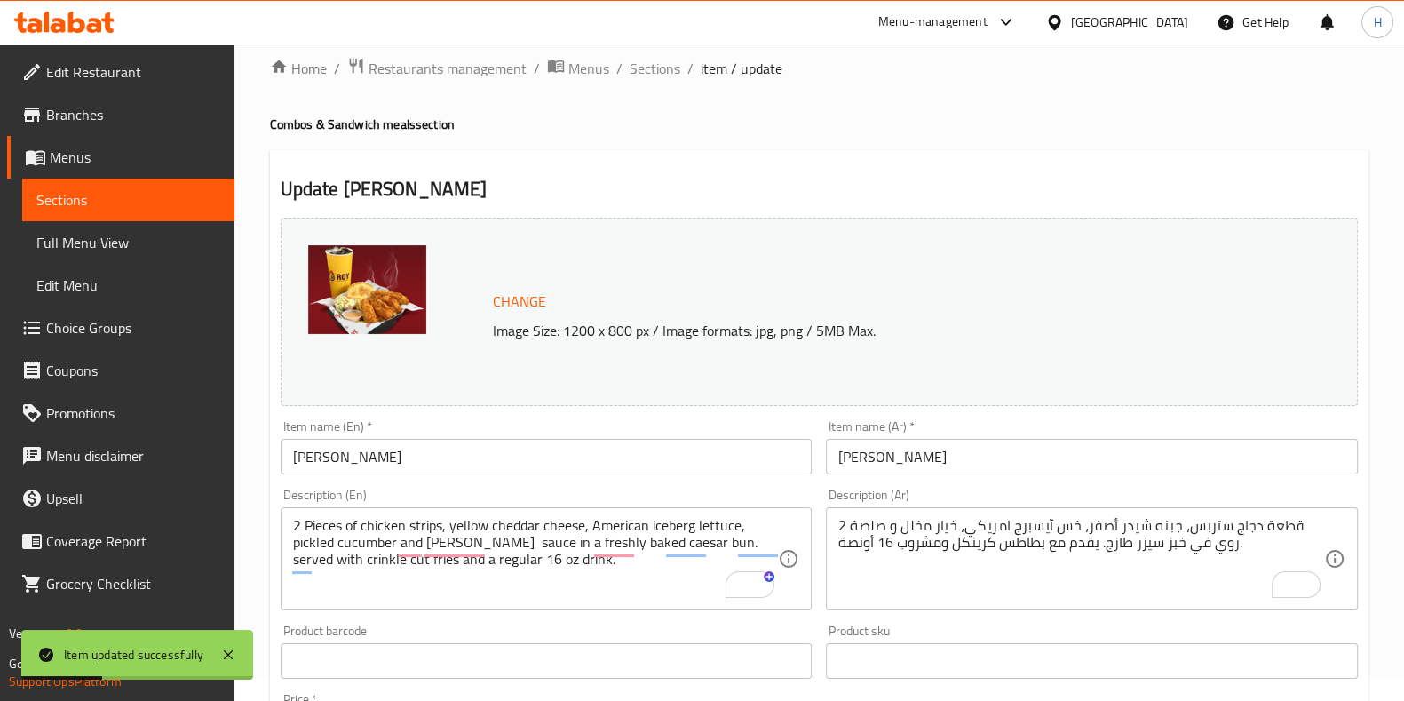
scroll to position [0, 0]
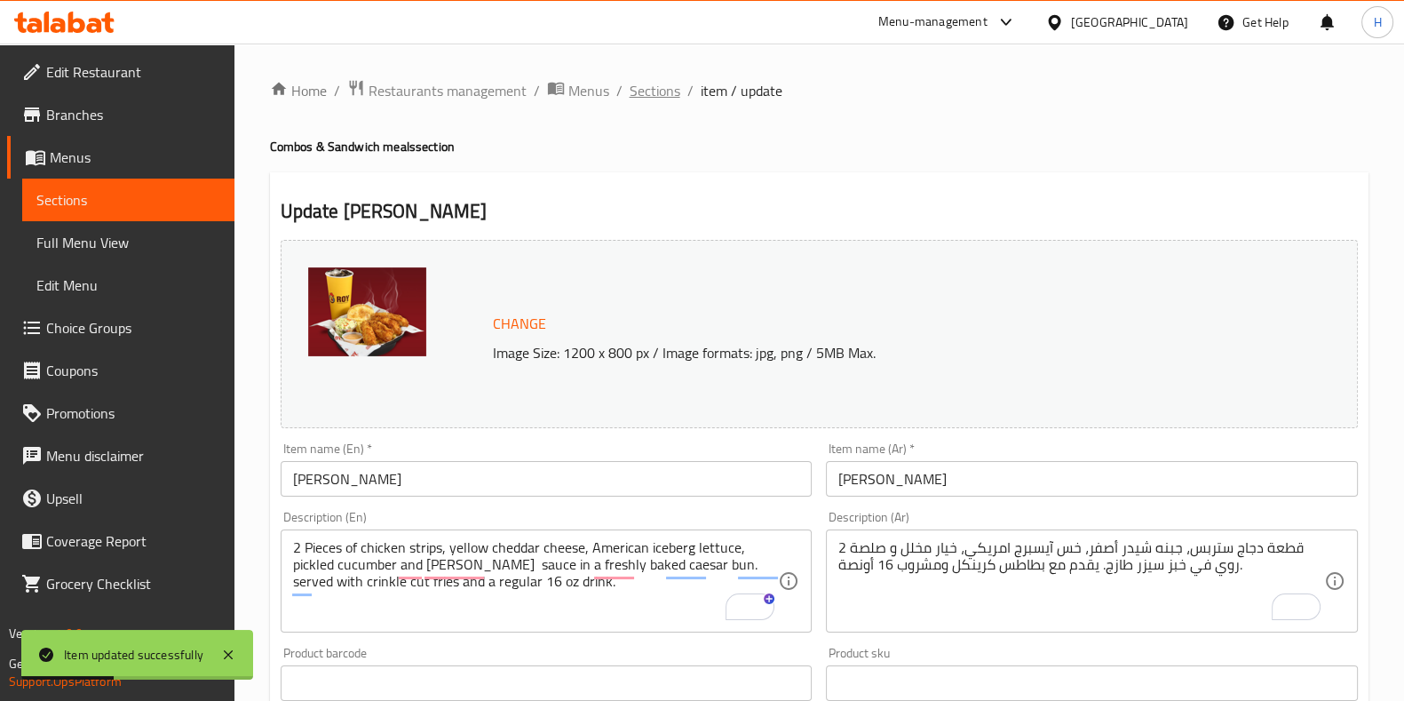
click at [630, 86] on span "Sections" at bounding box center [655, 90] width 51 height 21
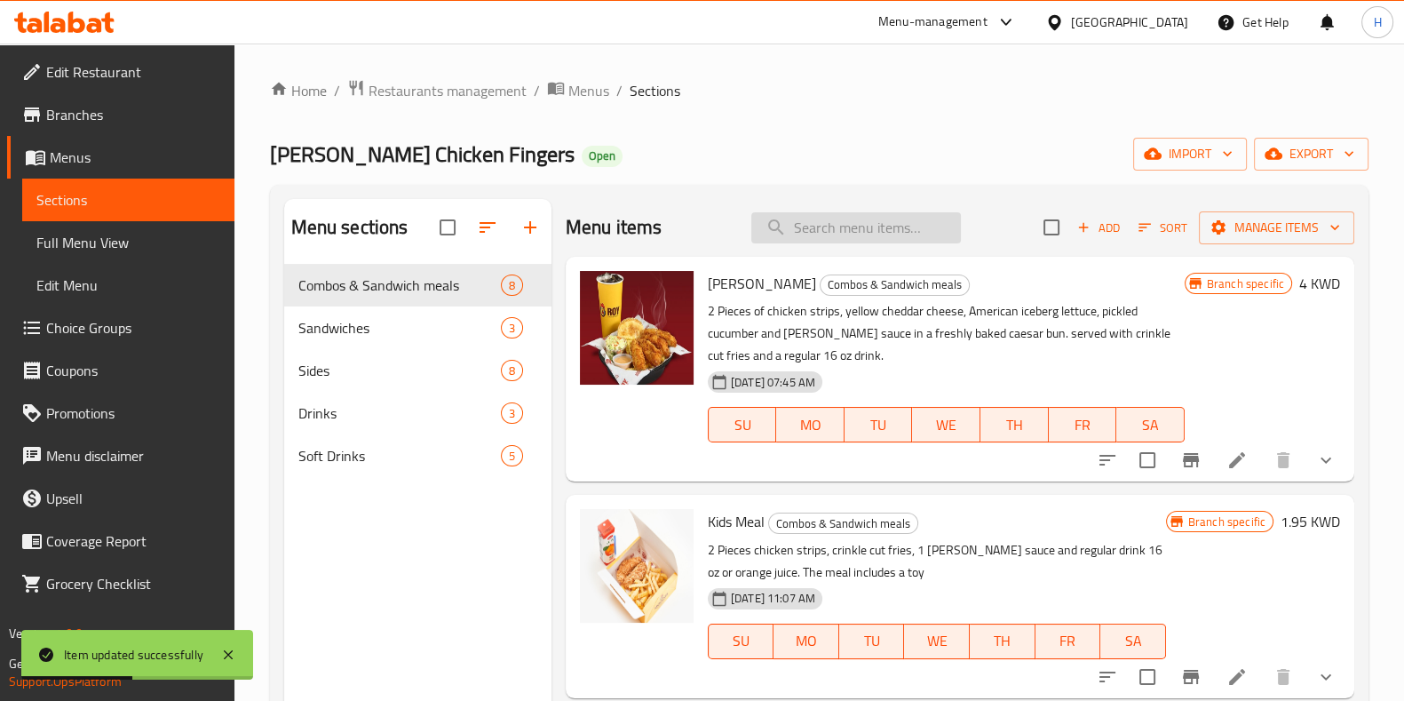
click at [773, 231] on input "search" at bounding box center [856, 227] width 210 height 31
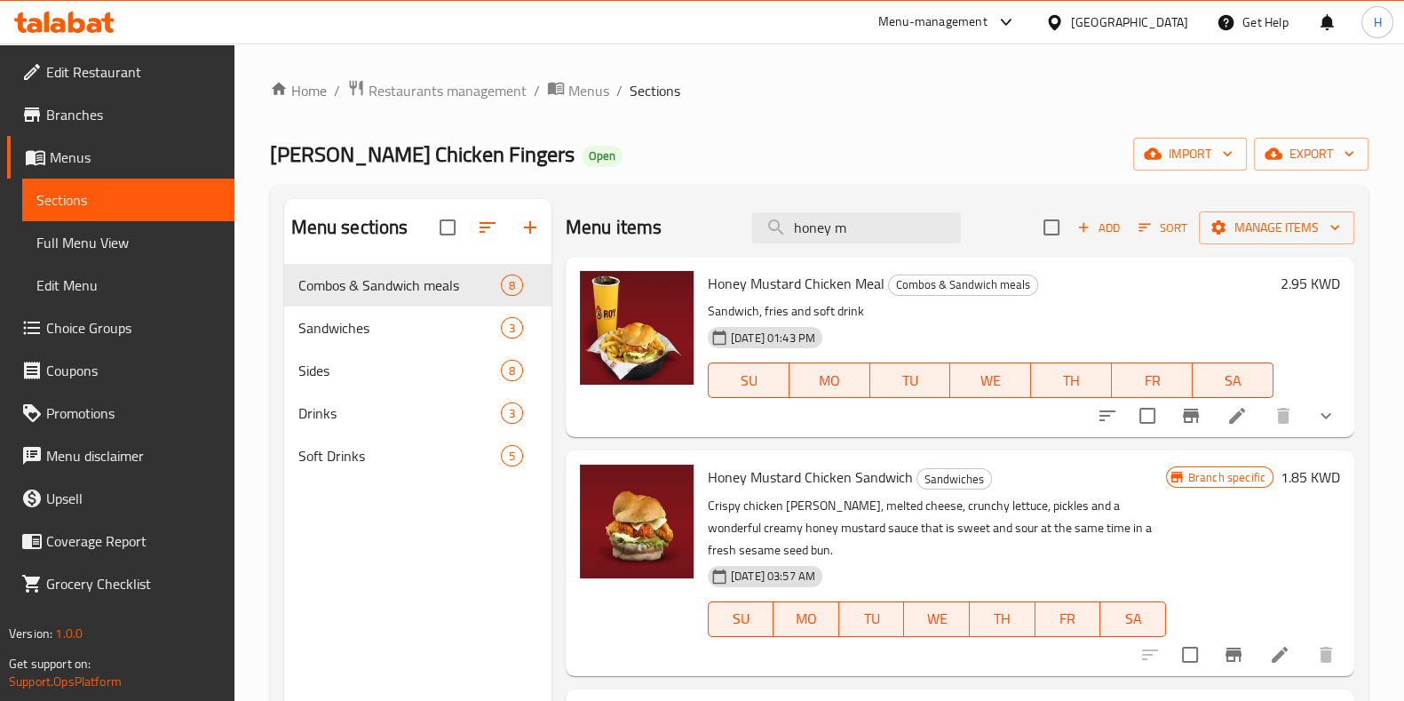
type input "honey m"
click at [1244, 426] on li at bounding box center [1237, 416] width 50 height 32
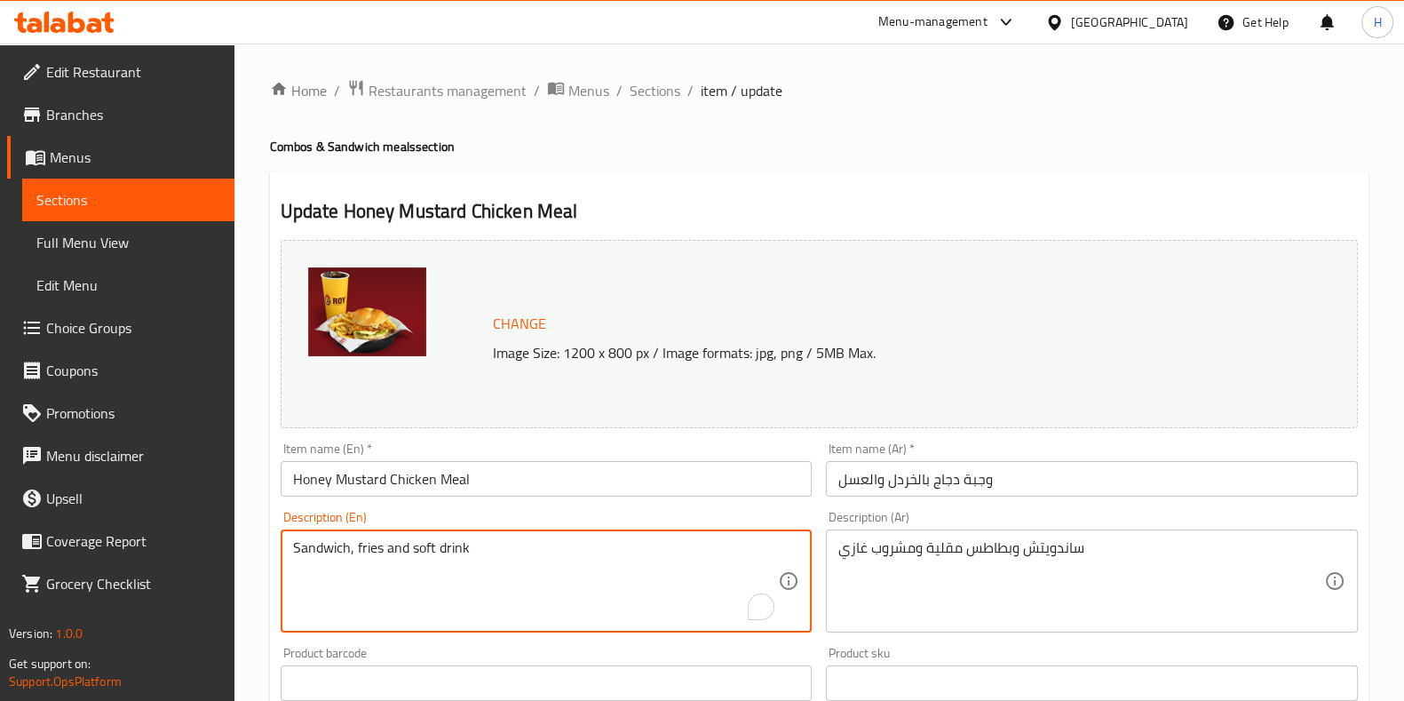
drag, startPoint x: 502, startPoint y: 552, endPoint x: 231, endPoint y: 546, distance: 270.9
paste textarea "2 Pieces chicken strips, cheese, iceberg lettuce, pickles, honey mustard sauce,…"
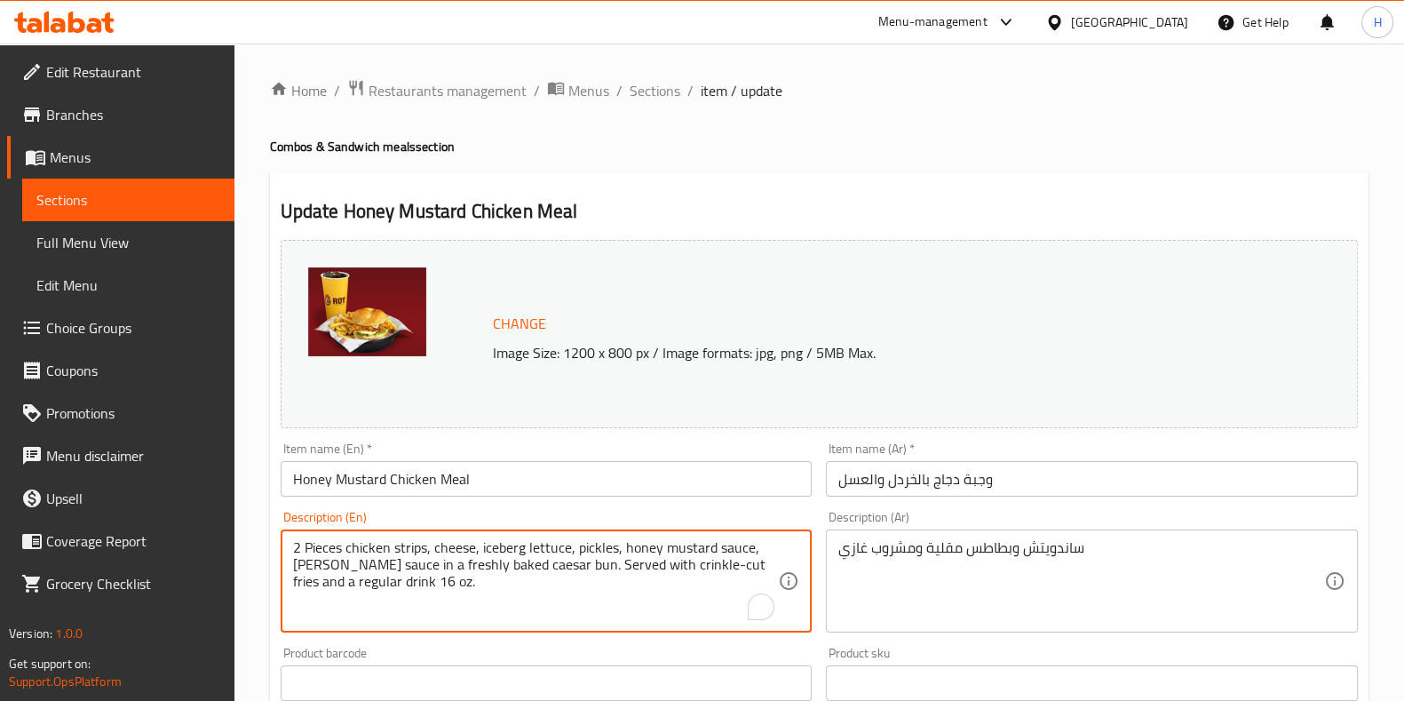
type textarea "2 Pieces chicken strips, cheese, iceberg lettuce, pickles, honey mustard sauce,…"
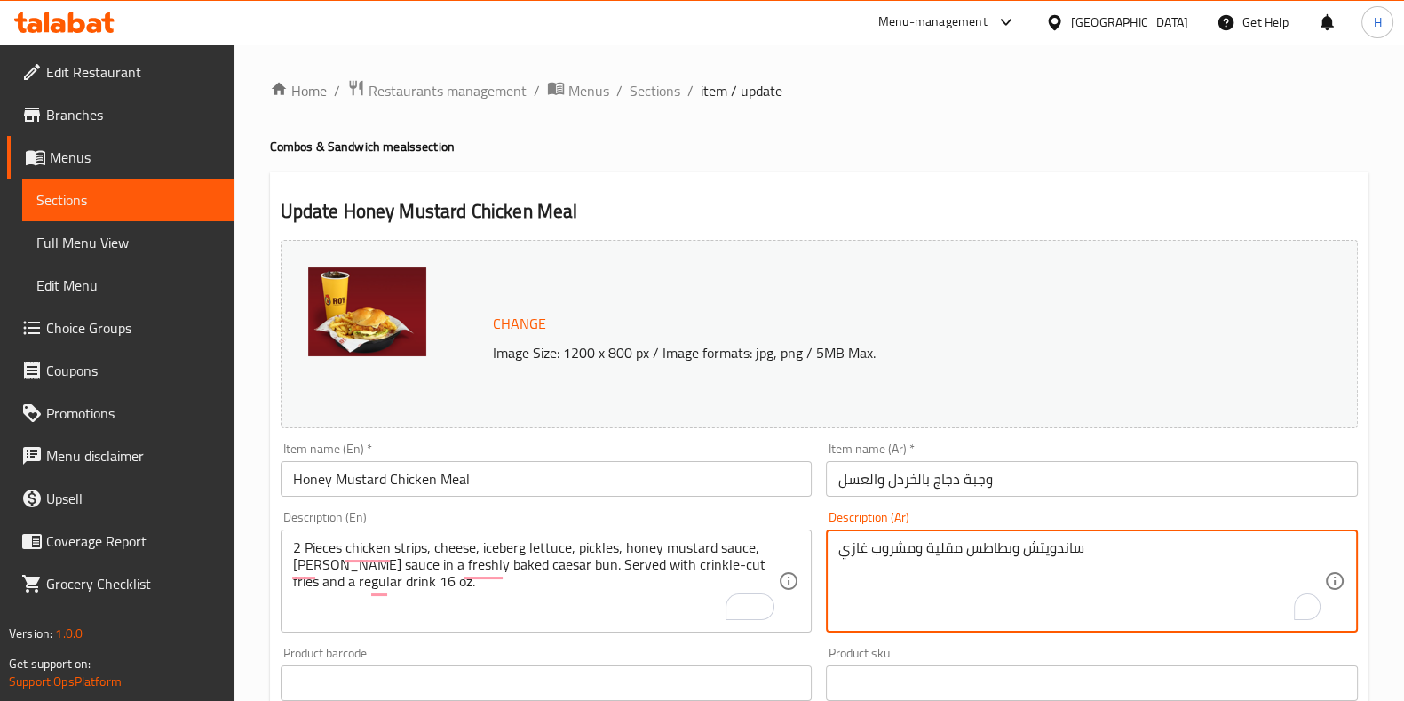
click at [1011, 548] on textarea "ساندويتش وبطاطس مقلية ومشروب غازي" at bounding box center [1081, 581] width 486 height 84
paste textarea "2 قطعة دجاج ستربس، جبنة، خس أمريكي، خيار مخلل، صوص هني ماسترد . يقدم مع بطاطس ك…"
type textarea "2 قطعة دجاج ستربس، جبنة، خس أمريكي، خيار مخلل، صوص هني ماسترد . يقدم مع بطاطس ك…"
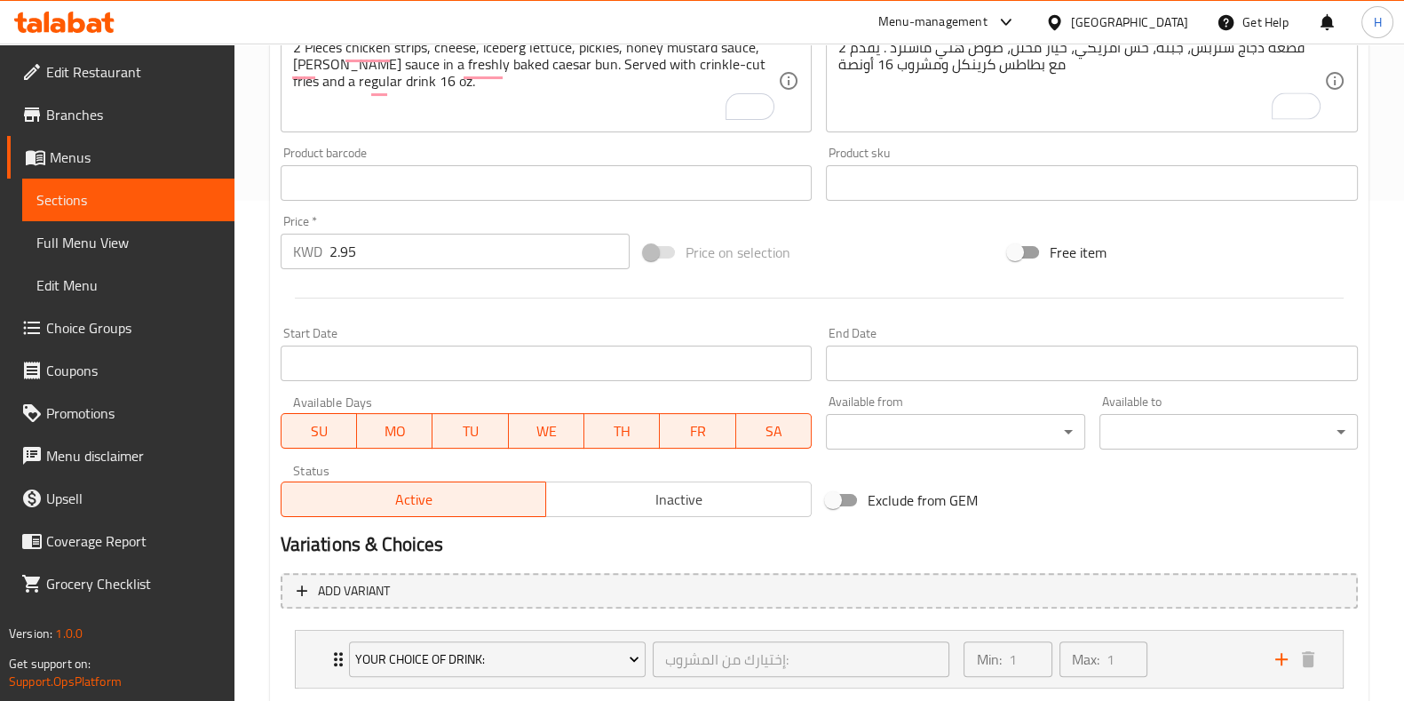
scroll to position [555, 0]
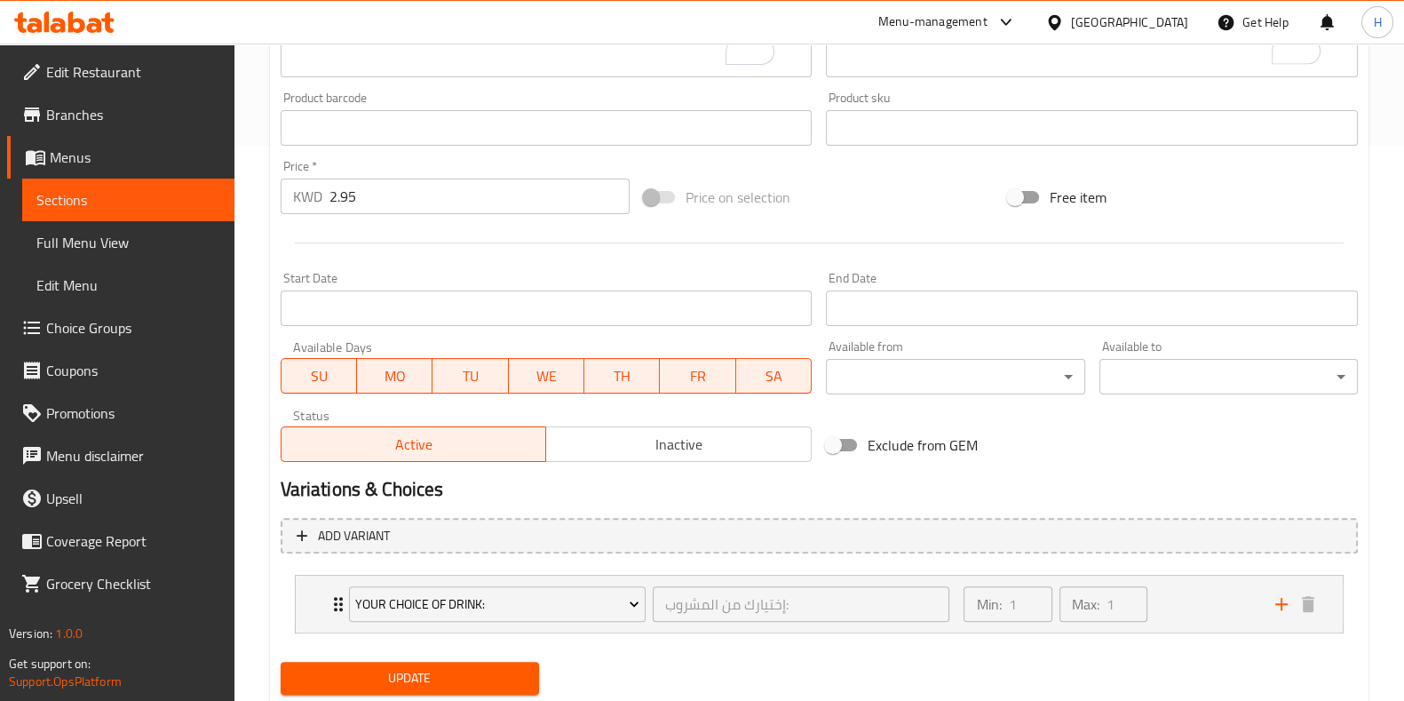
click at [488, 662] on button "Update" at bounding box center [410, 678] width 258 height 33
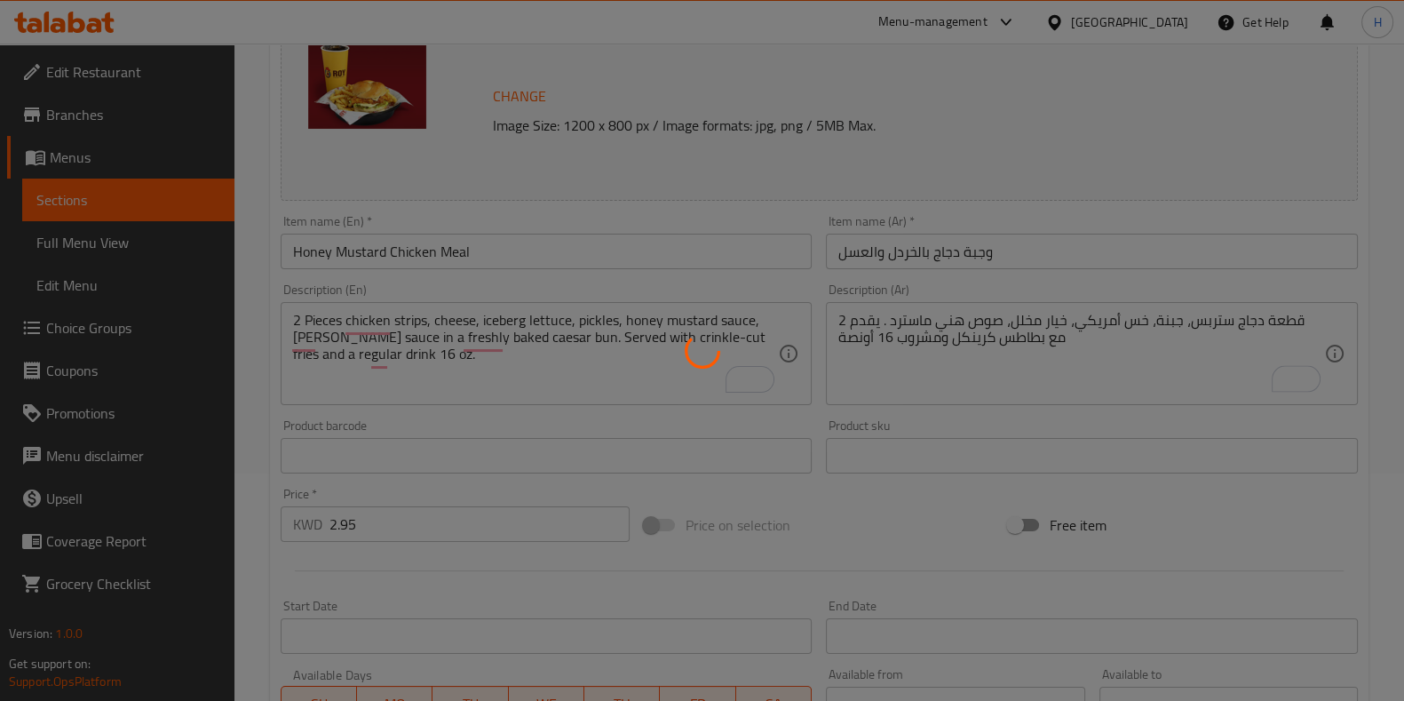
scroll to position [0, 0]
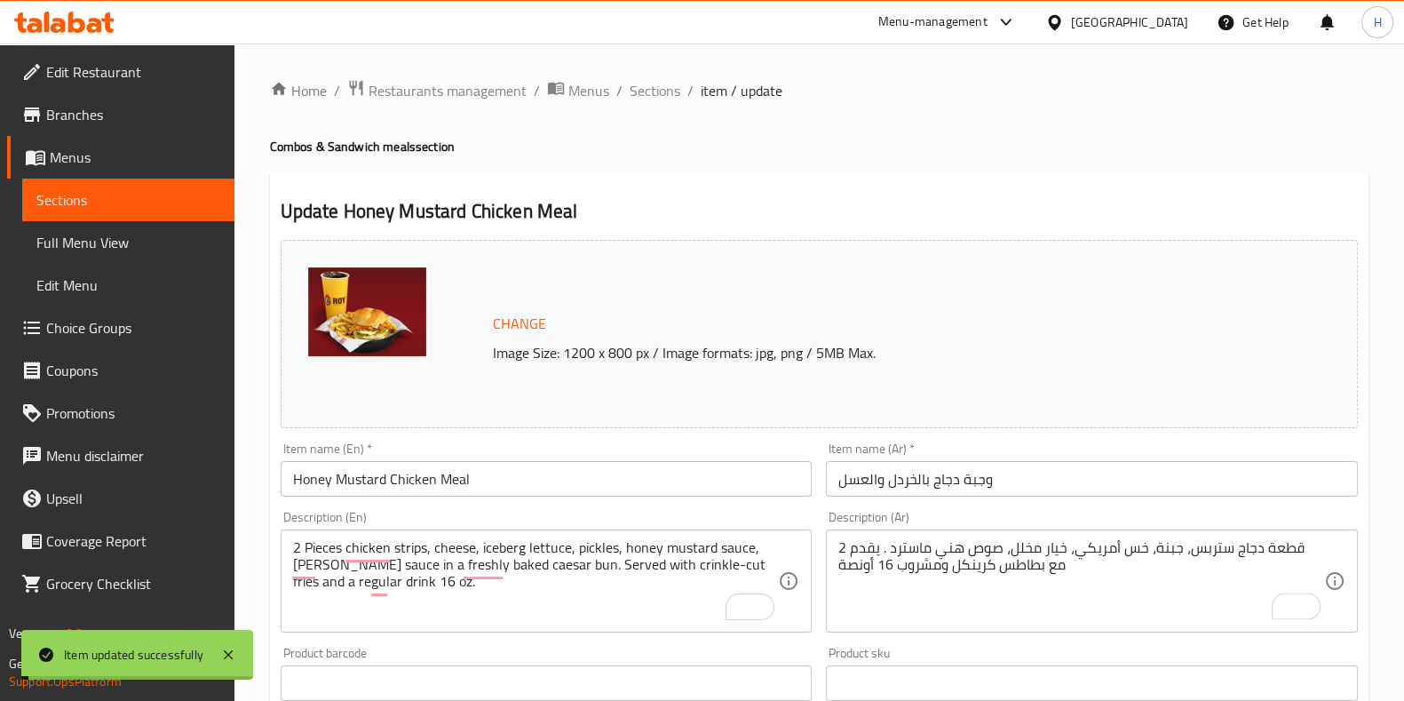
click at [648, 82] on span "Sections" at bounding box center [655, 90] width 51 height 21
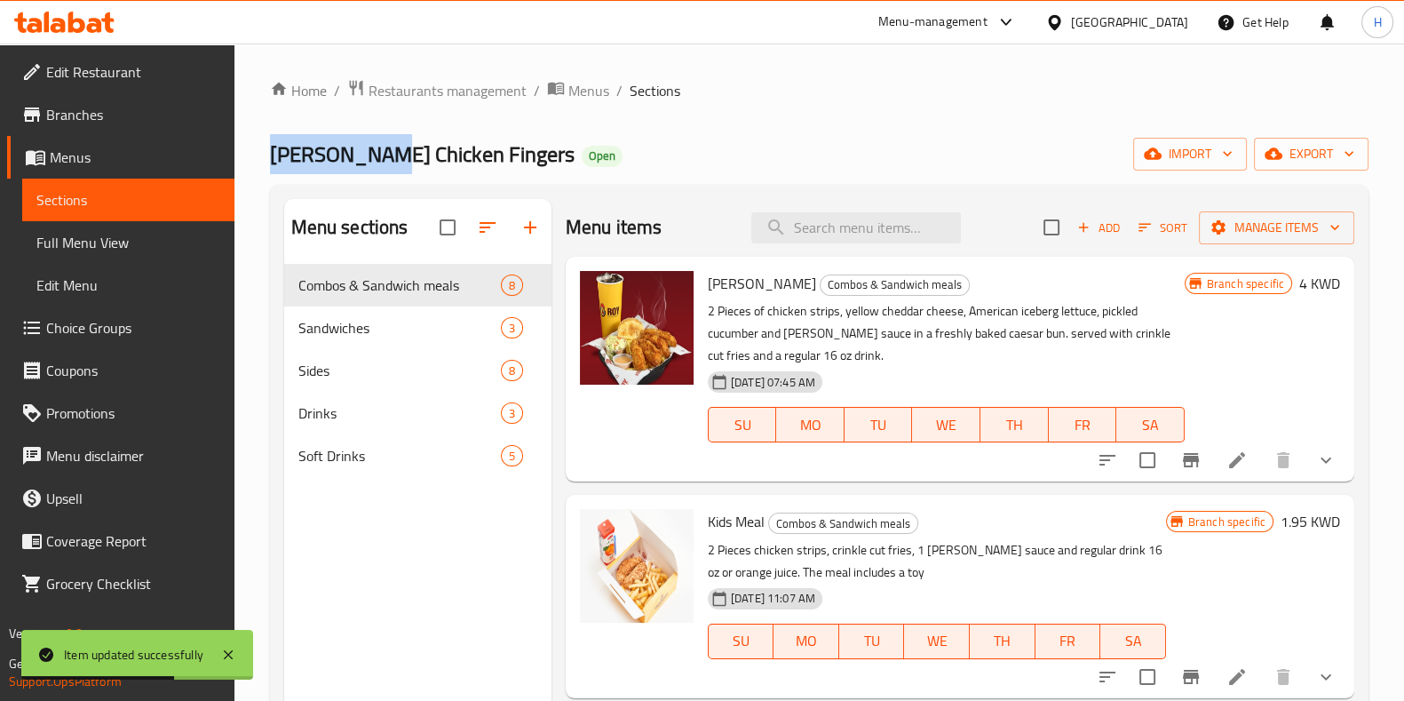
drag, startPoint x: 378, startPoint y: 155, endPoint x: 239, endPoint y: 154, distance: 139.4
click at [239, 154] on div "Home / Restaurants management / Menus / Sections Roy Chicken Fingers Open impor…" at bounding box center [819, 497] width 1170 height 906
copy span "Roy Chicken"
click at [488, 98] on span "Restaurants management" at bounding box center [448, 90] width 158 height 21
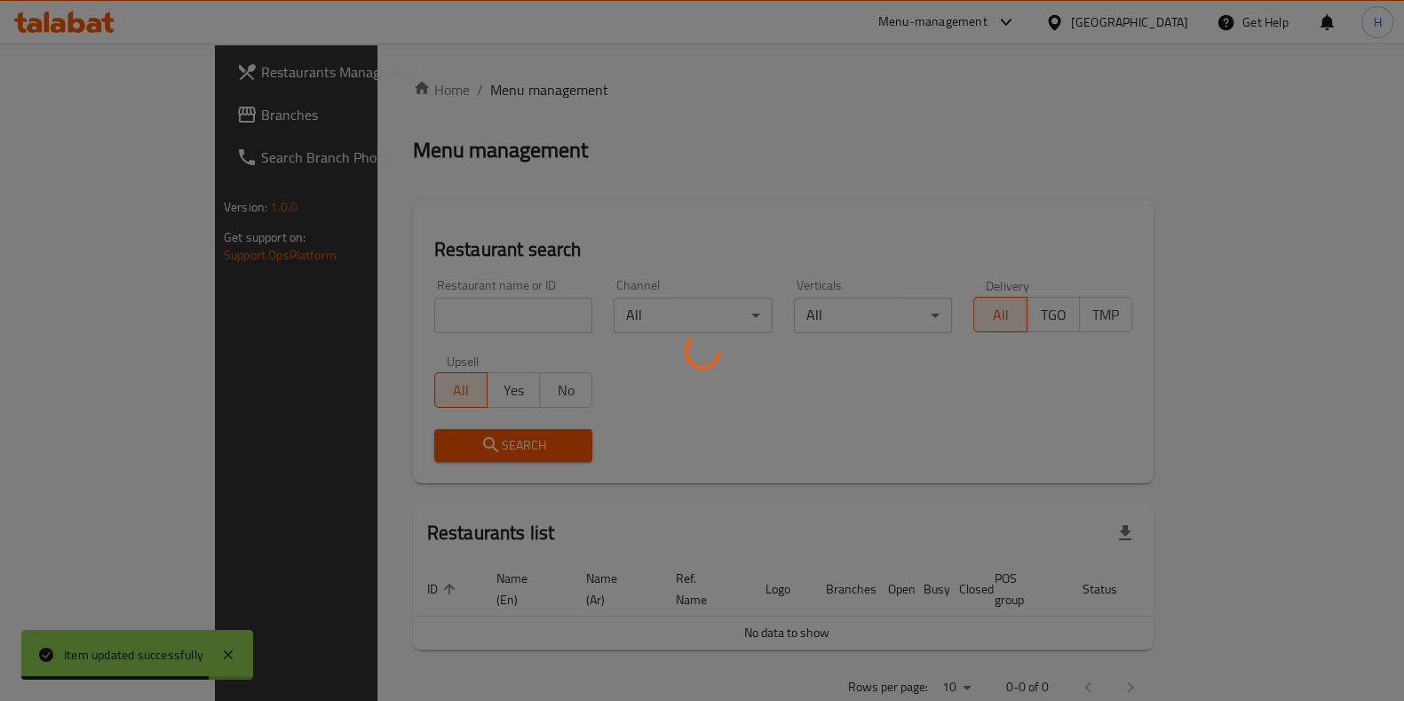
click at [435, 328] on div at bounding box center [702, 350] width 1404 height 701
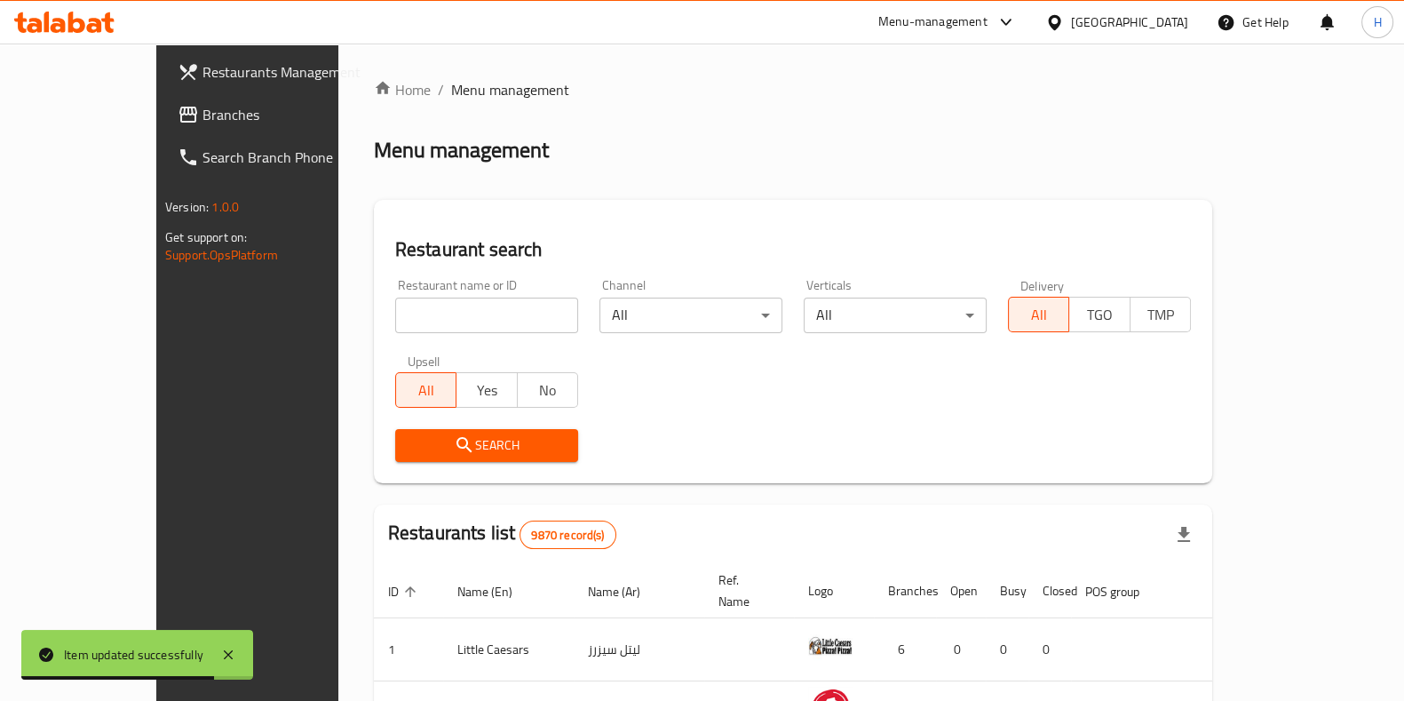
click at [424, 313] on input "search" at bounding box center [486, 315] width 183 height 36
paste input "Roy Chicken"
type input "Roy Chicken"
click button "Search" at bounding box center [486, 445] width 183 height 33
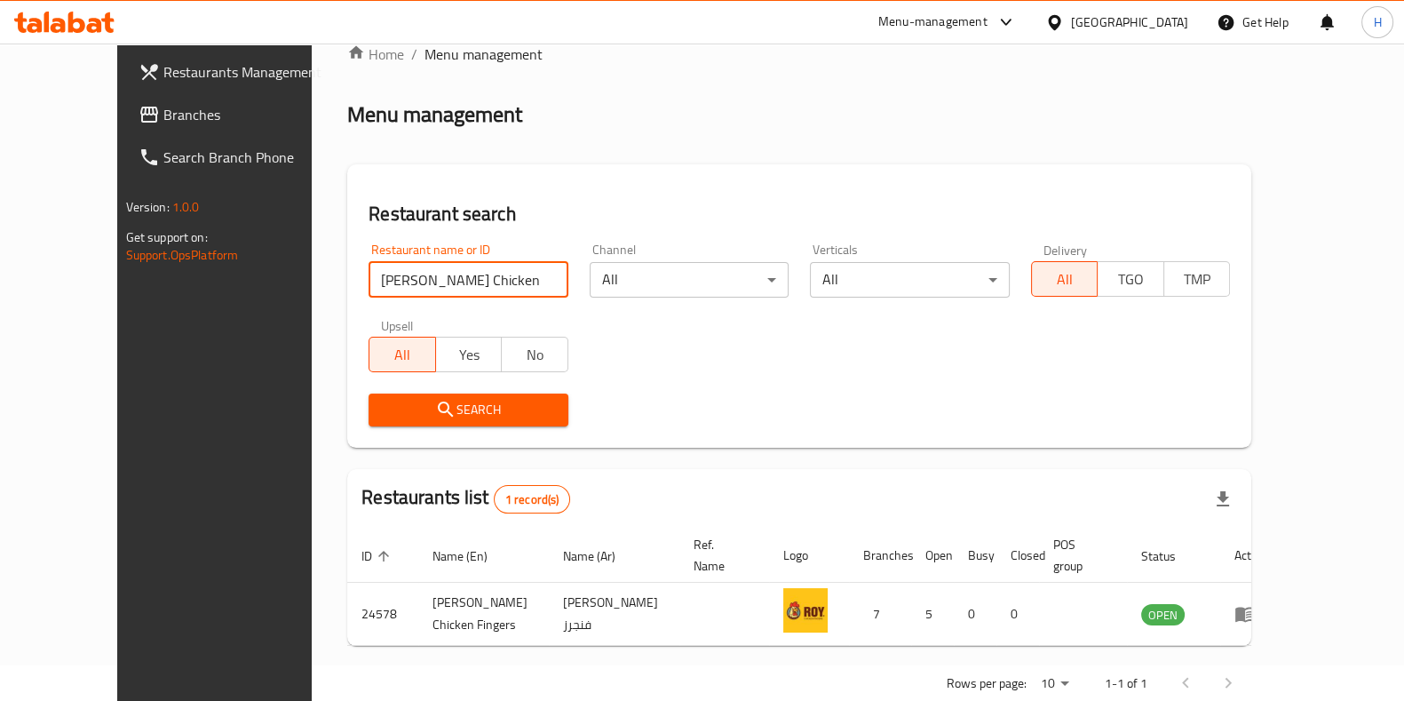
scroll to position [56, 0]
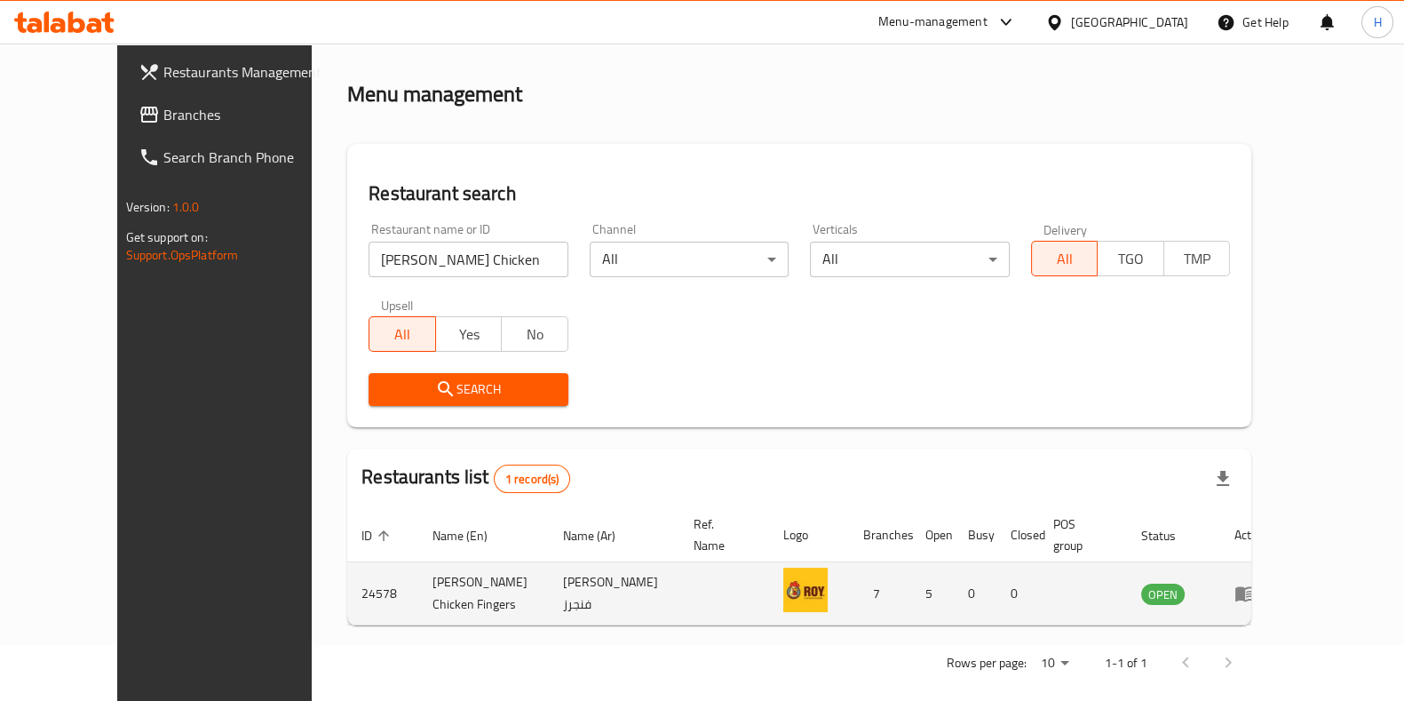
click at [418, 578] on td "Roy Chicken Fingers" at bounding box center [483, 593] width 131 height 63
click at [418, 579] on td "Roy Chicken Fingers" at bounding box center [483, 593] width 131 height 63
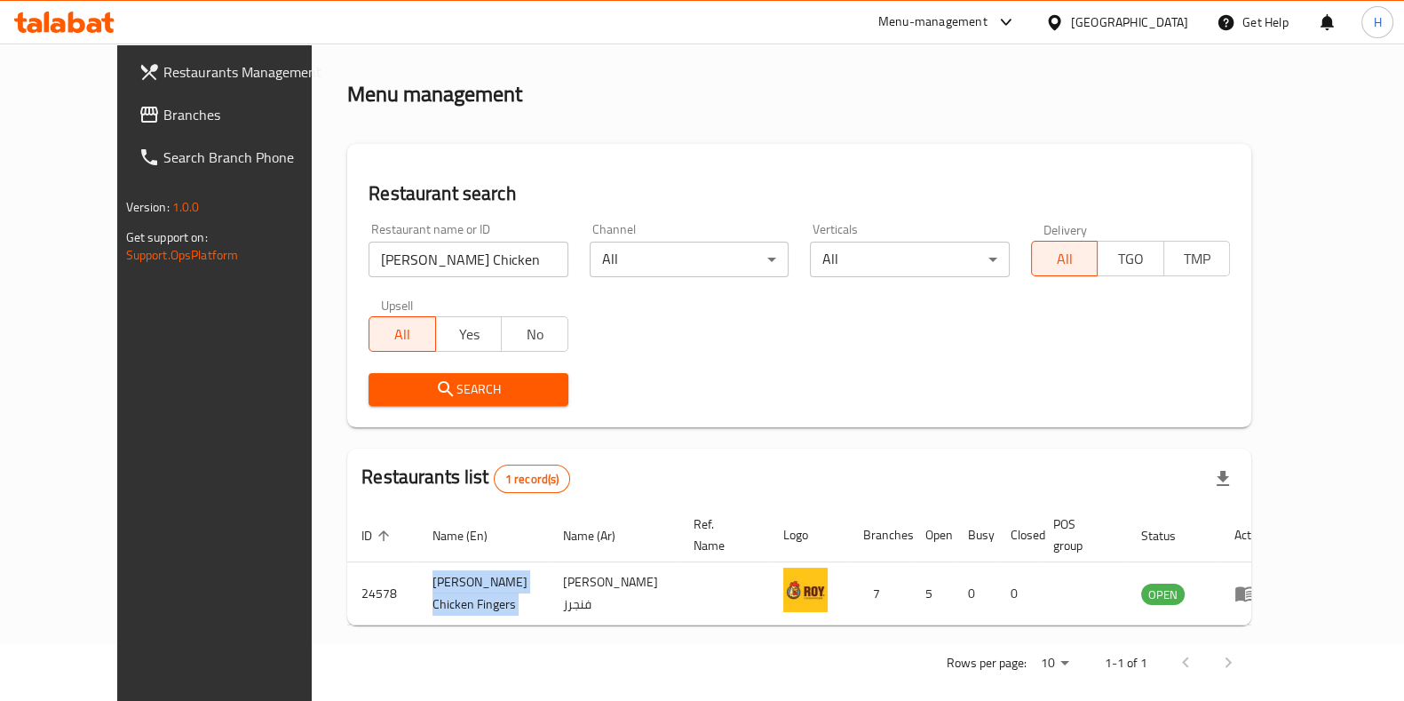
copy td "Roy Chicken Fingers"
click at [987, 4] on div "Menu-management" at bounding box center [947, 22] width 167 height 43
drag, startPoint x: 979, startPoint y: 16, endPoint x: 986, endPoint y: 25, distance: 10.8
click at [979, 16] on div "Menu-management" at bounding box center [932, 22] width 109 height 21
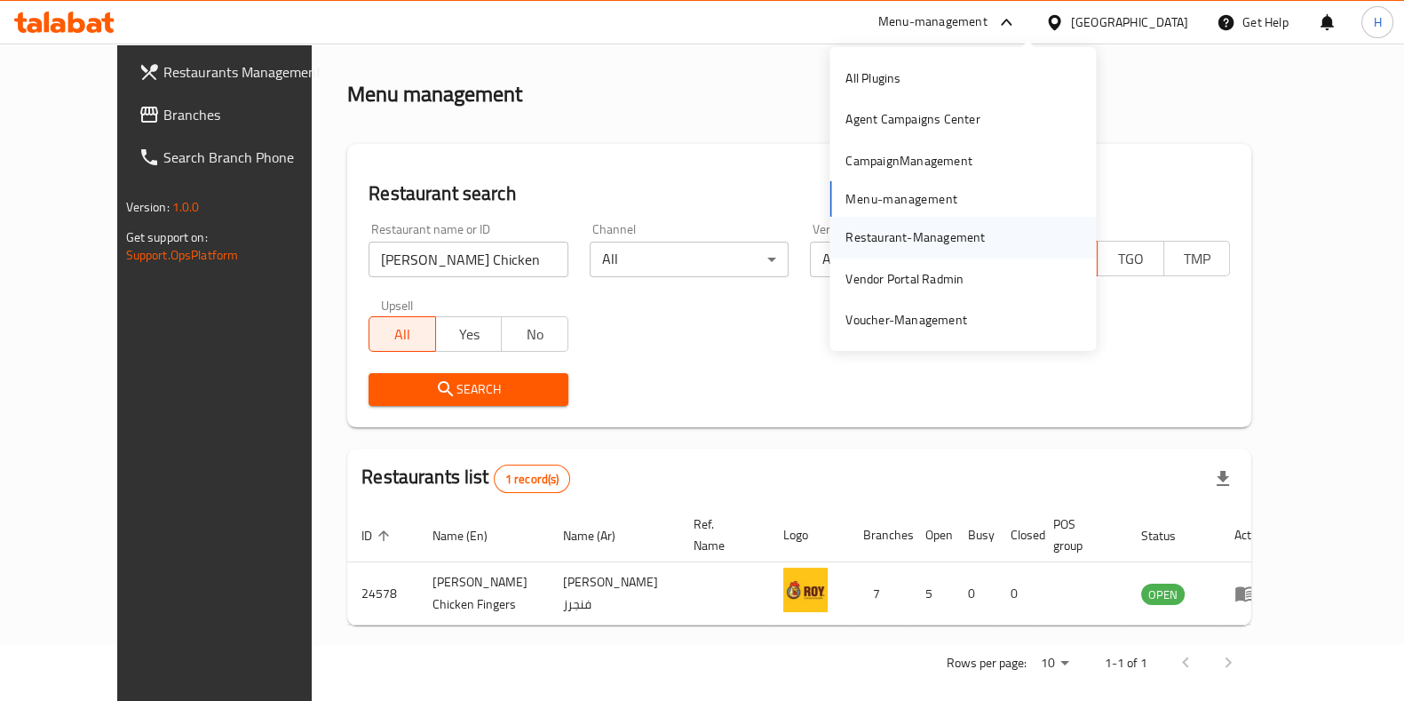
click at [900, 232] on div "Restaurant-Management" at bounding box center [914, 237] width 139 height 20
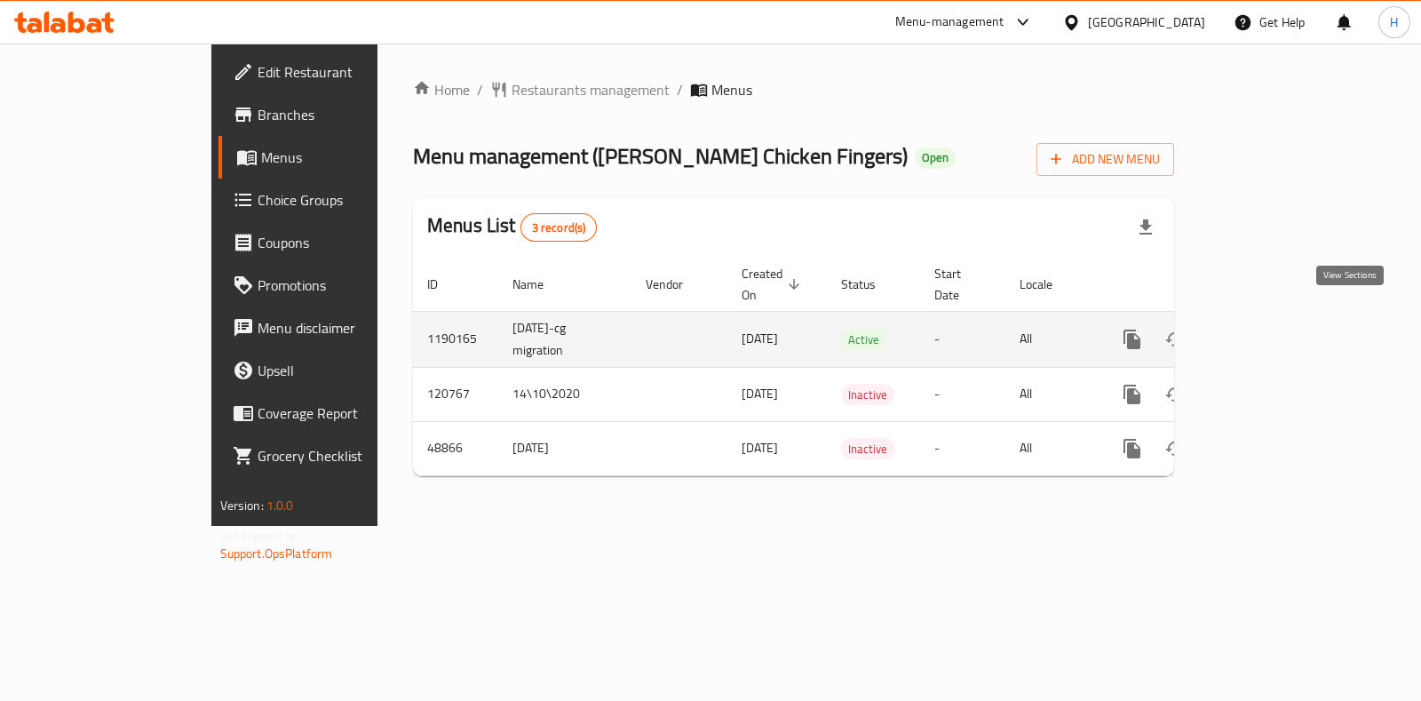
click at [1271, 329] on icon "enhanced table" at bounding box center [1259, 339] width 21 height 21
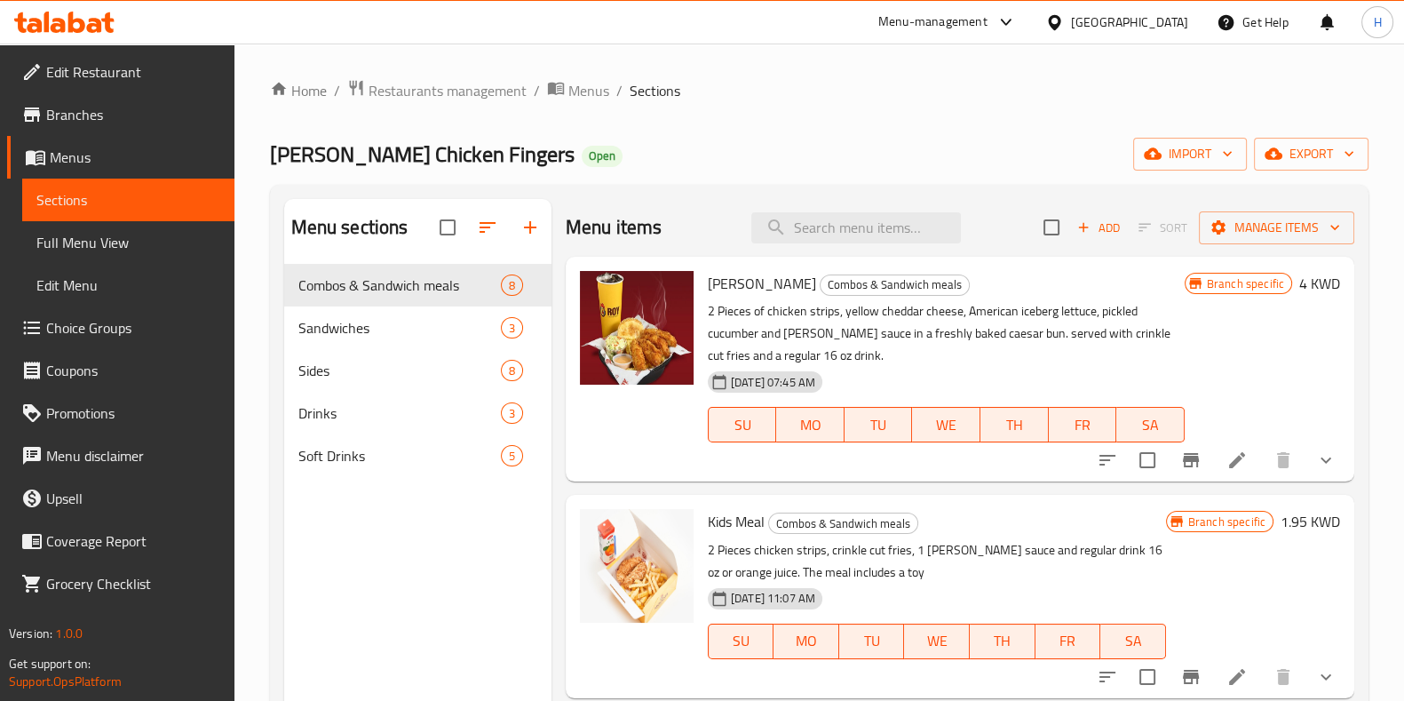
click at [91, 330] on span "Choice Groups" at bounding box center [133, 327] width 174 height 21
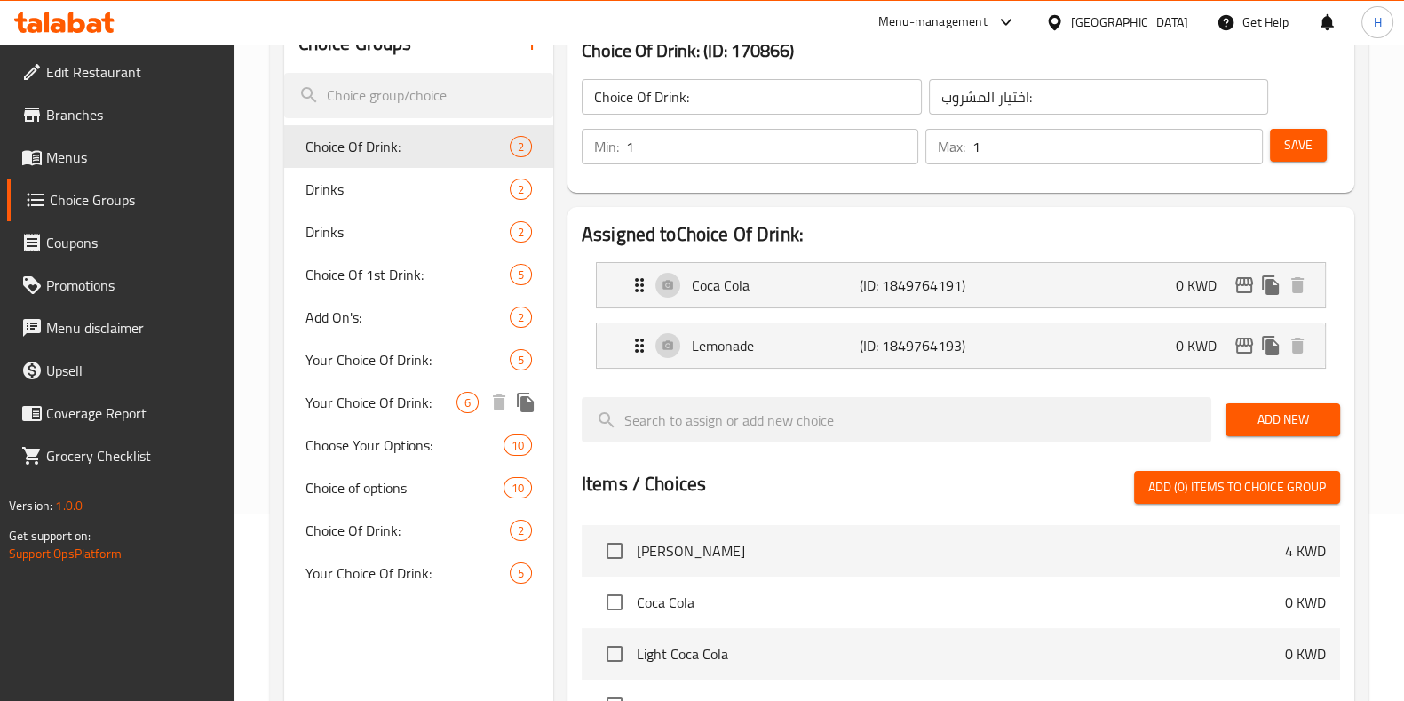
scroll to position [221, 0]
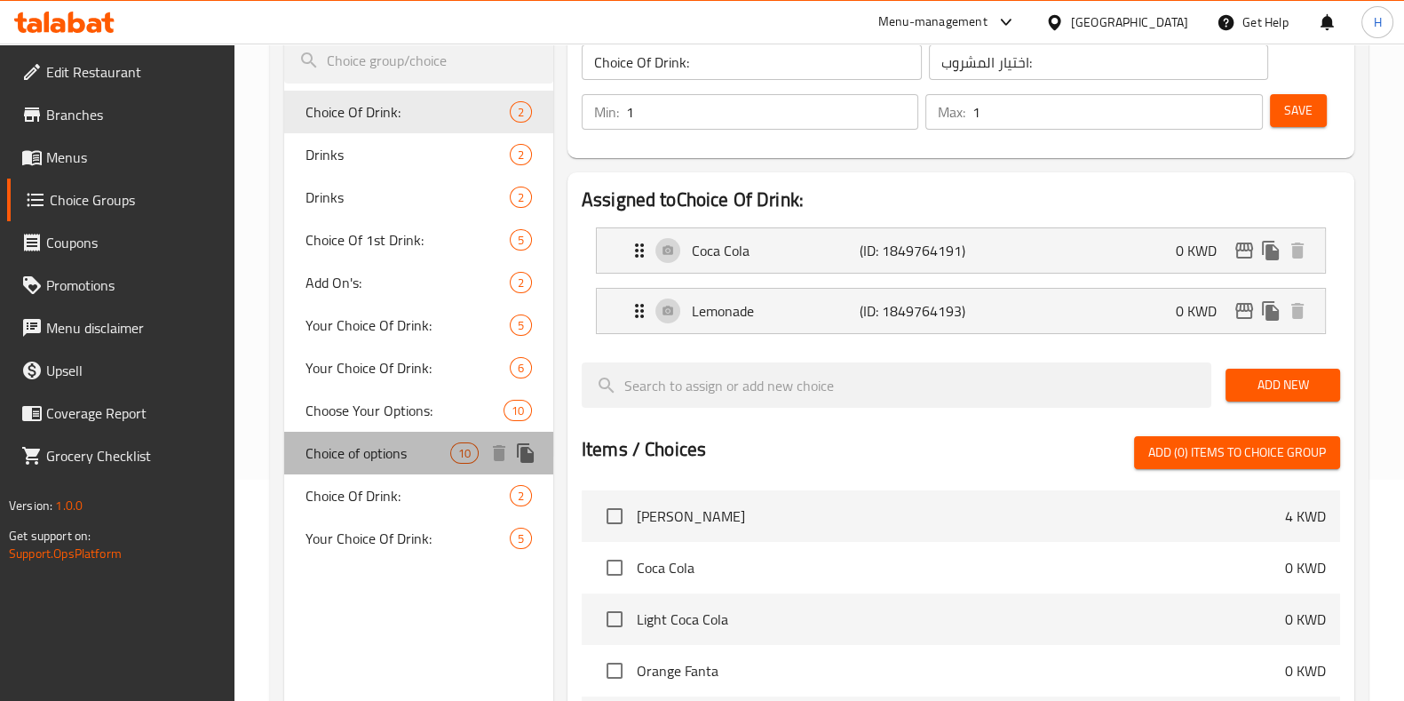
click at [379, 451] on span "Choice of options" at bounding box center [377, 452] width 145 height 21
type input "Choice of options"
type input "اختيار الخيارات"
type input "0"
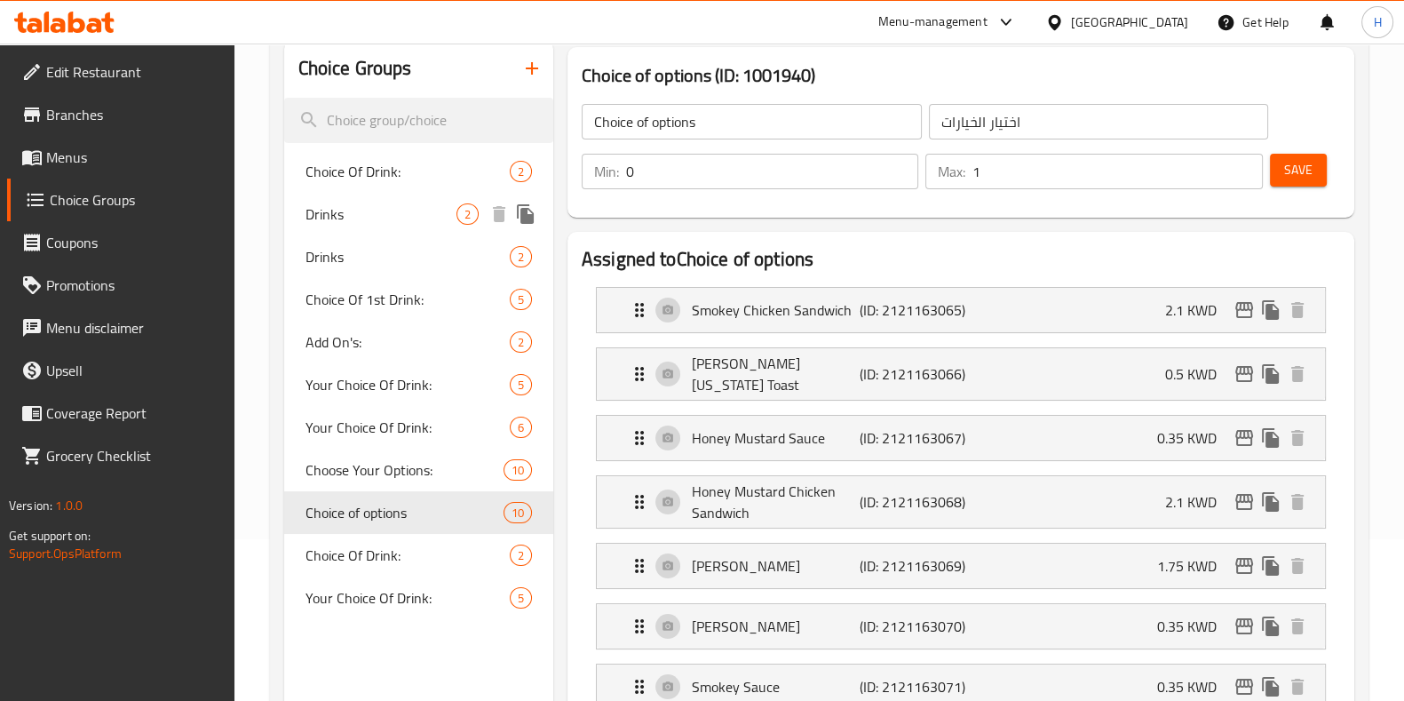
scroll to position [110, 0]
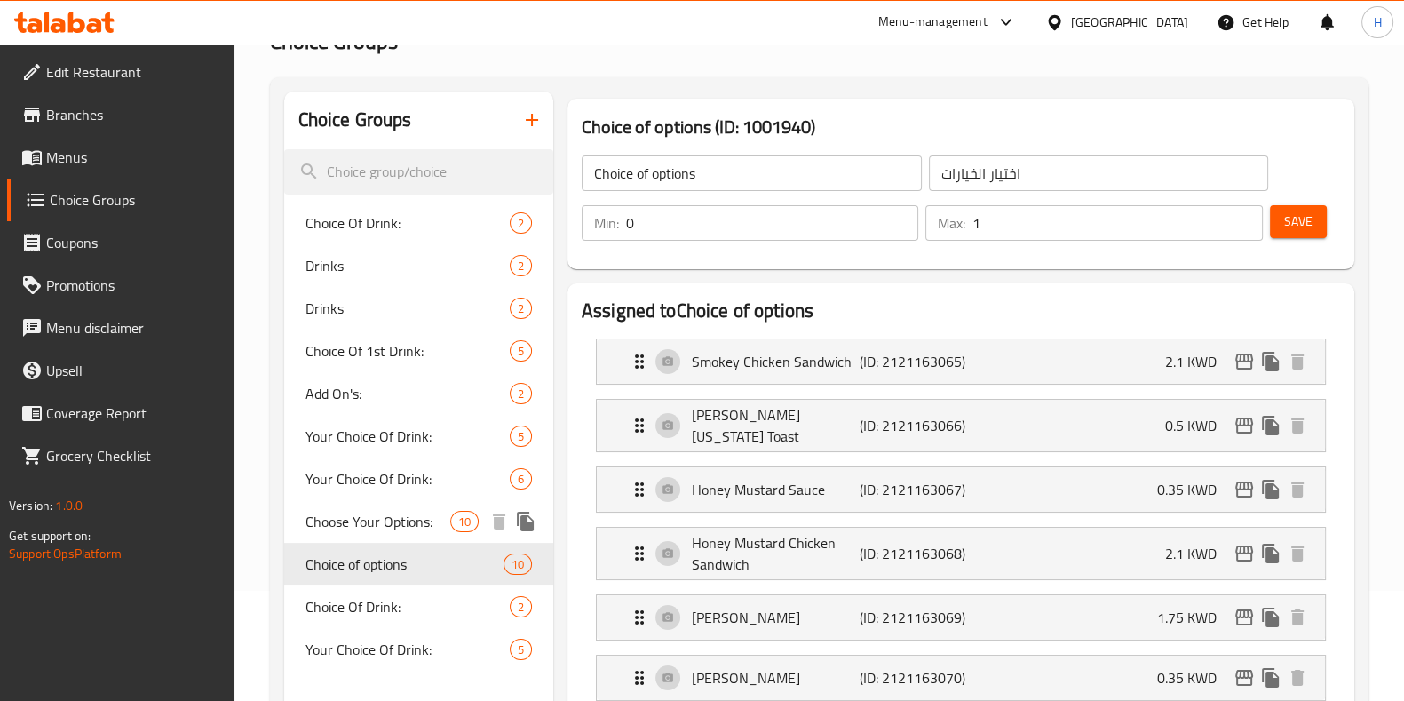
drag, startPoint x: 356, startPoint y: 518, endPoint x: 384, endPoint y: 515, distance: 27.7
click at [356, 517] on span "Choose Your Options:" at bounding box center [377, 521] width 145 height 21
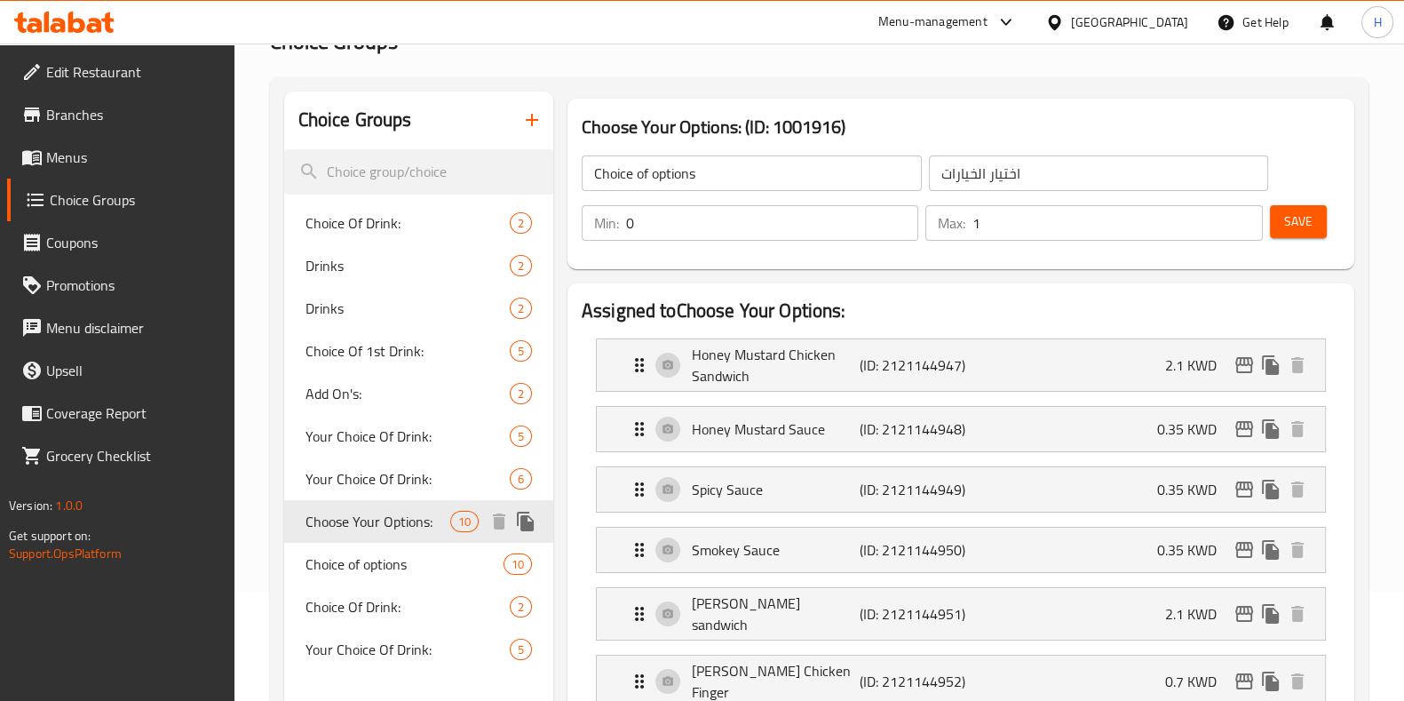
type input "Choose Your Options:"
type input "اختر خياراتك:"
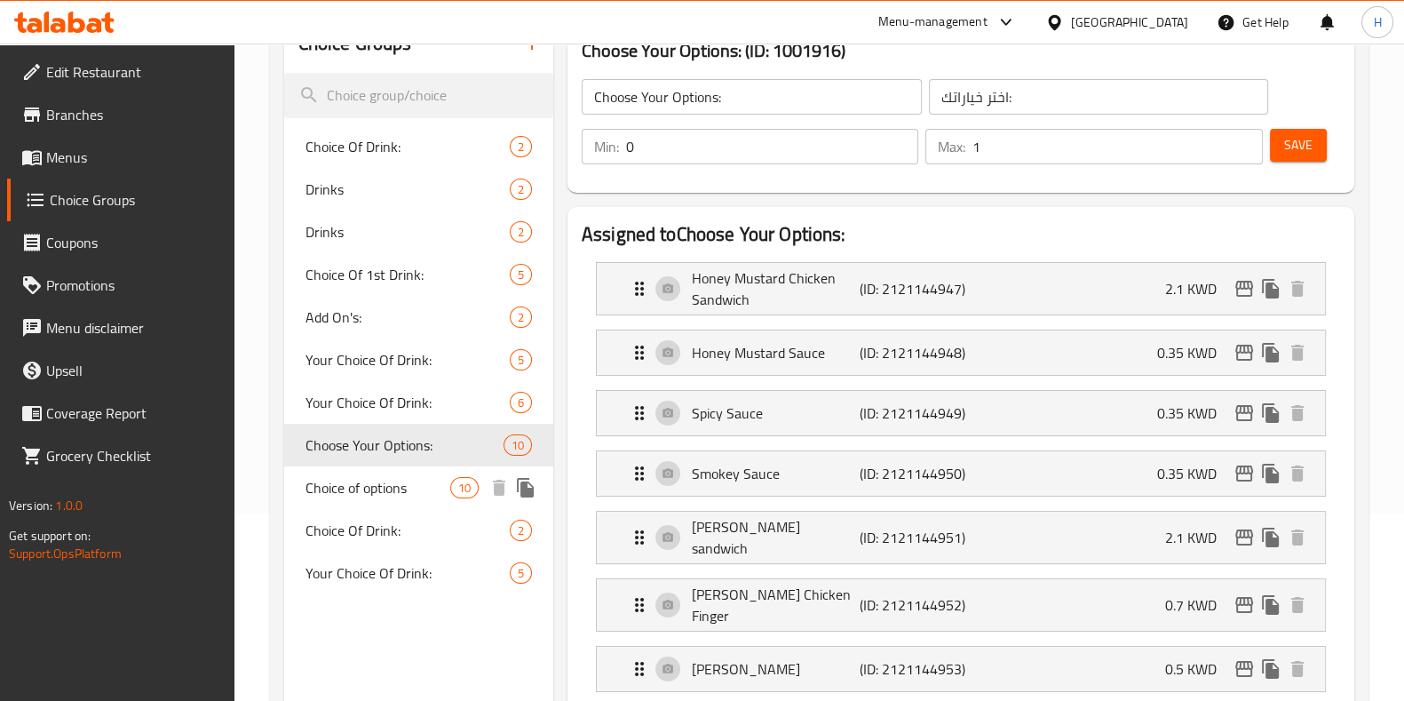
scroll to position [221, 0]
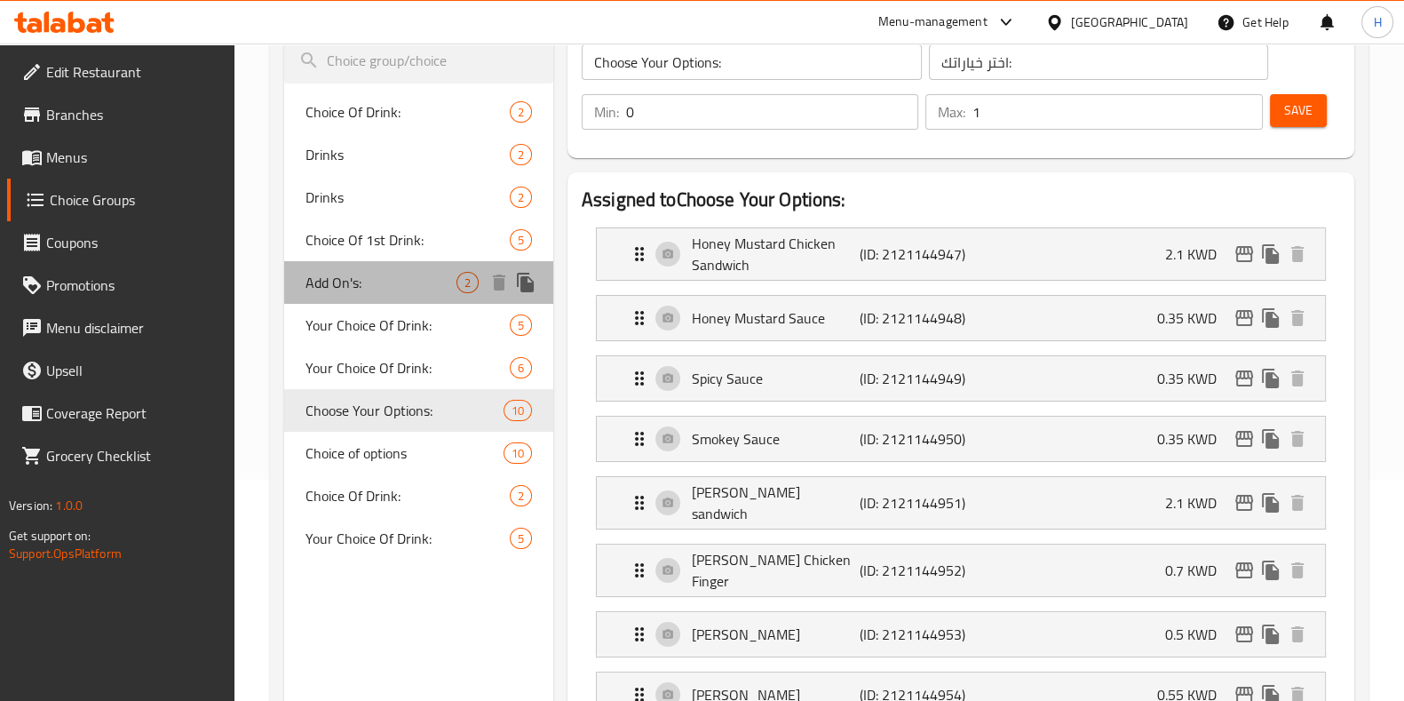
click at [356, 287] on span "Add On's:" at bounding box center [380, 282] width 151 height 21
type input "Add On's:"
type input "الإضافات:"
type input "2"
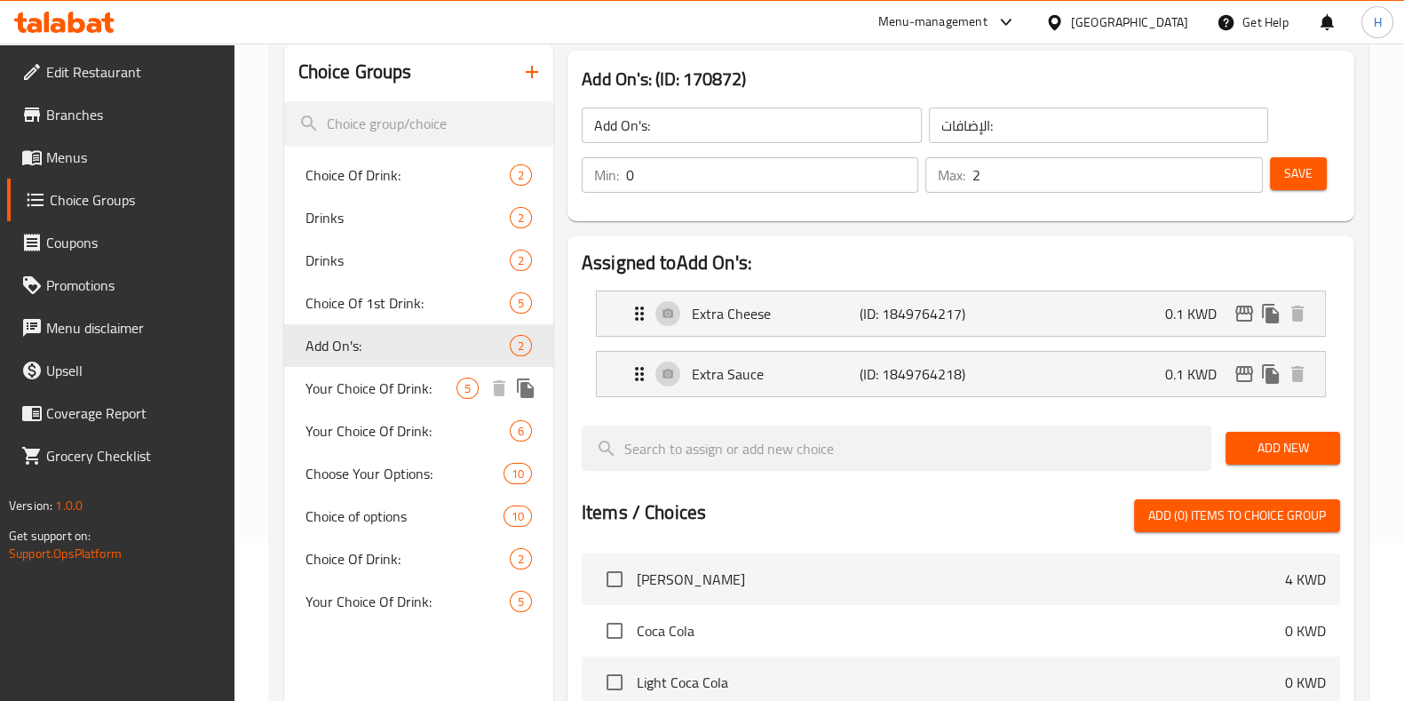
scroll to position [110, 0]
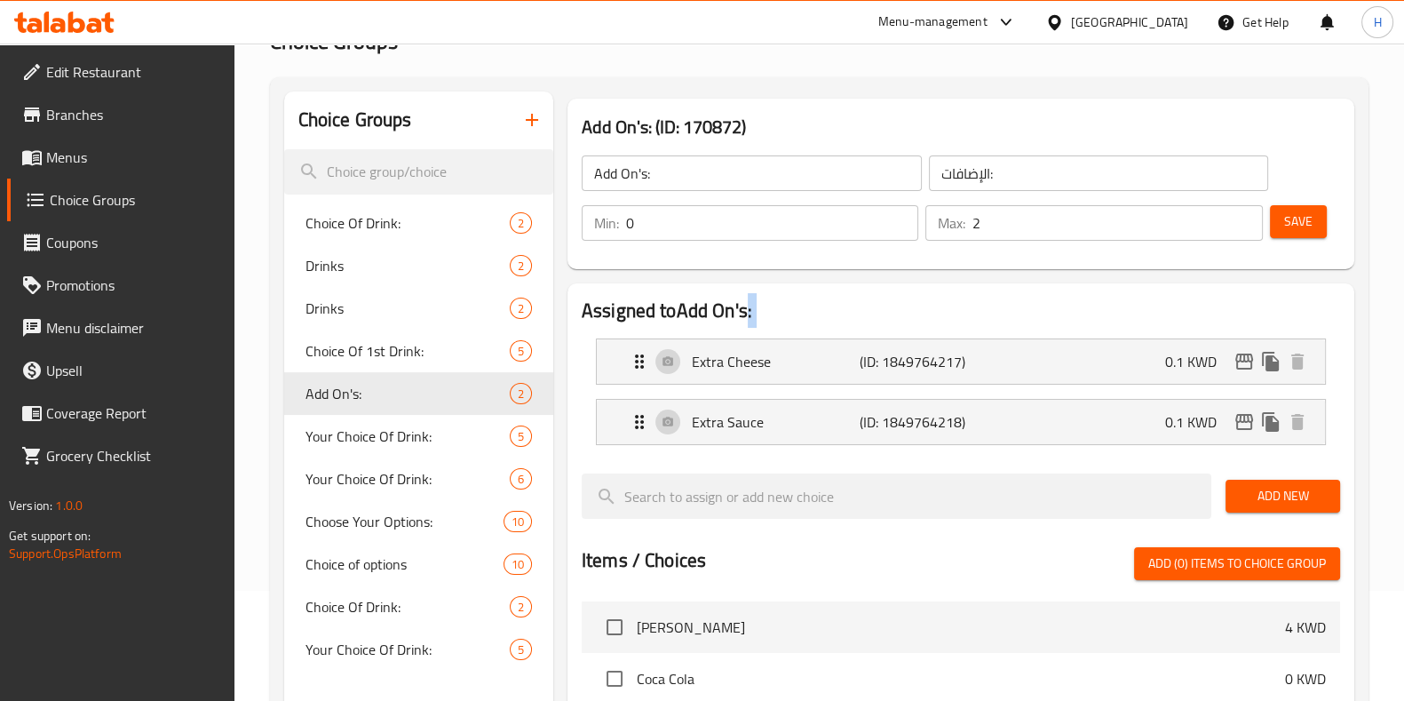
drag, startPoint x: 750, startPoint y: 306, endPoint x: 573, endPoint y: 326, distance: 178.7
click at [573, 326] on div "Assigned to Add On's: Extra Cheese (ID: 1849764217) 0.1 KWD Name (En) Extra Che…" at bounding box center [960, 655] width 787 height 745
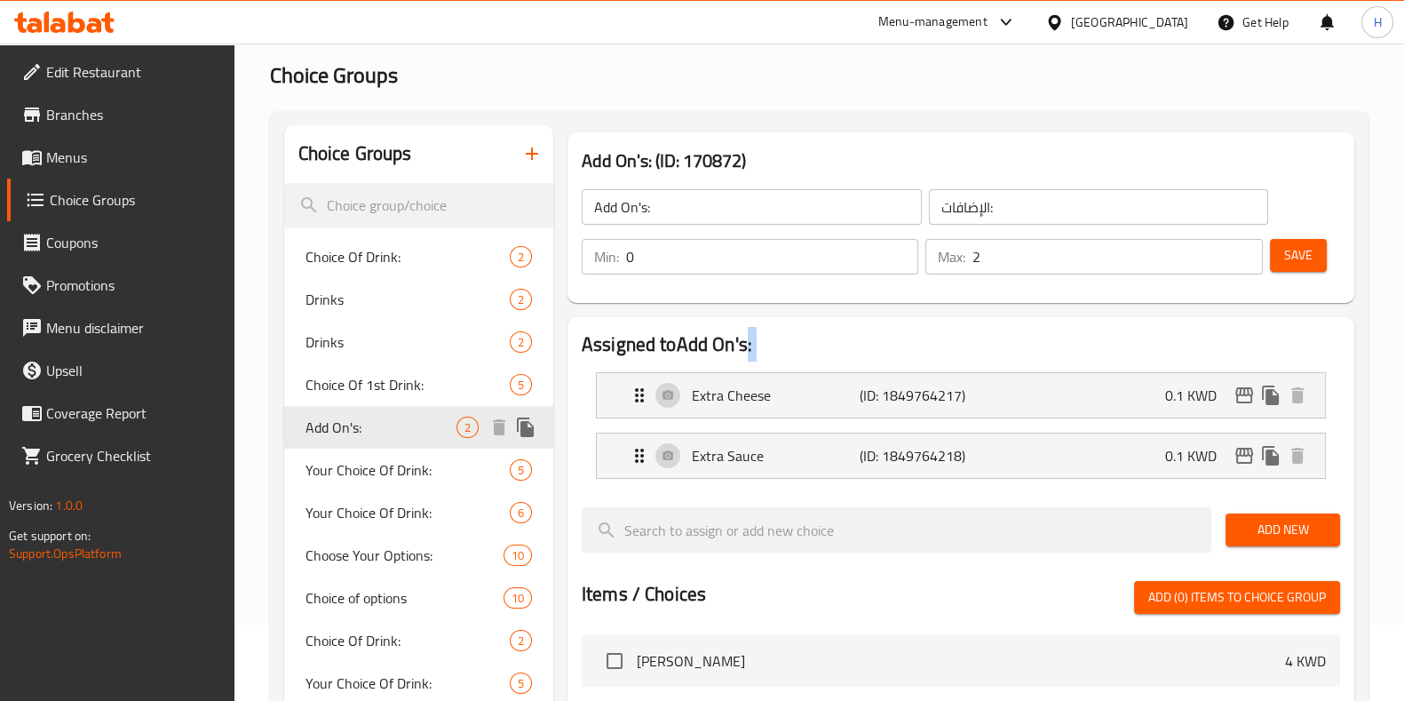
scroll to position [0, 0]
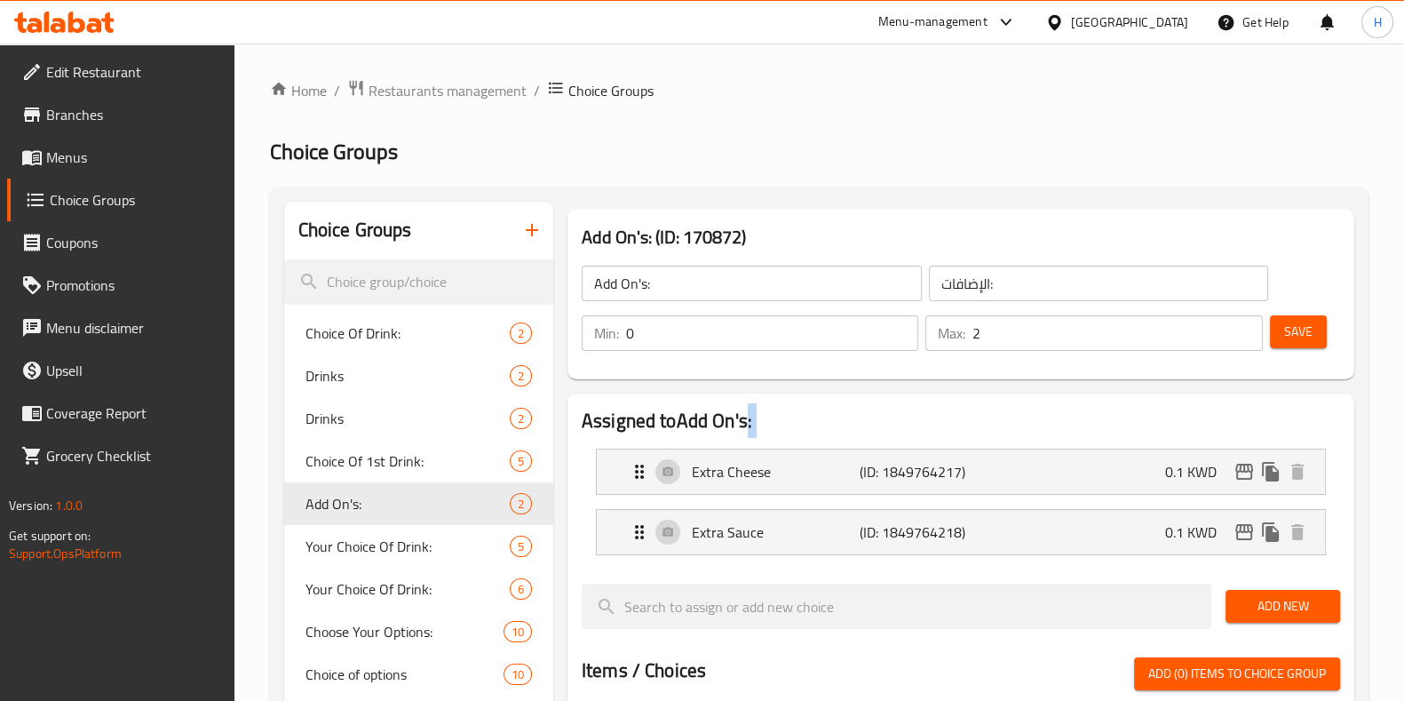
click at [42, 150] on icon at bounding box center [31, 157] width 21 height 21
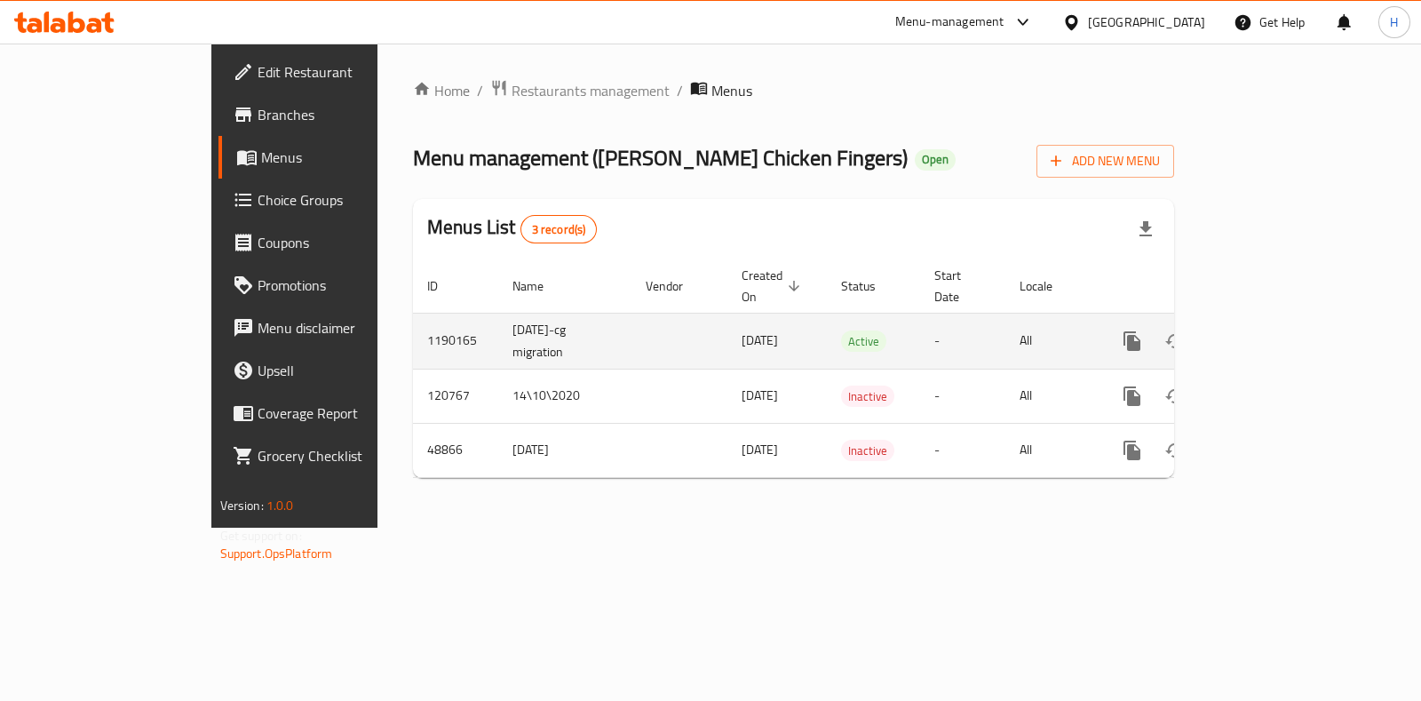
click at [1281, 320] on link "enhanced table" at bounding box center [1260, 341] width 43 height 43
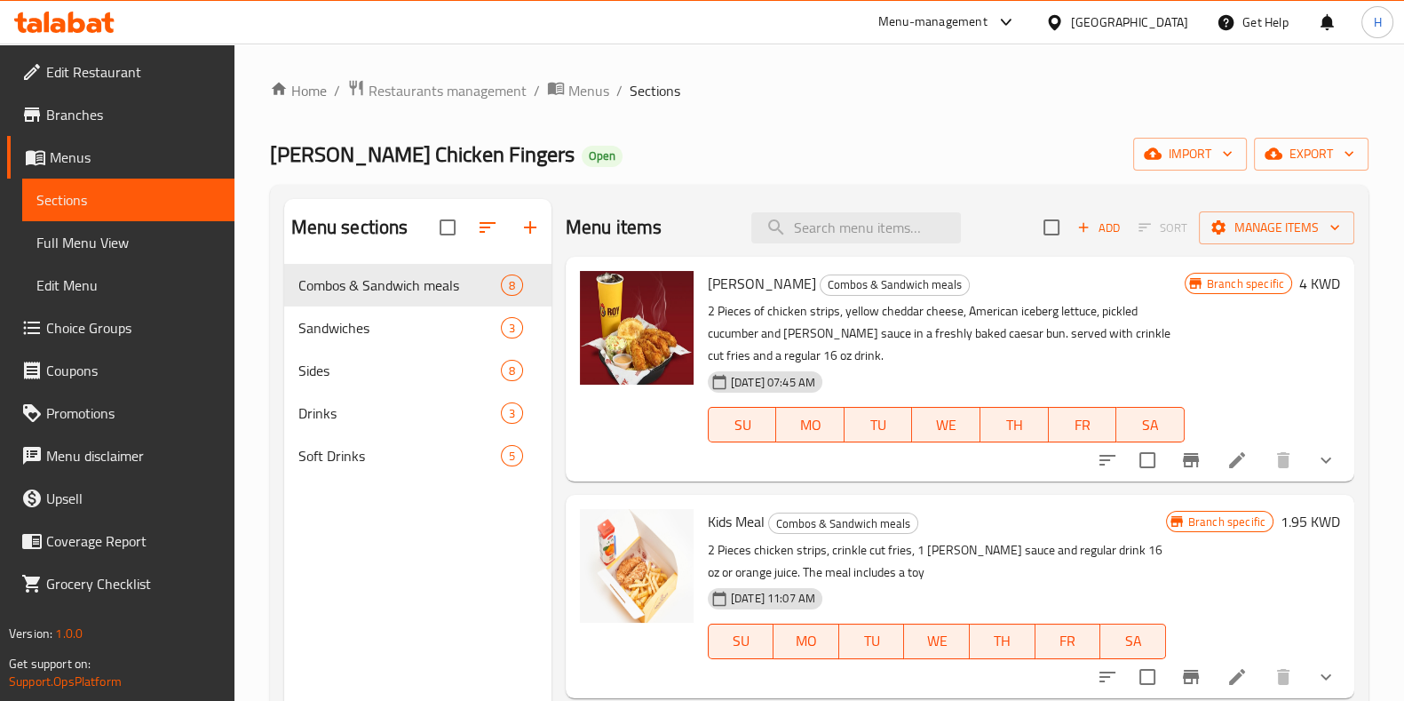
click at [647, 157] on div "Roy Chicken Fingers Open import export" at bounding box center [819, 154] width 1098 height 33
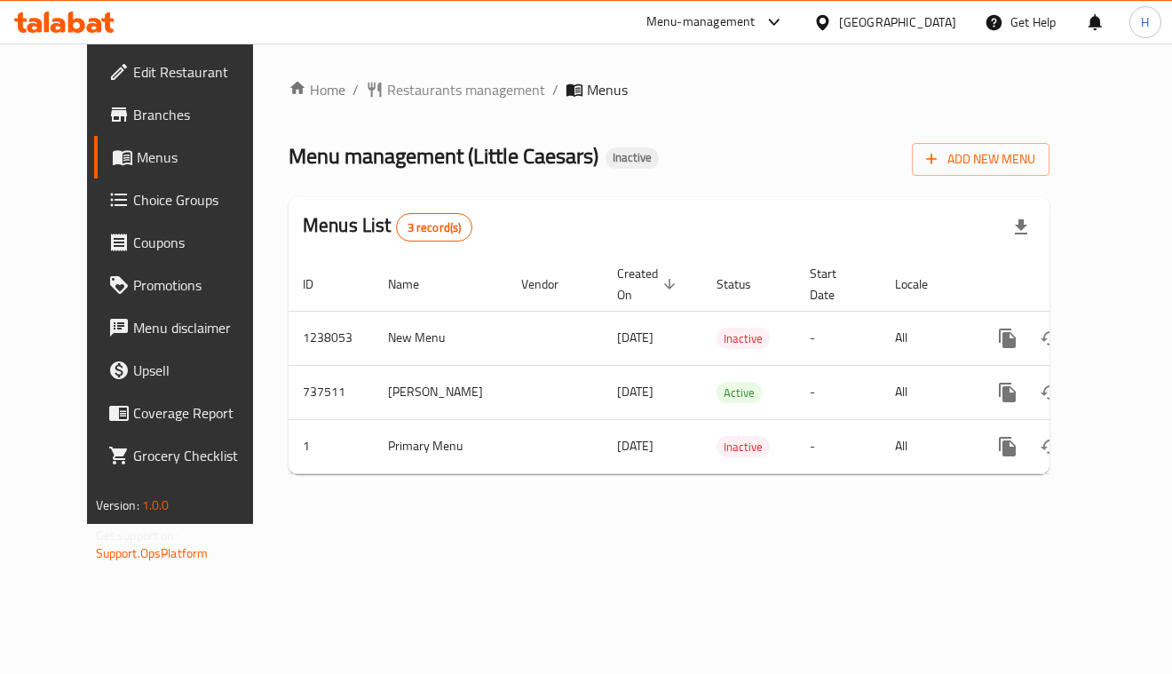
drag, startPoint x: 0, startPoint y: 0, endPoint x: 373, endPoint y: 95, distance: 384.9
click at [387, 95] on span "Restaurants management" at bounding box center [466, 89] width 158 height 21
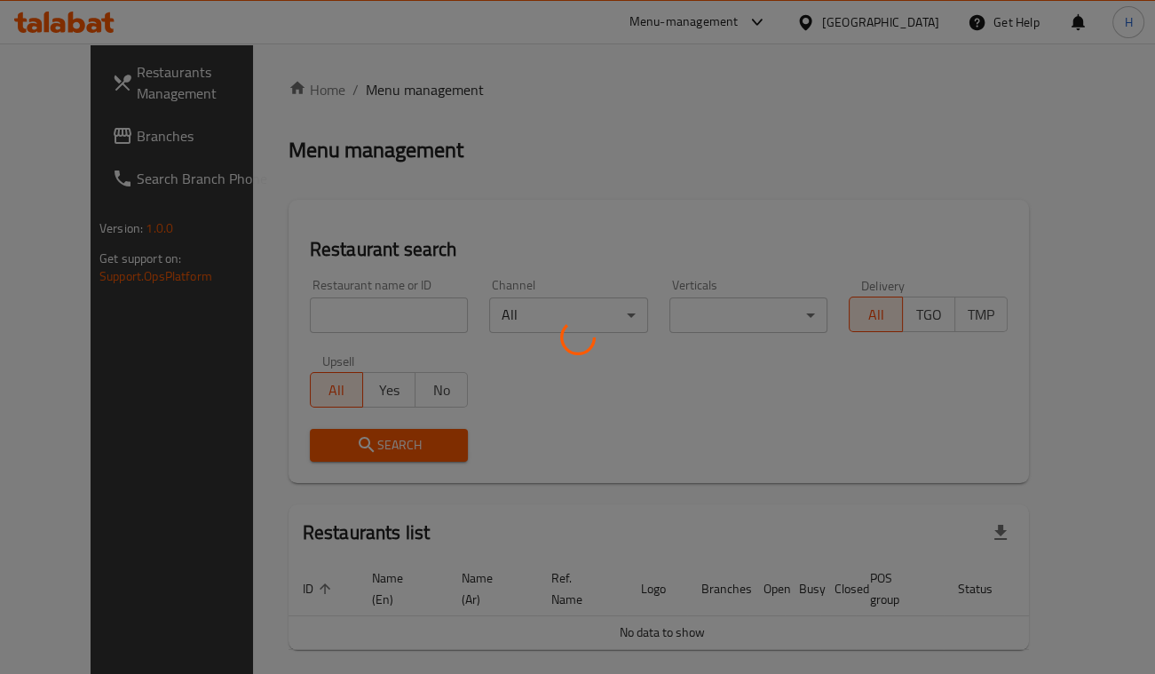
click at [376, 91] on div at bounding box center [577, 337] width 1155 height 674
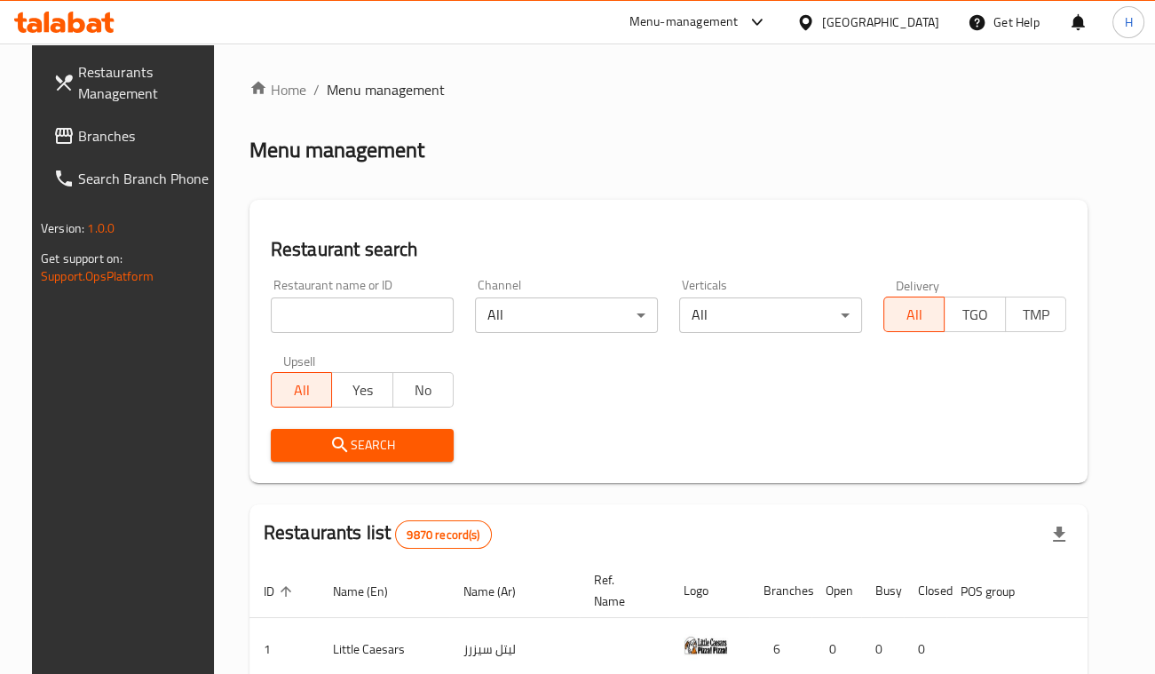
click at [312, 332] on div "Home / Menu management Menu management Restaurant search Restaurant name or ID …" at bounding box center [669, 593] width 838 height 1028
click at [318, 308] on input "search" at bounding box center [362, 315] width 183 height 36
type input "turkish"
click button "Search" at bounding box center [362, 445] width 183 height 33
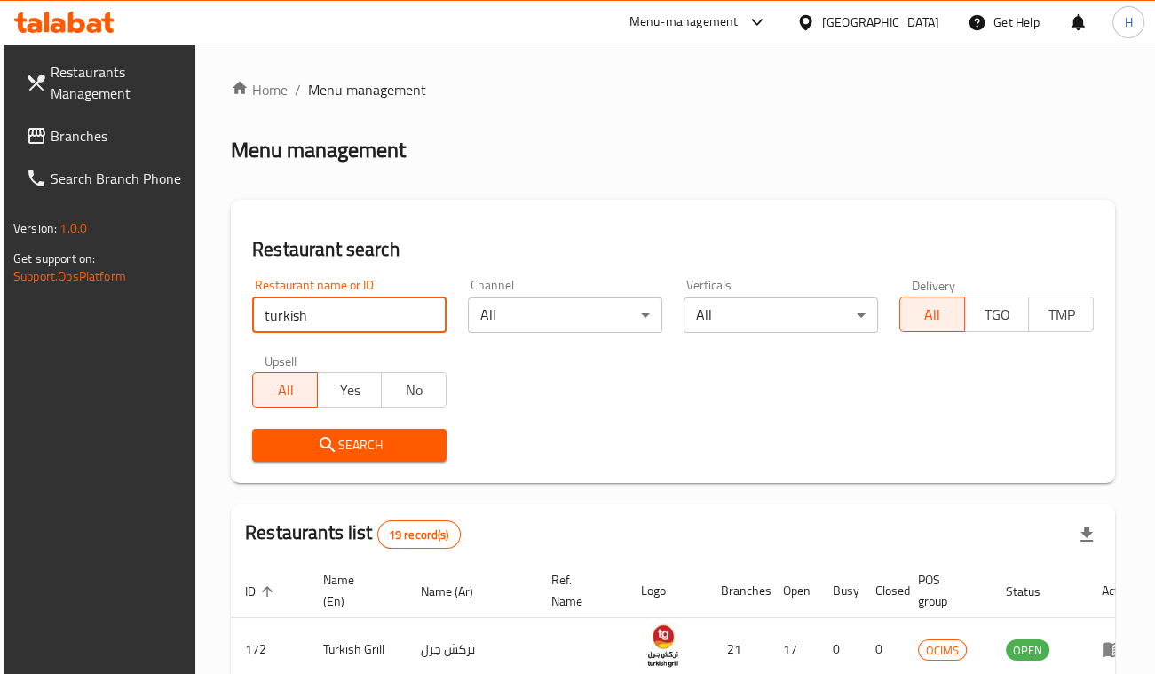
click at [672, 393] on div "Restaurant name or ID turkish Restaurant name or ID Channel All ​ Verticals All…" at bounding box center [673, 370] width 863 height 204
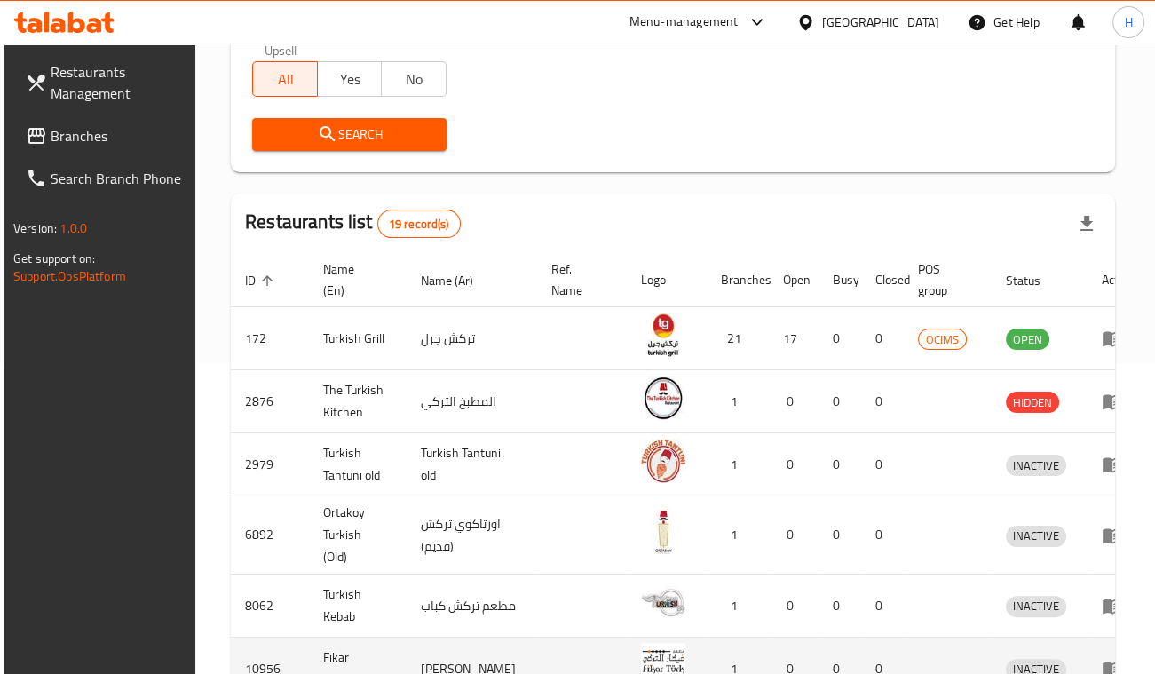
scroll to position [555, 0]
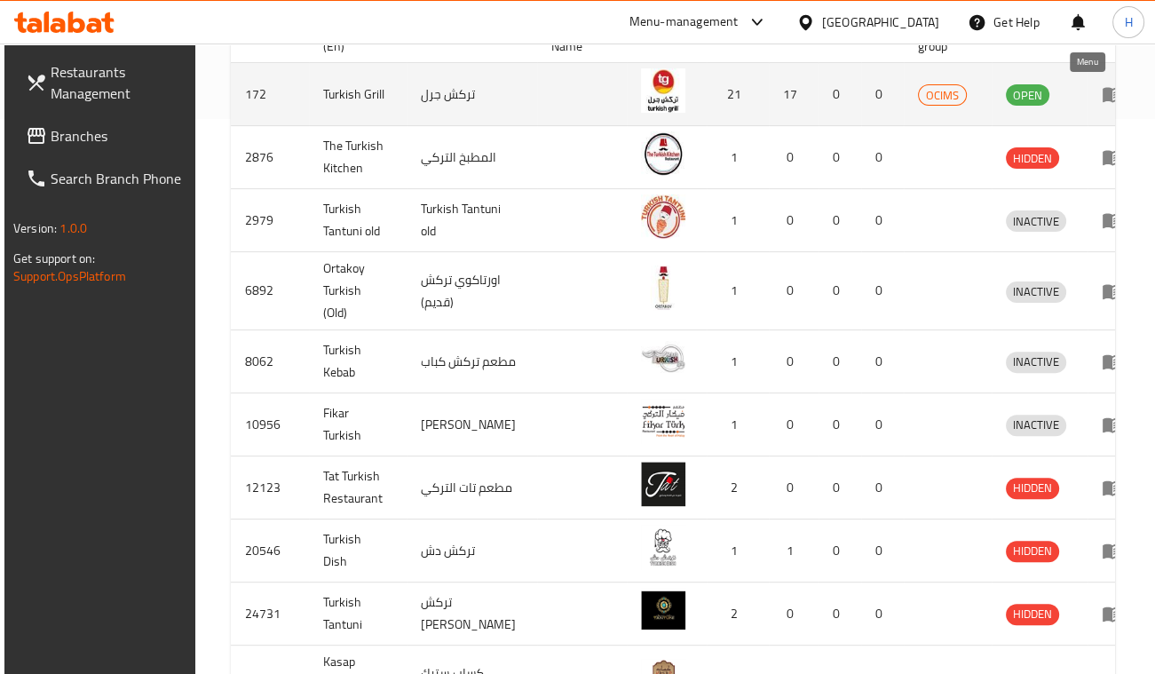
click at [1103, 101] on icon "enhanced table" at bounding box center [1113, 95] width 20 height 15
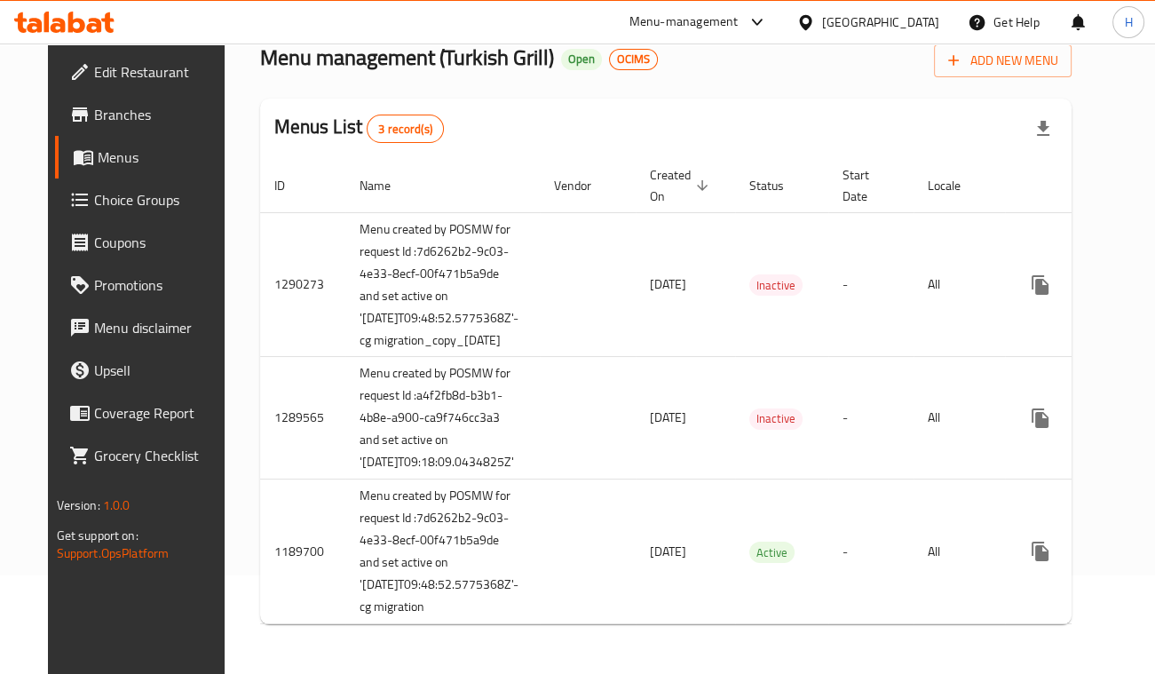
scroll to position [0, 48]
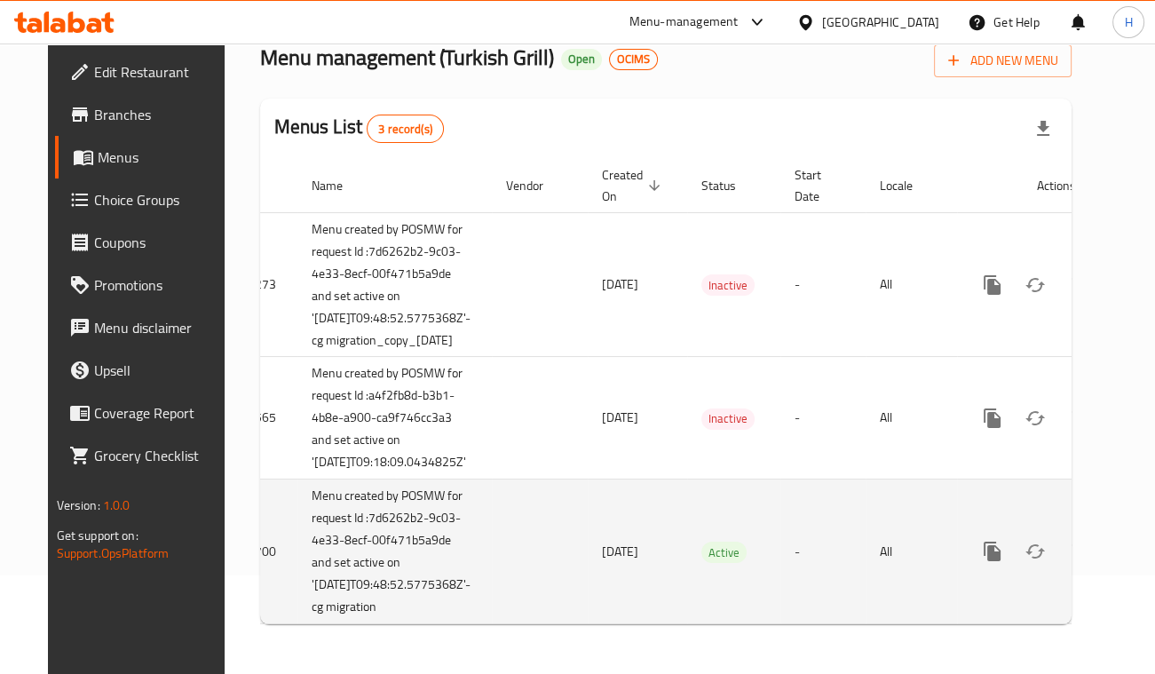
click at [1110, 541] on icon "enhanced table" at bounding box center [1120, 551] width 21 height 21
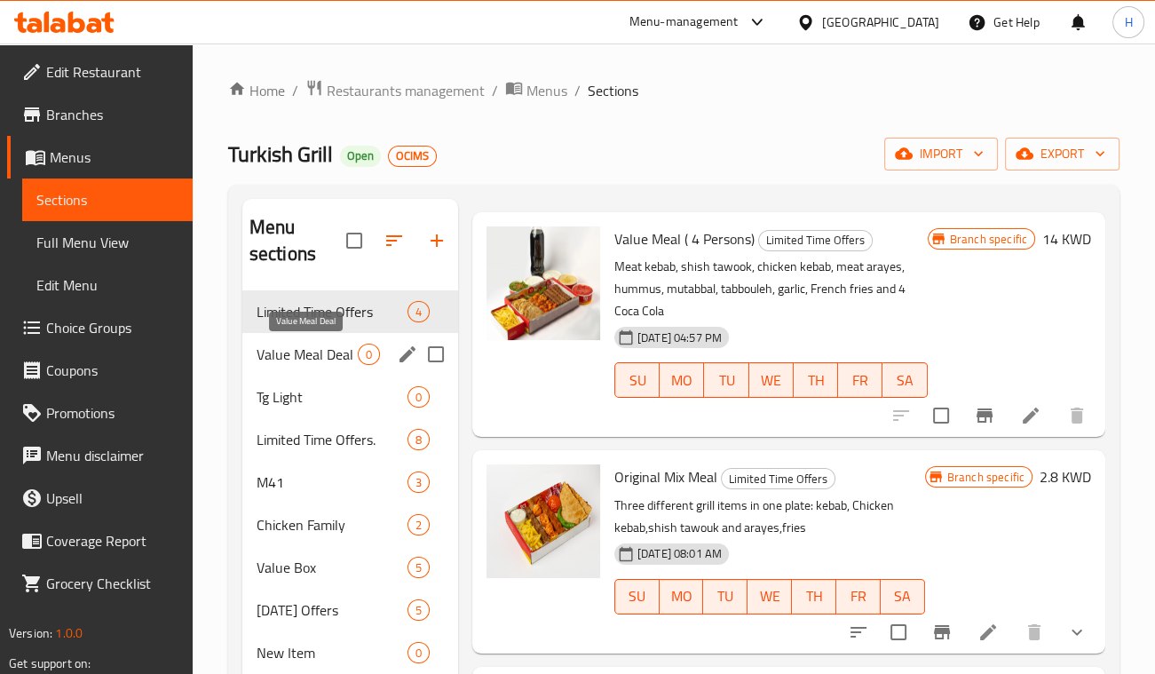
click at [305, 353] on span "Value Meal Deal" at bounding box center [307, 354] width 101 height 21
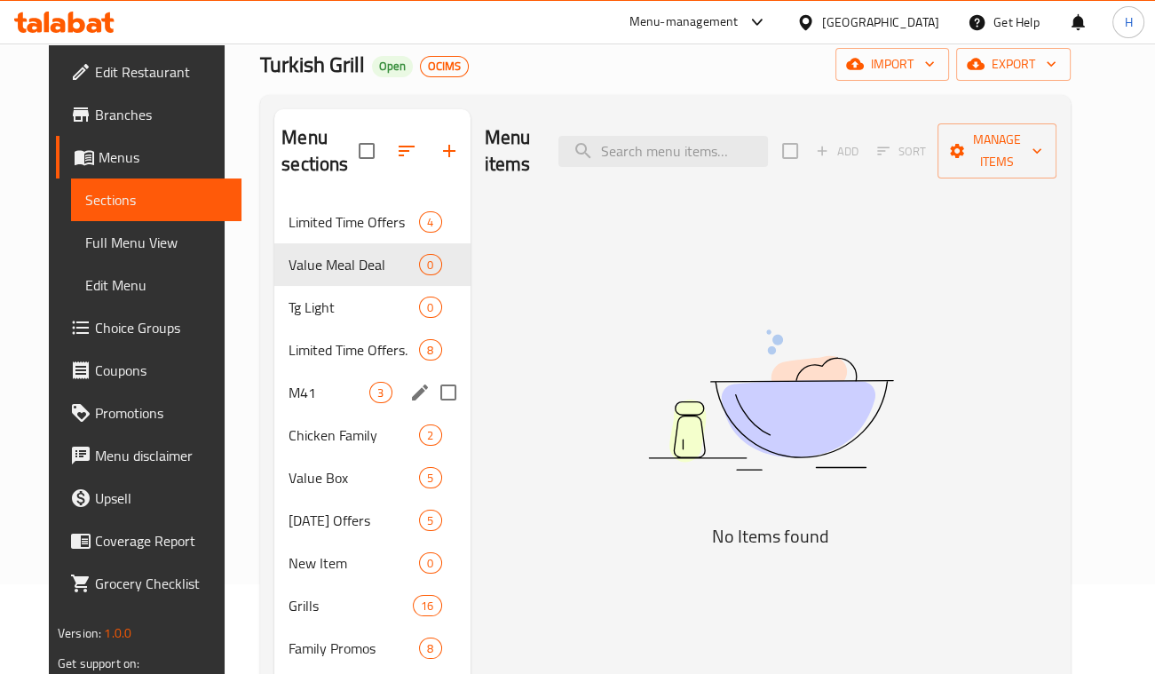
scroll to position [110, 0]
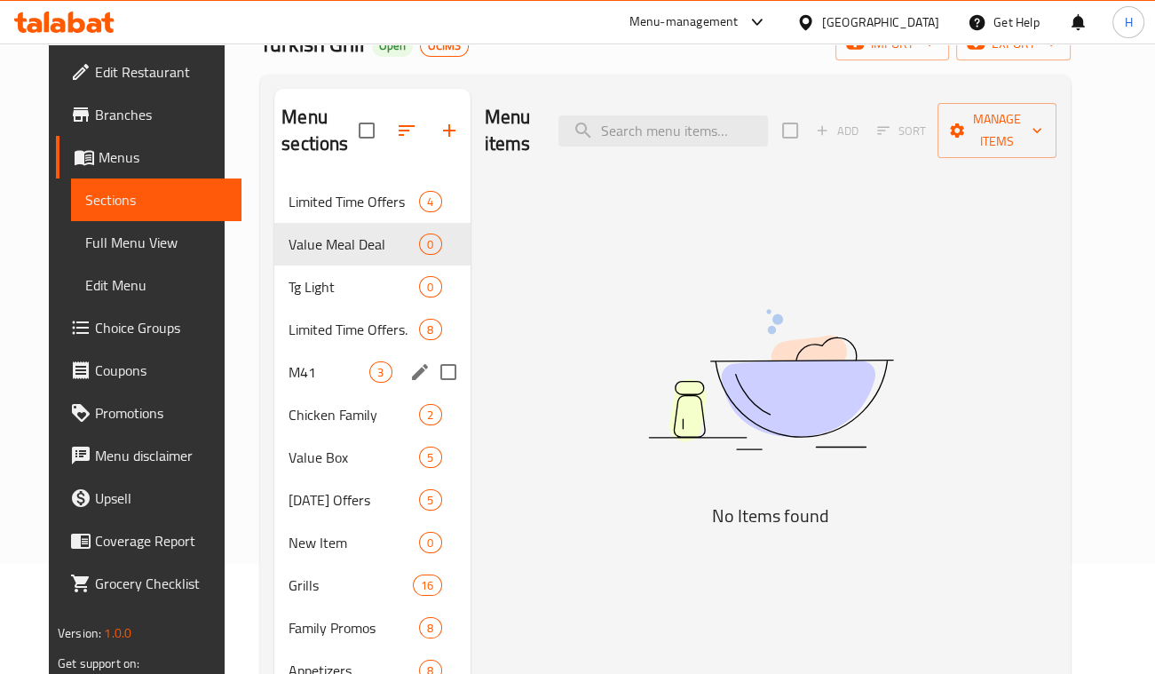
click at [314, 373] on span "M41" at bounding box center [329, 371] width 81 height 21
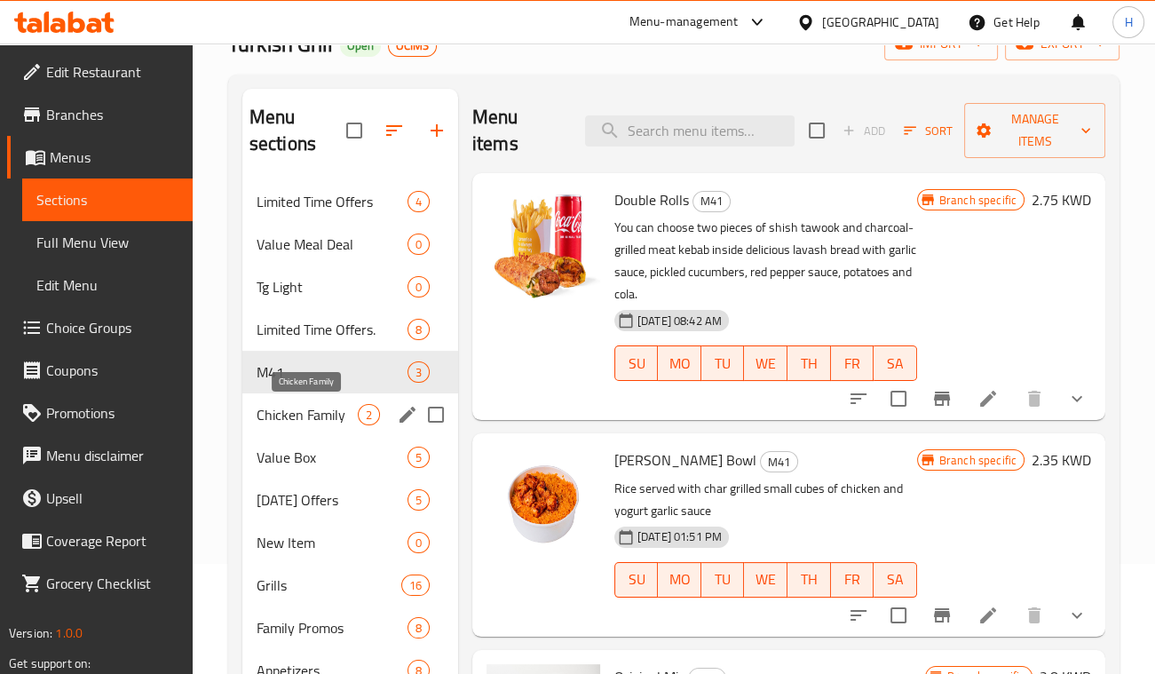
click at [316, 409] on span "Chicken Family" at bounding box center [307, 414] width 101 height 21
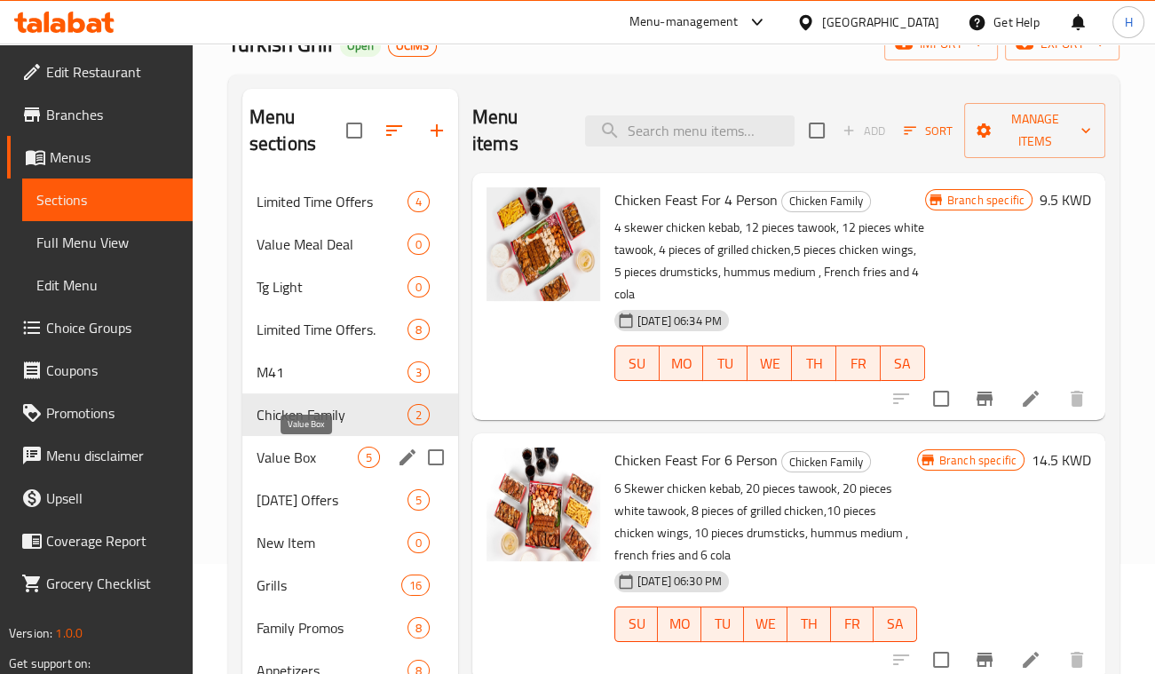
click at [309, 451] on span "Value Box" at bounding box center [307, 457] width 101 height 21
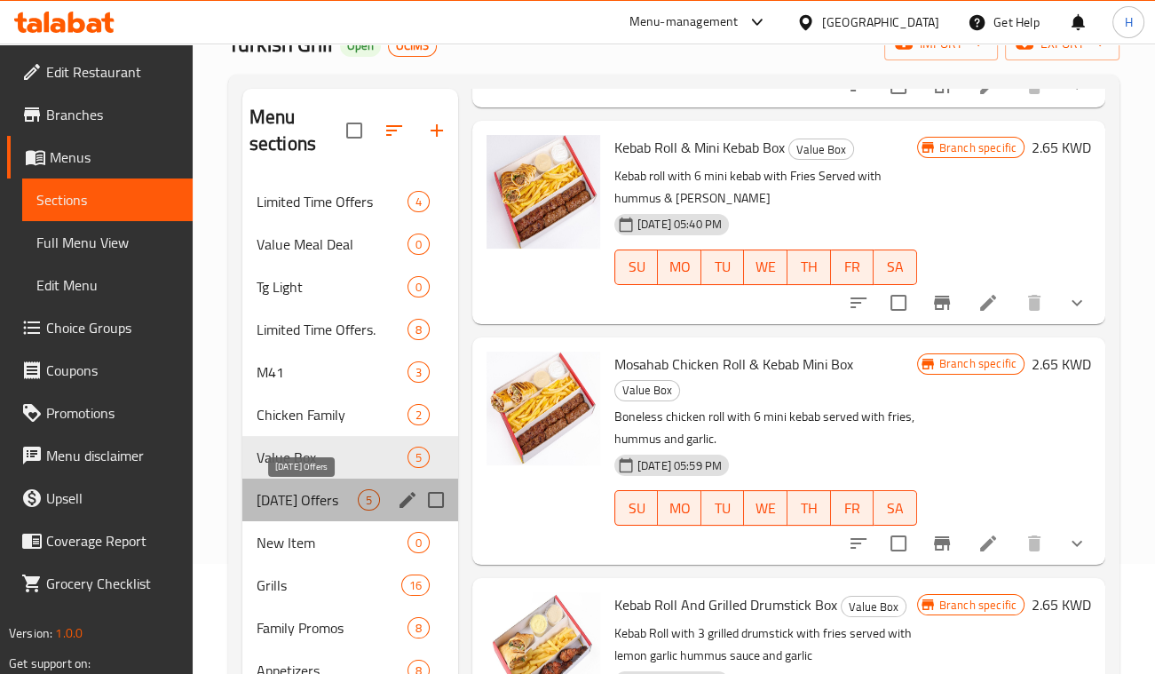
click at [283, 508] on span "[DATE] Offers" at bounding box center [307, 499] width 101 height 21
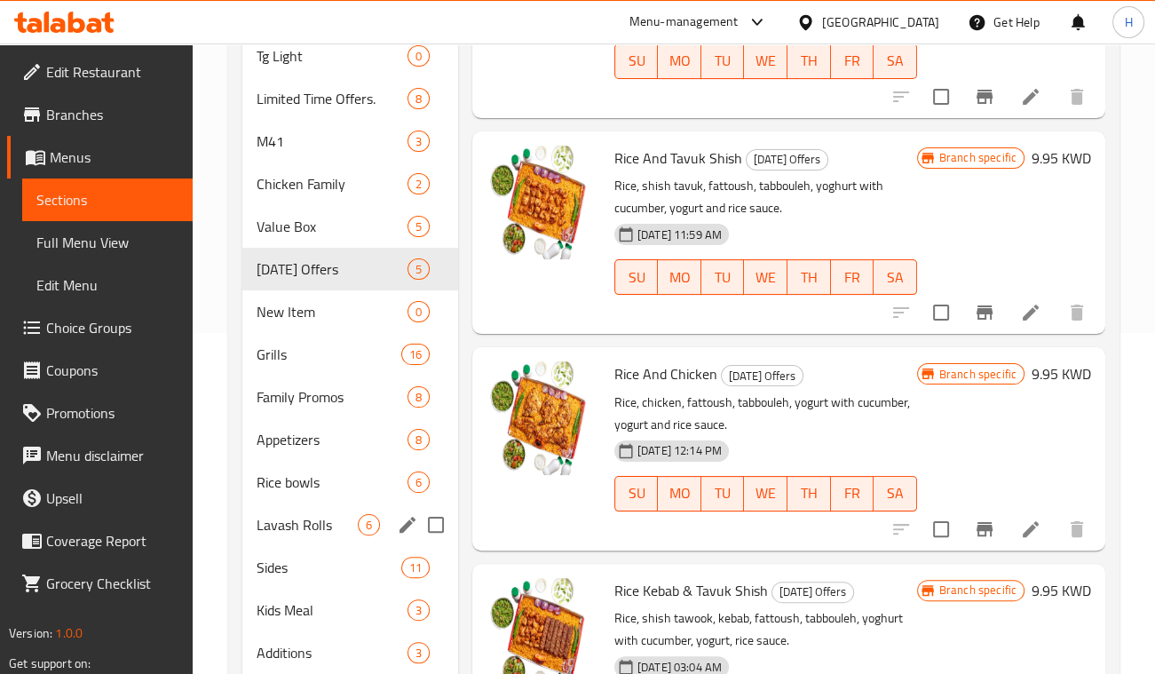
scroll to position [482, 0]
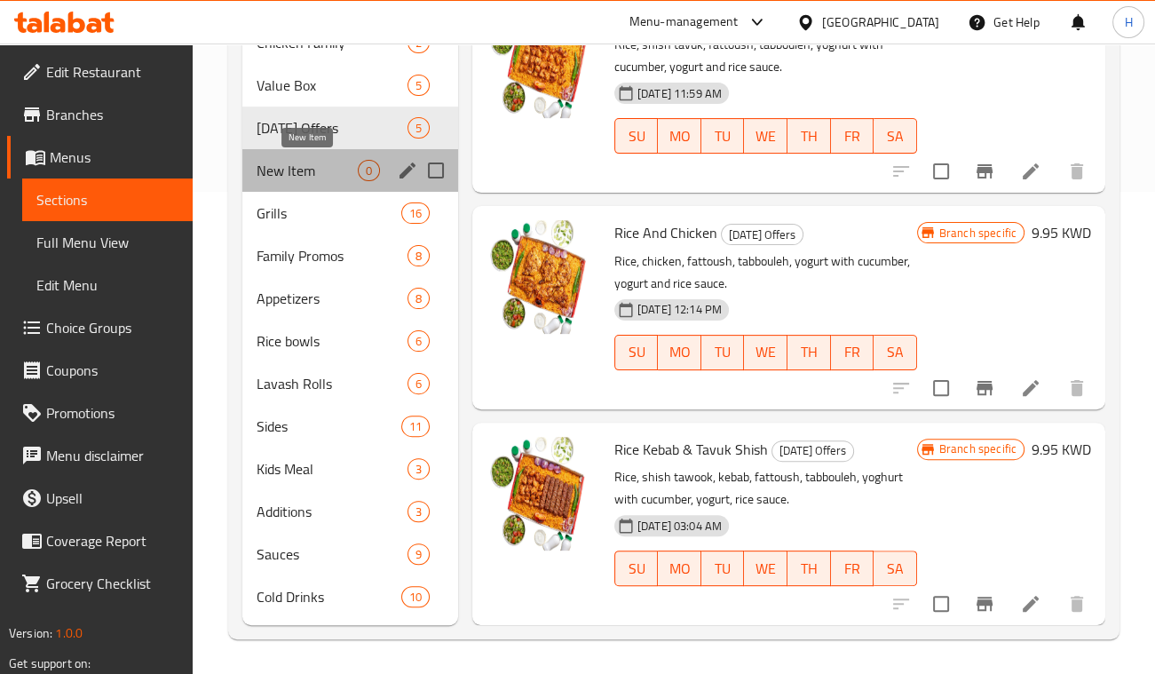
click at [266, 168] on span "New Item" at bounding box center [307, 170] width 101 height 21
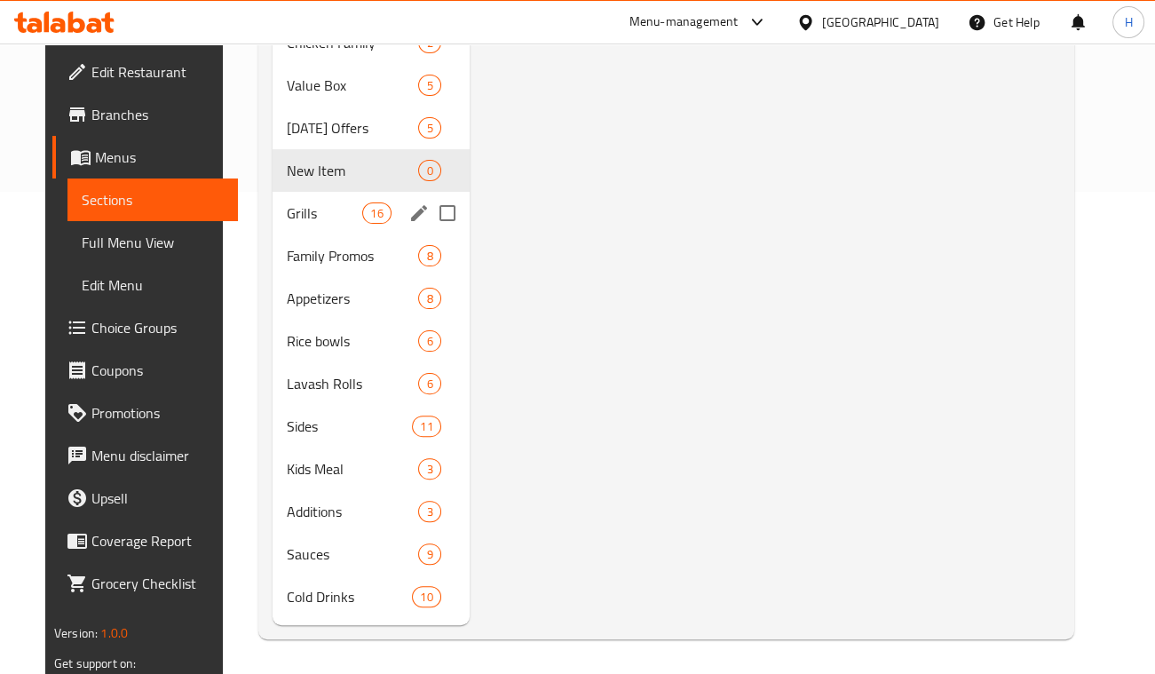
click at [293, 197] on div "Grills 16" at bounding box center [371, 213] width 197 height 43
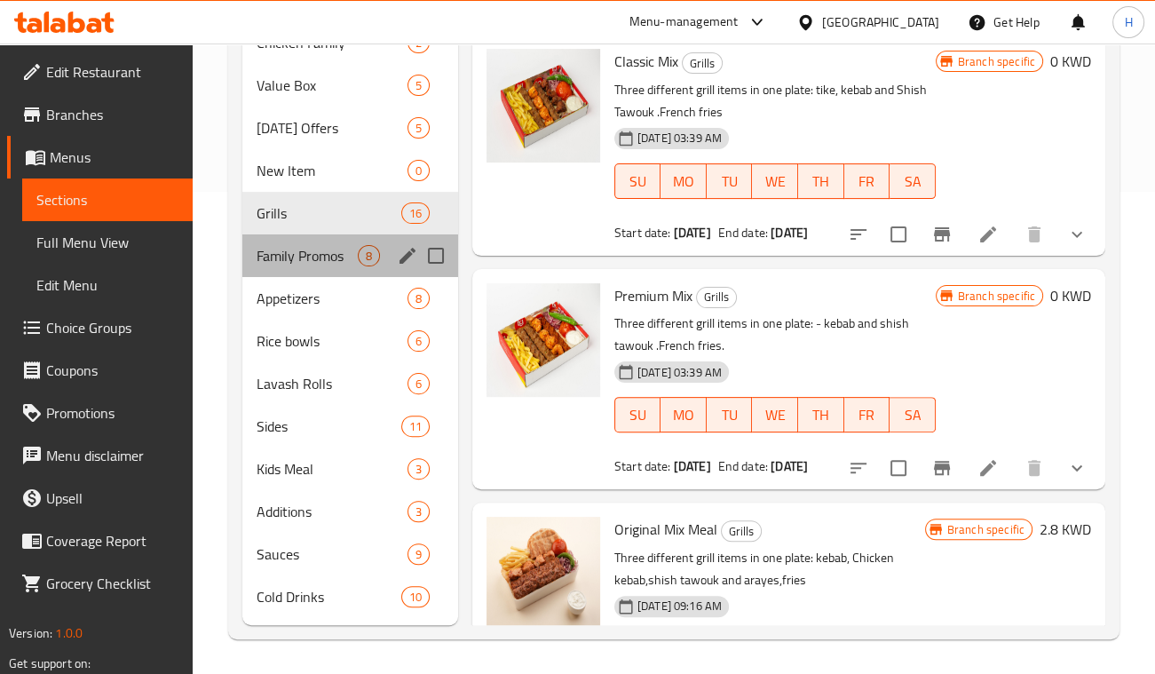
click at [296, 261] on div "Family Promos 8" at bounding box center [350, 255] width 216 height 43
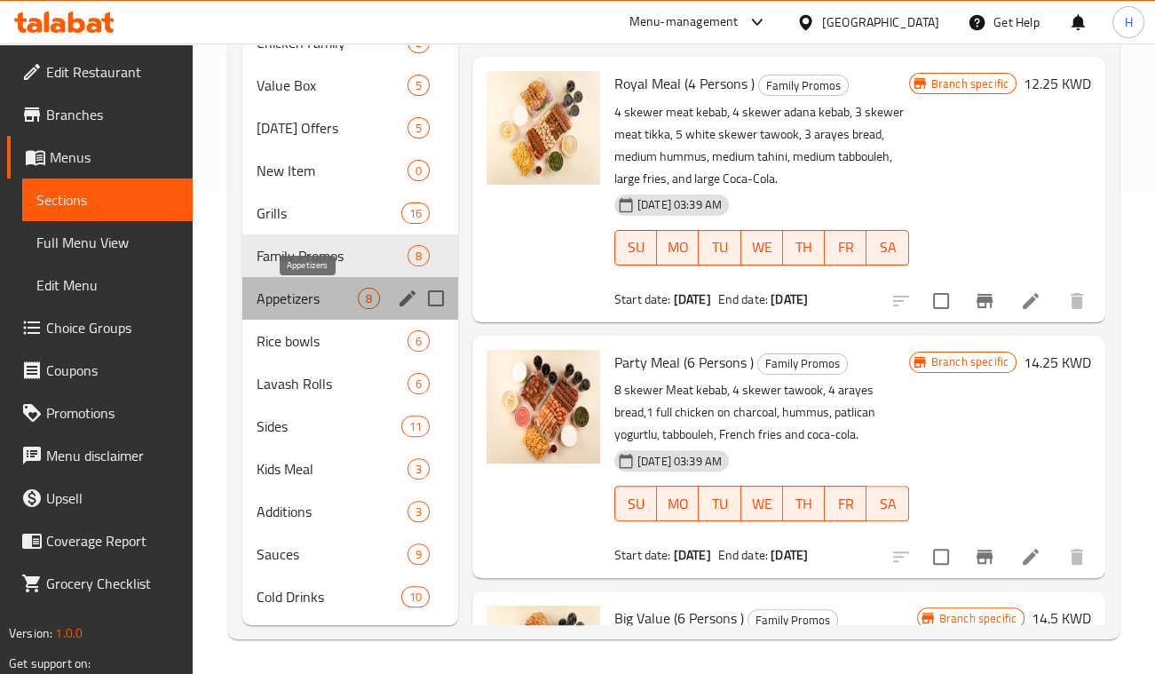
click at [284, 288] on span "Appetizers" at bounding box center [307, 298] width 101 height 21
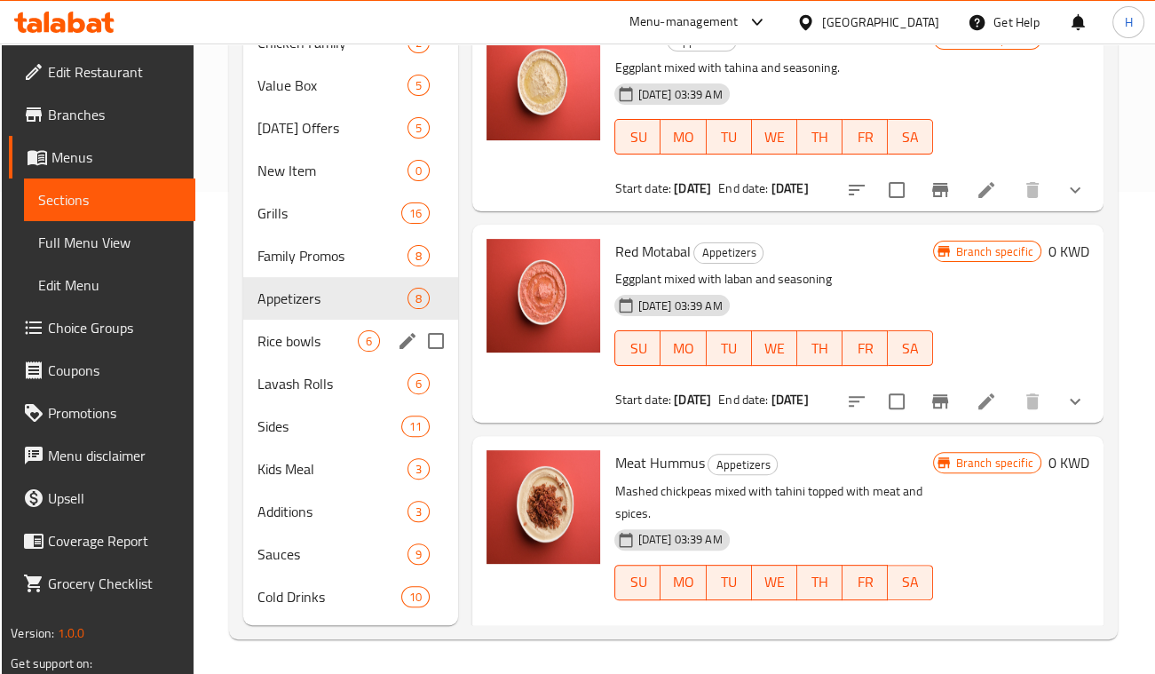
click at [293, 329] on div "Rice bowls 6" at bounding box center [350, 341] width 215 height 43
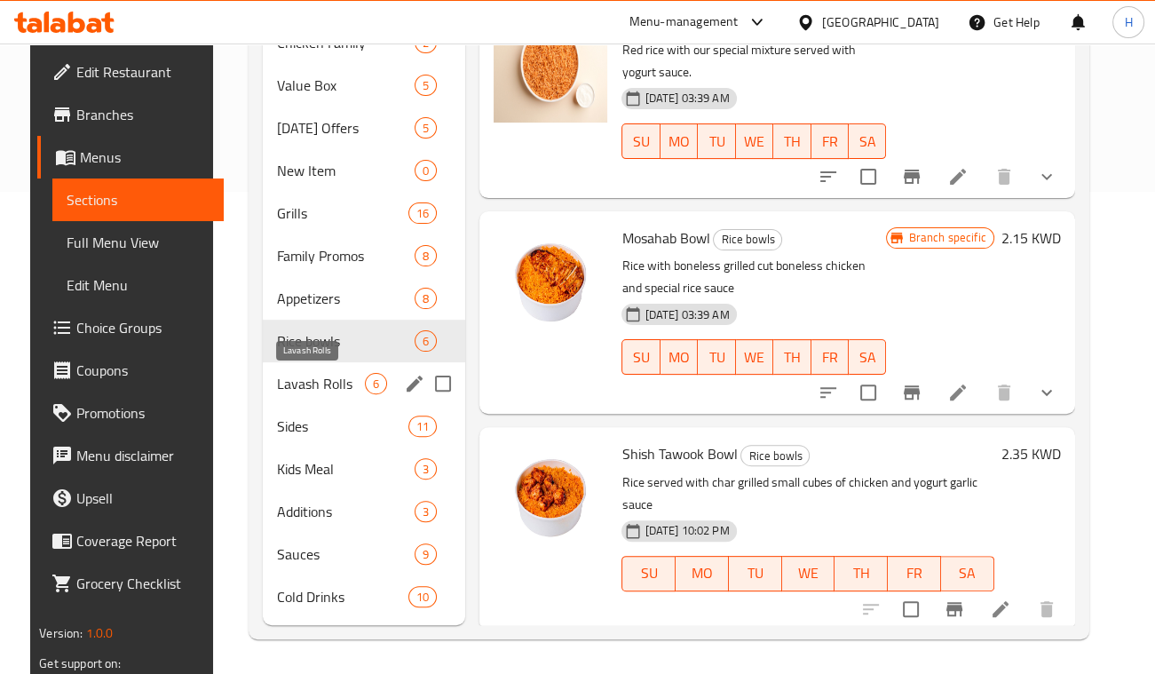
click at [324, 373] on span "Lavash Rolls" at bounding box center [321, 383] width 89 height 21
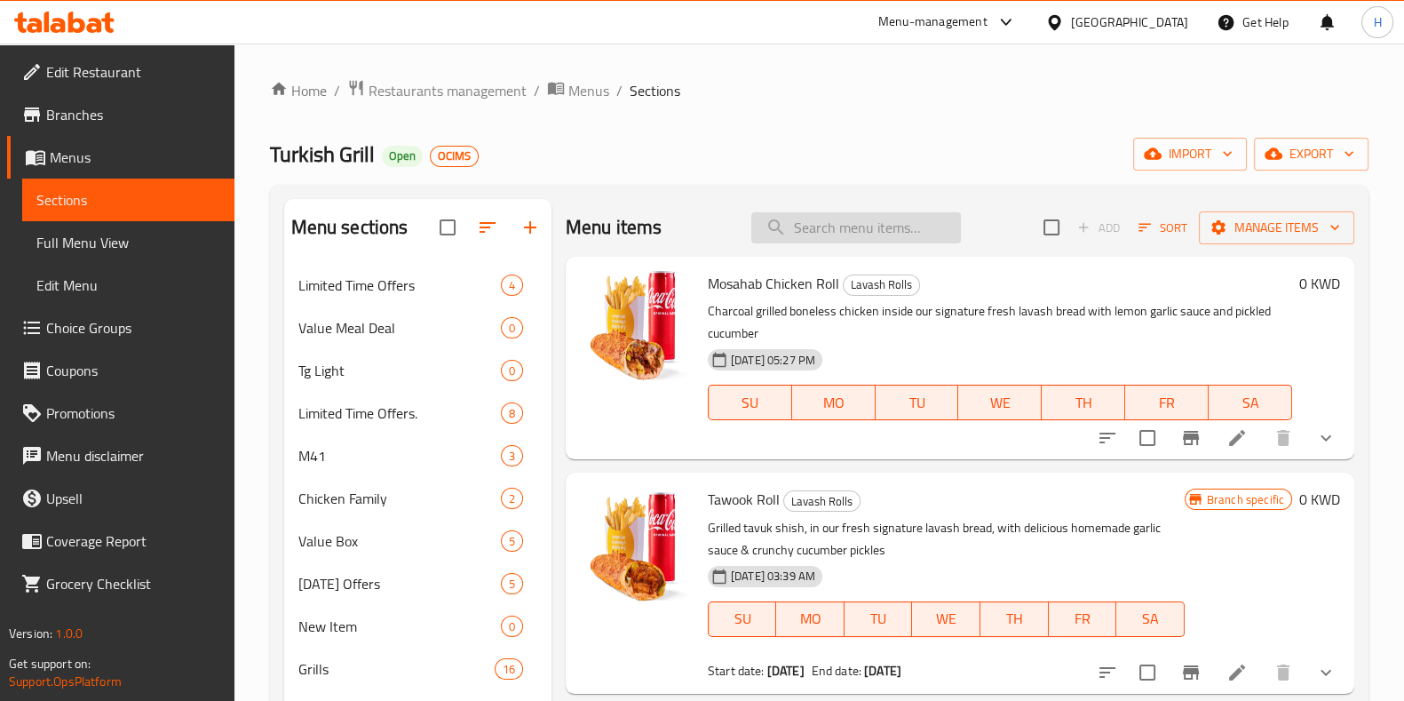
click at [795, 221] on input "search" at bounding box center [856, 227] width 210 height 31
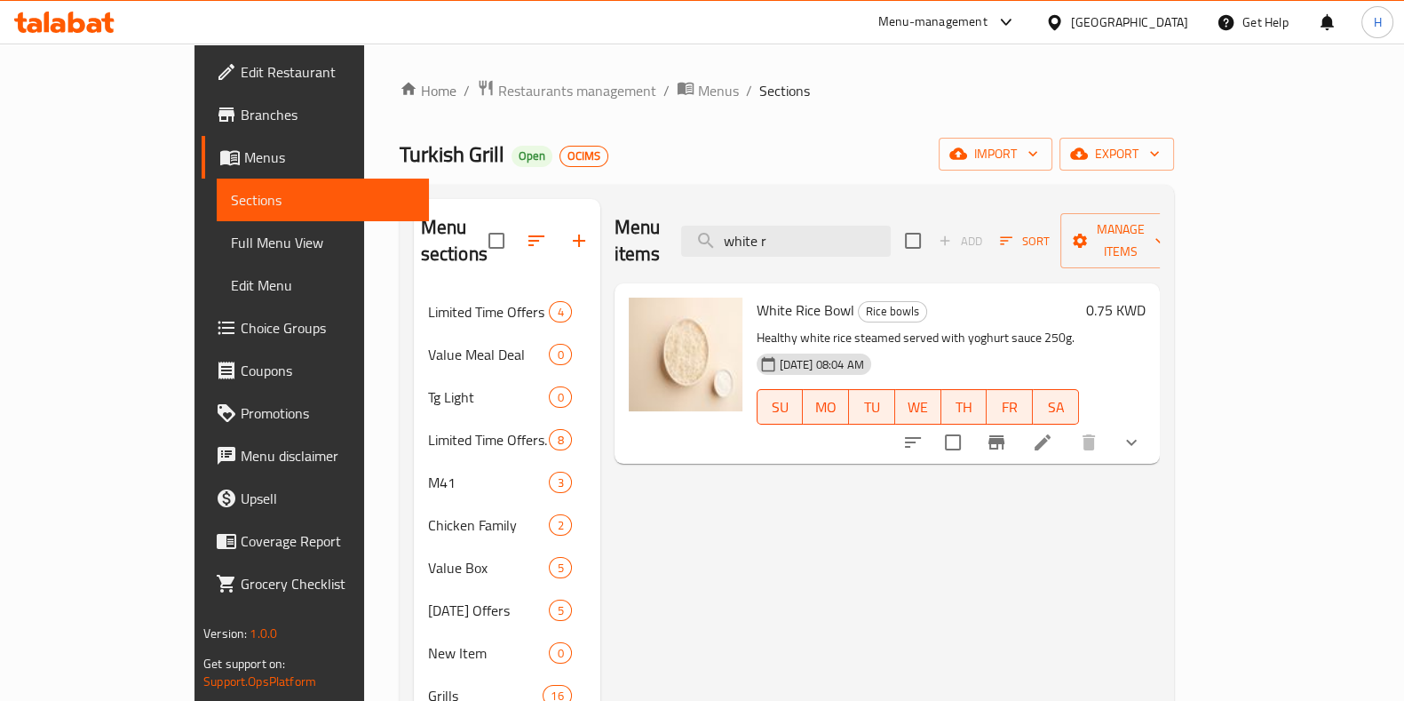
click at [635, 586] on div "Menu items white r Add Sort Manage items White Rice Bowl Rice bowls Healthy whi…" at bounding box center [879, 653] width 559 height 908
drag, startPoint x: 869, startPoint y: 234, endPoint x: 718, endPoint y: 236, distance: 151.9
click at [718, 236] on div "Menu items white r Add Sort Manage items" at bounding box center [887, 241] width 545 height 84
type input "w"
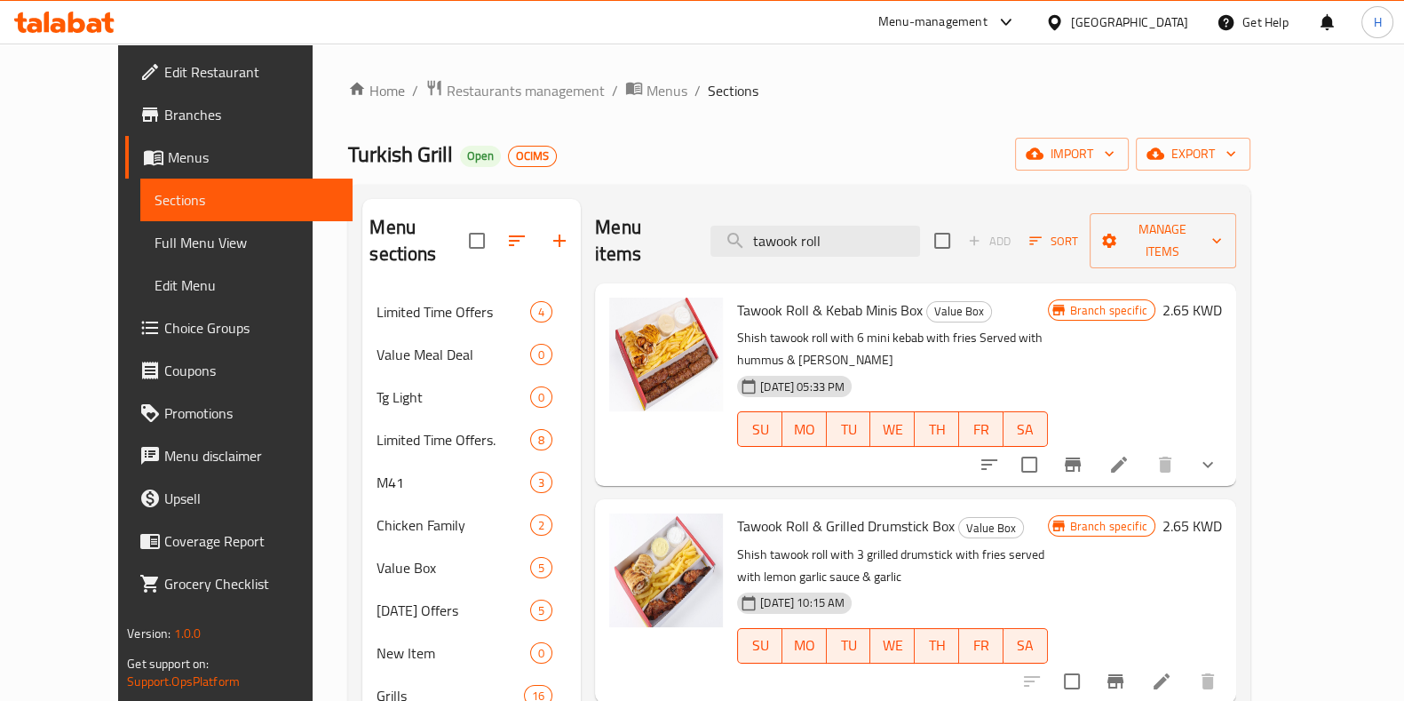
type input "tawook roll"
